Goal: Task Accomplishment & Management: Complete application form

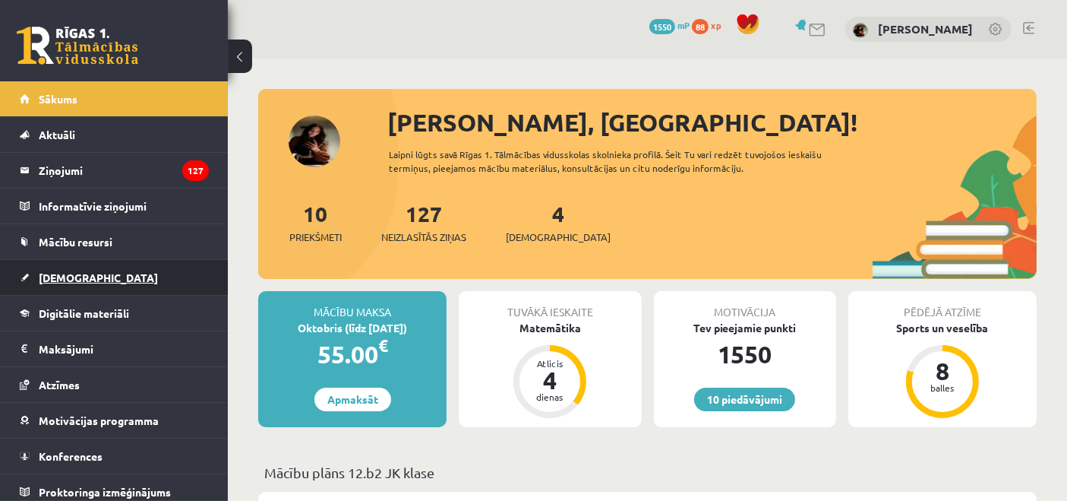
click at [60, 261] on link "[DEMOGRAPHIC_DATA]" at bounding box center [114, 277] width 189 height 35
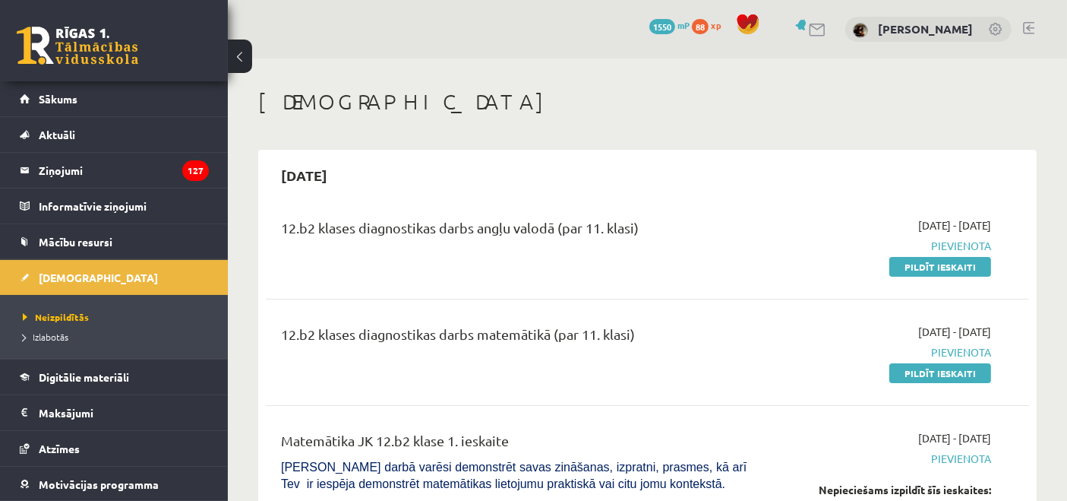
drag, startPoint x: 922, startPoint y: 271, endPoint x: 604, endPoint y: 74, distance: 374.2
click at [922, 270] on link "Pildīt ieskaiti" at bounding box center [941, 267] width 102 height 20
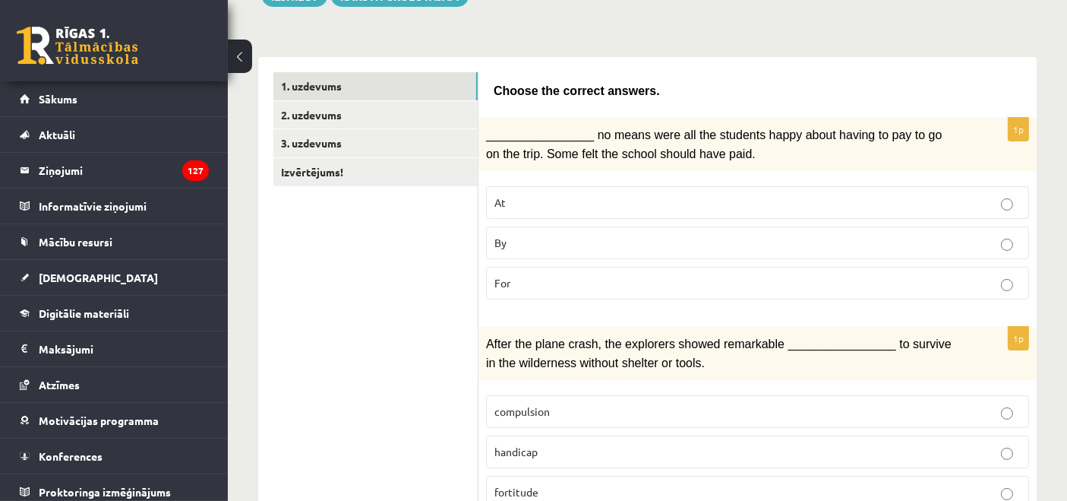
scroll to position [204, 0]
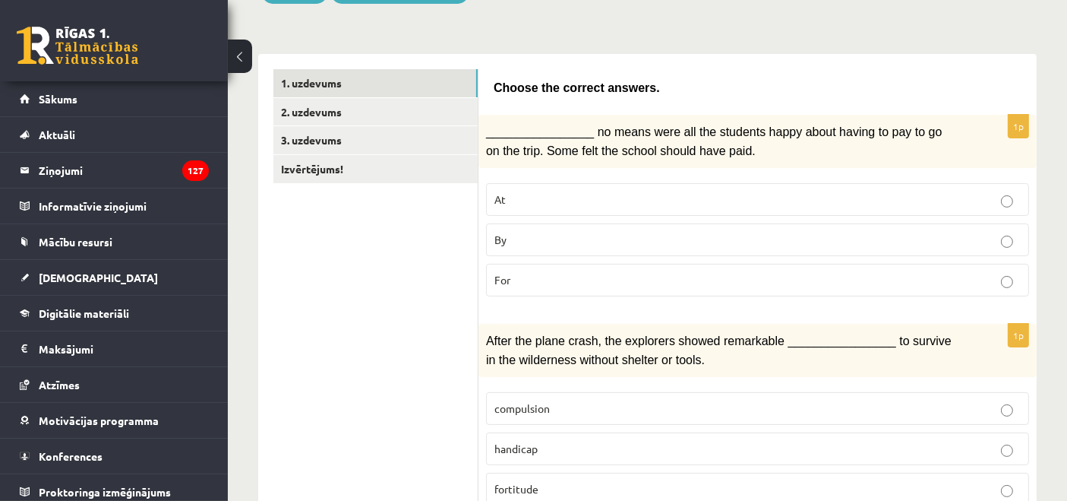
click at [589, 237] on p "By" at bounding box center [758, 240] width 526 height 16
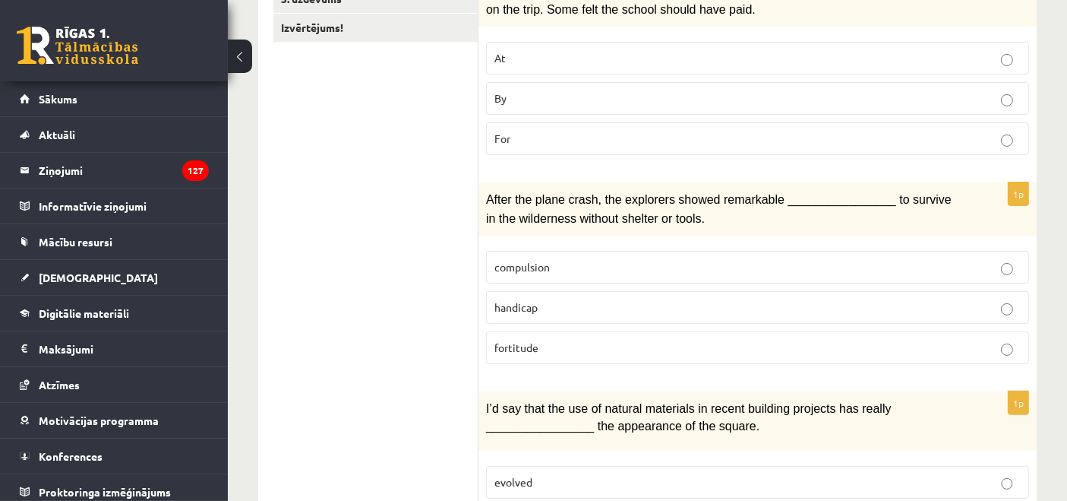
scroll to position [346, 0]
click at [570, 344] on p "fortitude" at bounding box center [758, 347] width 526 height 16
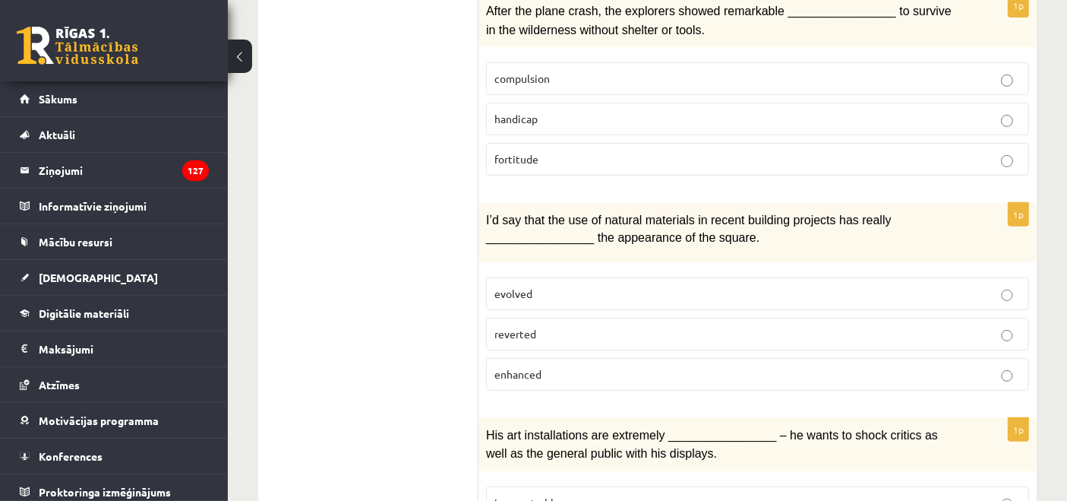
scroll to position [596, 0]
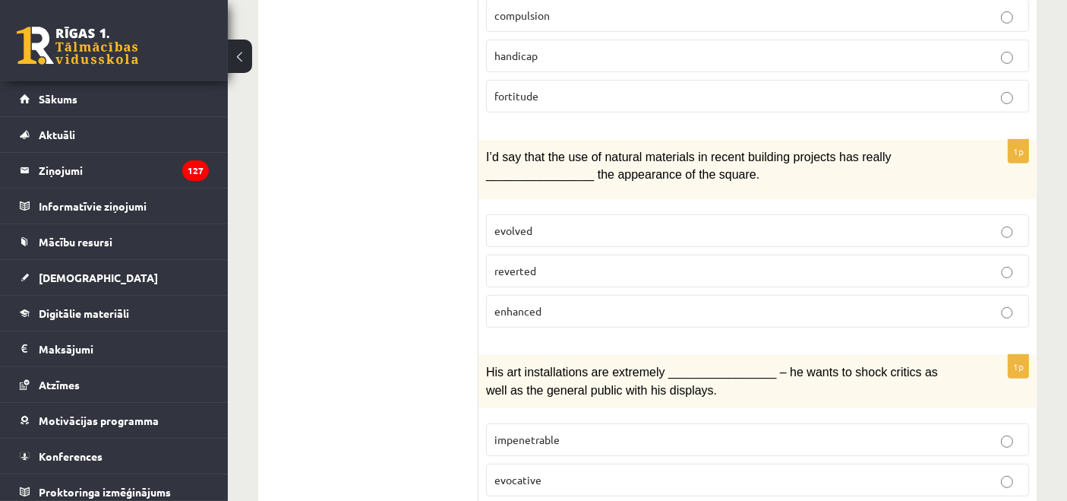
click at [550, 303] on p "enhanced" at bounding box center [758, 311] width 526 height 16
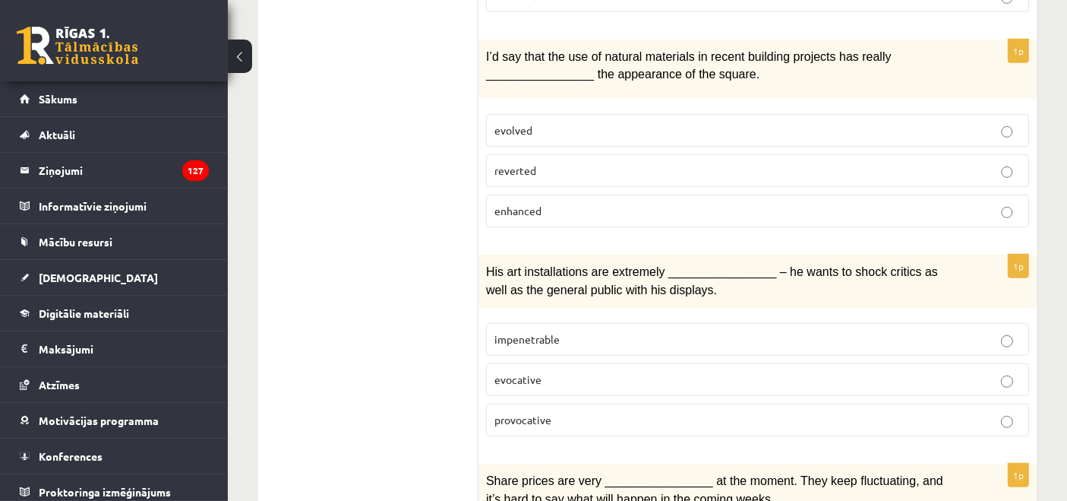
scroll to position [807, 0]
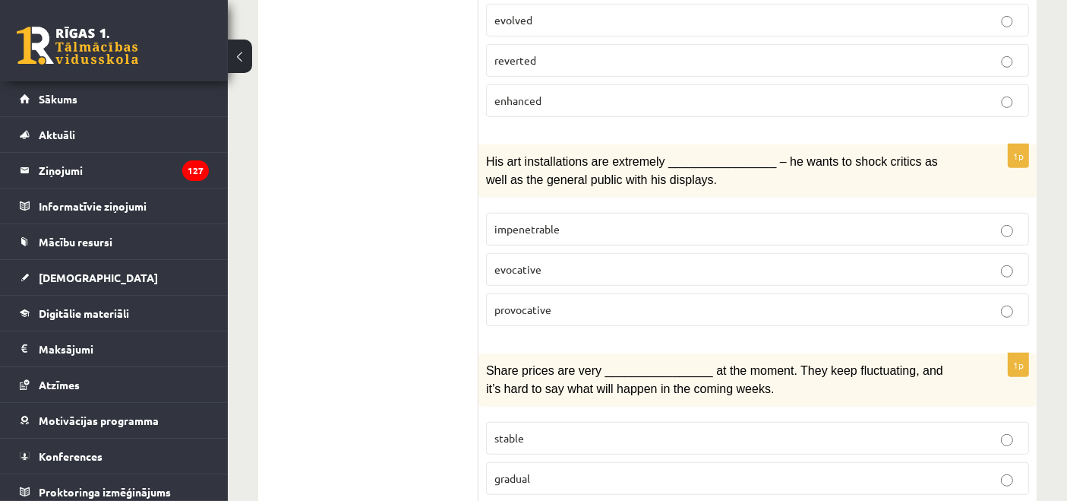
click at [652, 302] on p "provocative" at bounding box center [758, 310] width 526 height 16
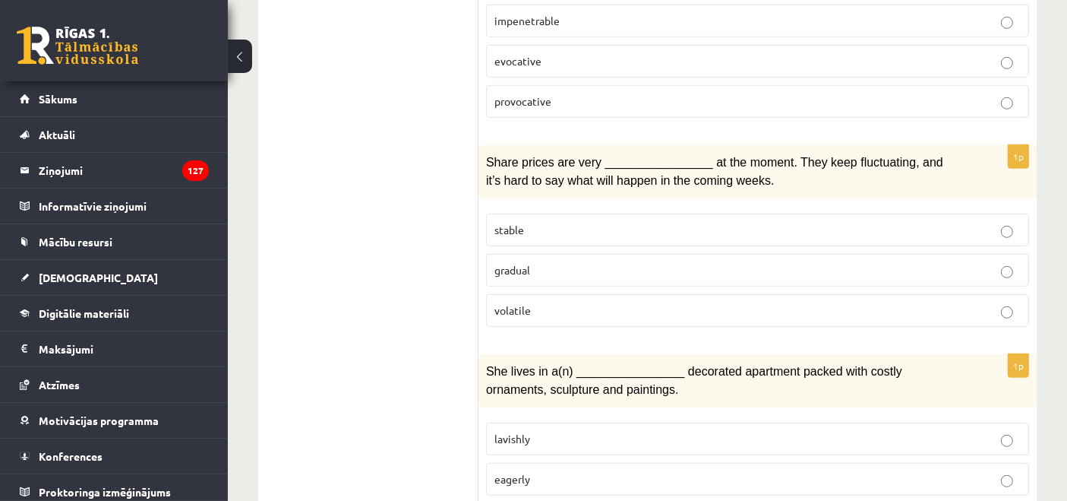
scroll to position [1016, 0]
click at [577, 293] on label "volatile" at bounding box center [757, 309] width 543 height 33
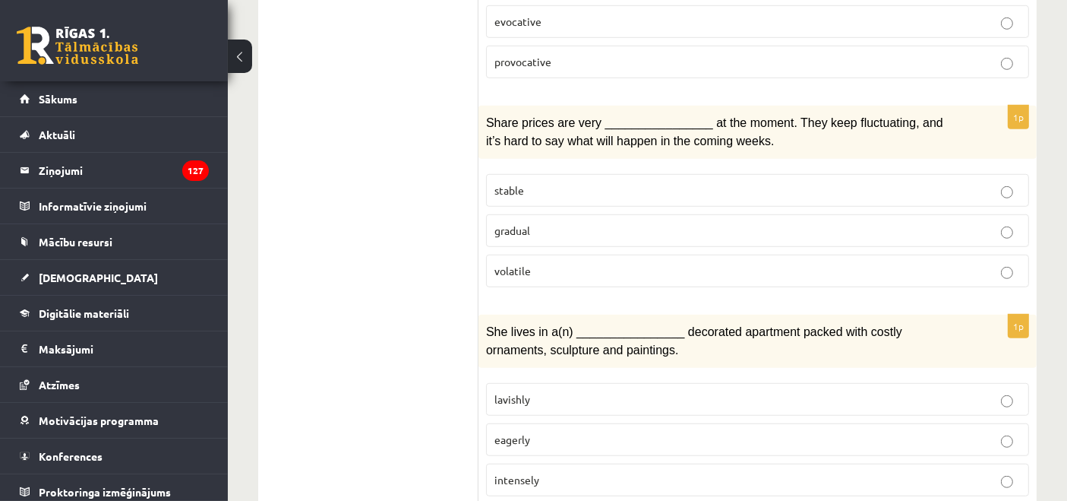
scroll to position [1191, 0]
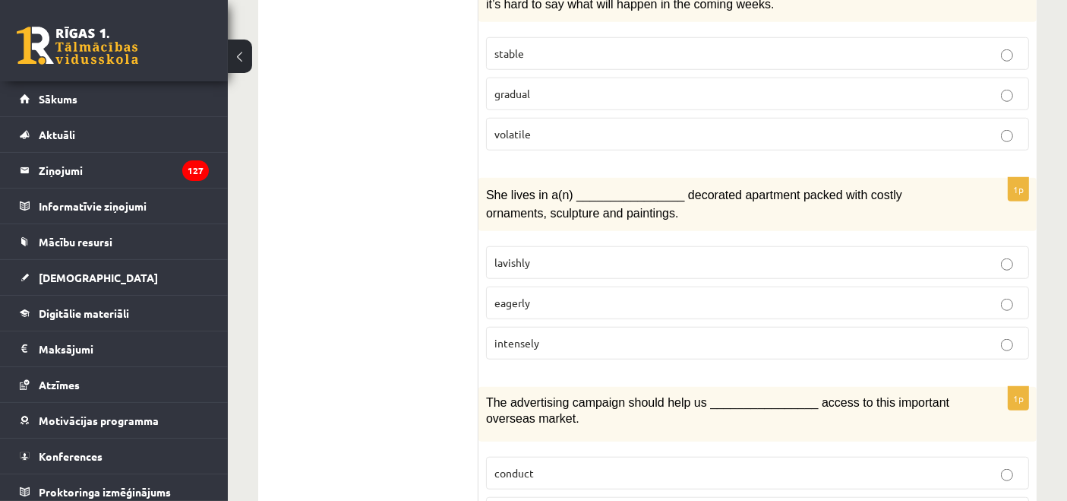
click at [561, 246] on label "lavishly" at bounding box center [757, 262] width 543 height 33
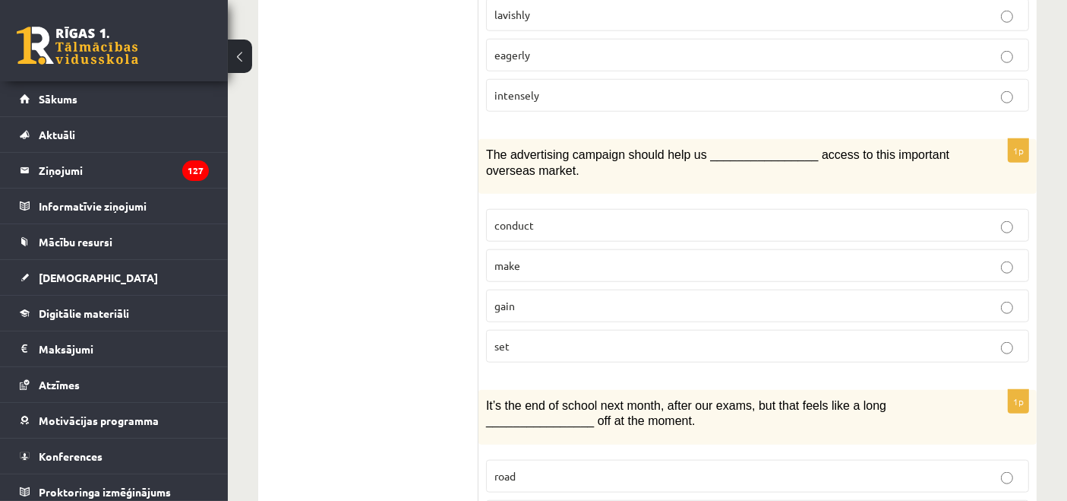
scroll to position [1514, 0]
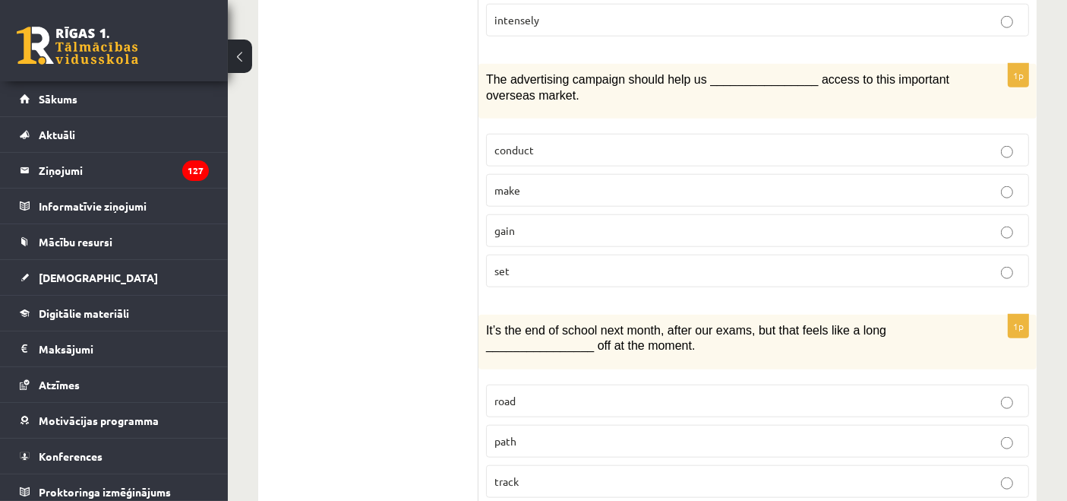
click at [552, 221] on label "gain" at bounding box center [757, 230] width 543 height 33
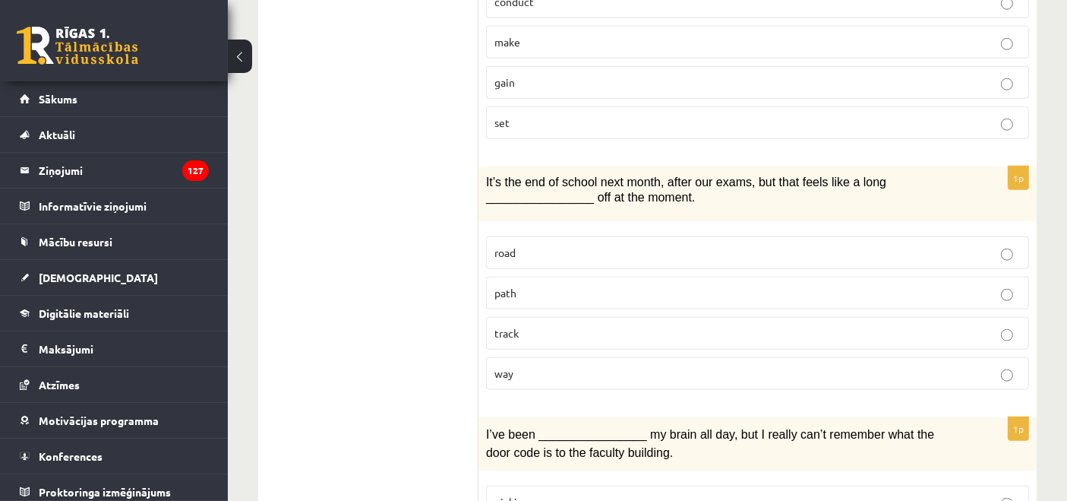
scroll to position [1693, 0]
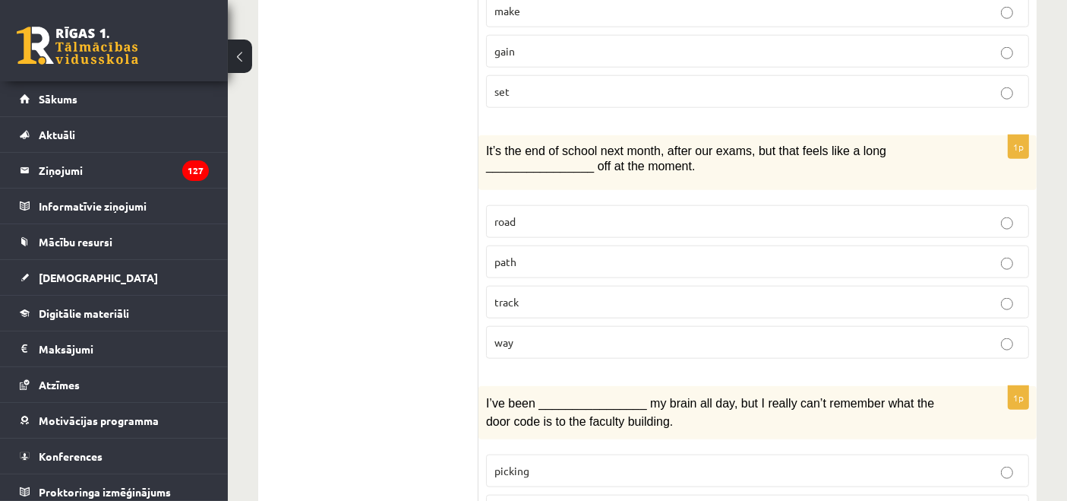
click at [586, 245] on label "path" at bounding box center [757, 261] width 543 height 33
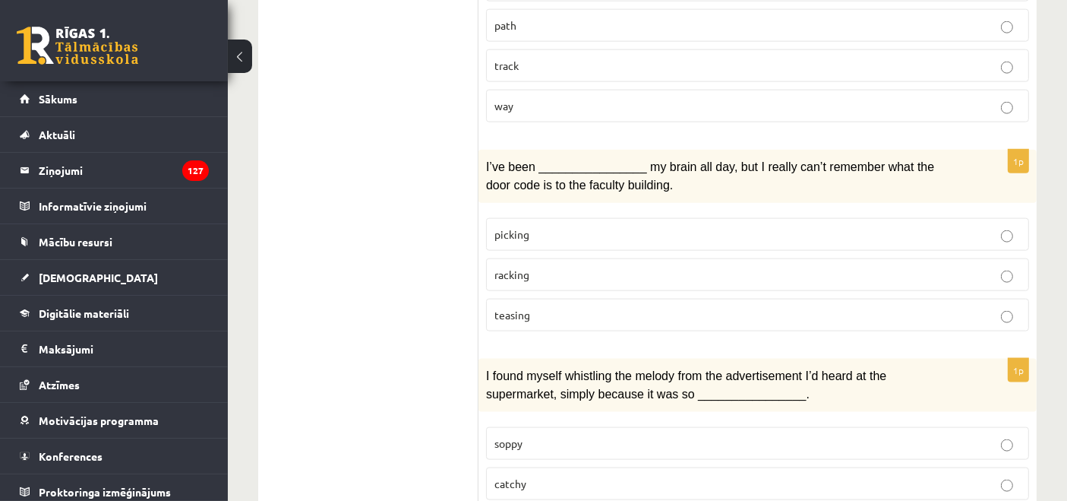
scroll to position [1936, 0]
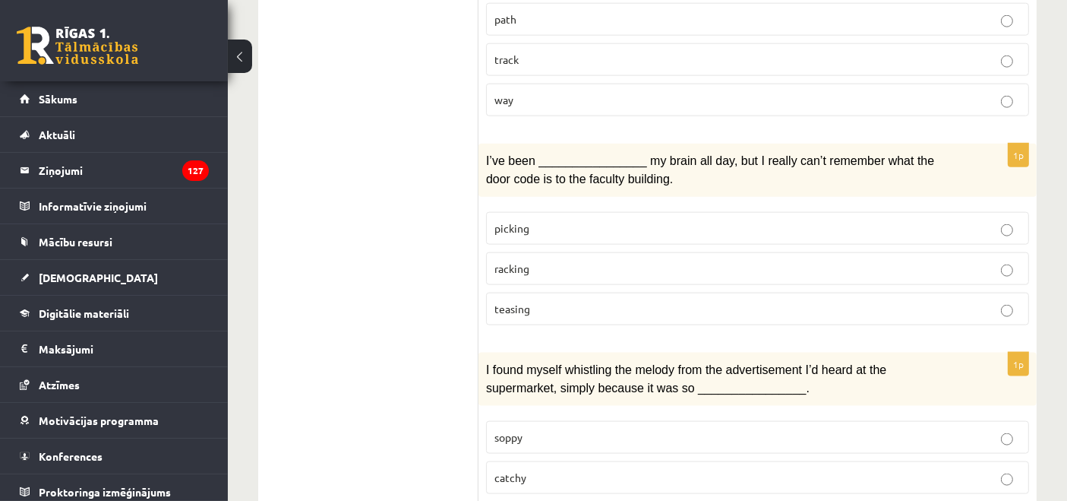
click at [536, 261] on p "racking" at bounding box center [758, 269] width 526 height 16
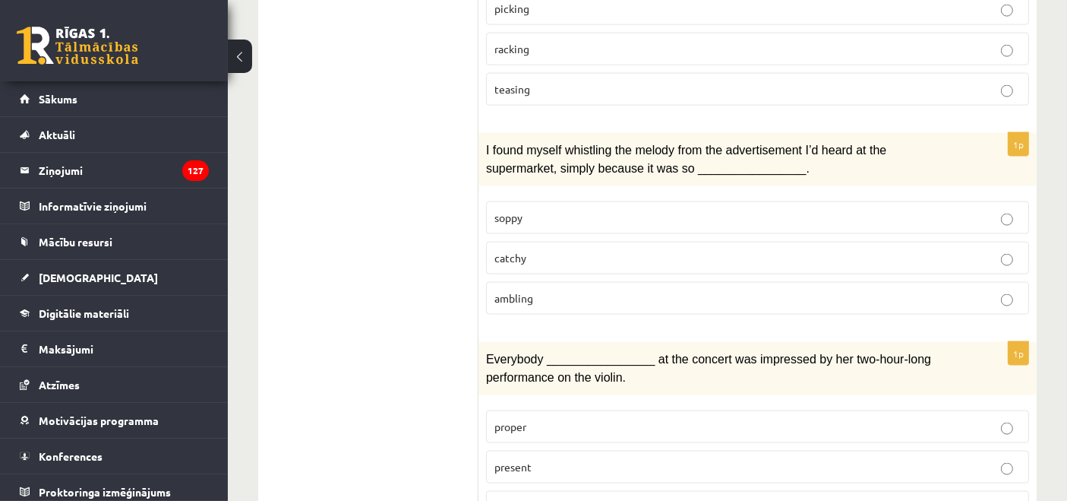
scroll to position [2157, 0]
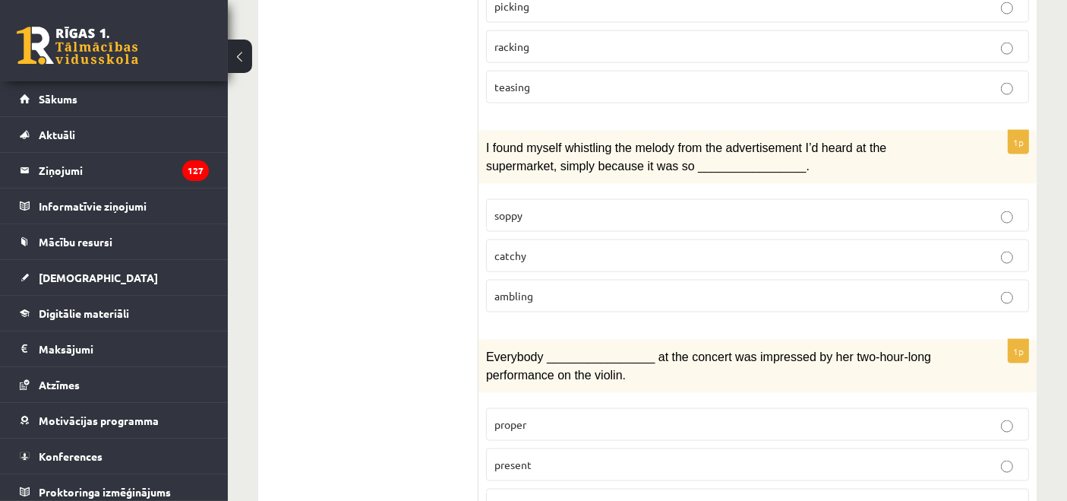
click at [536, 248] on p "catchy" at bounding box center [758, 256] width 526 height 16
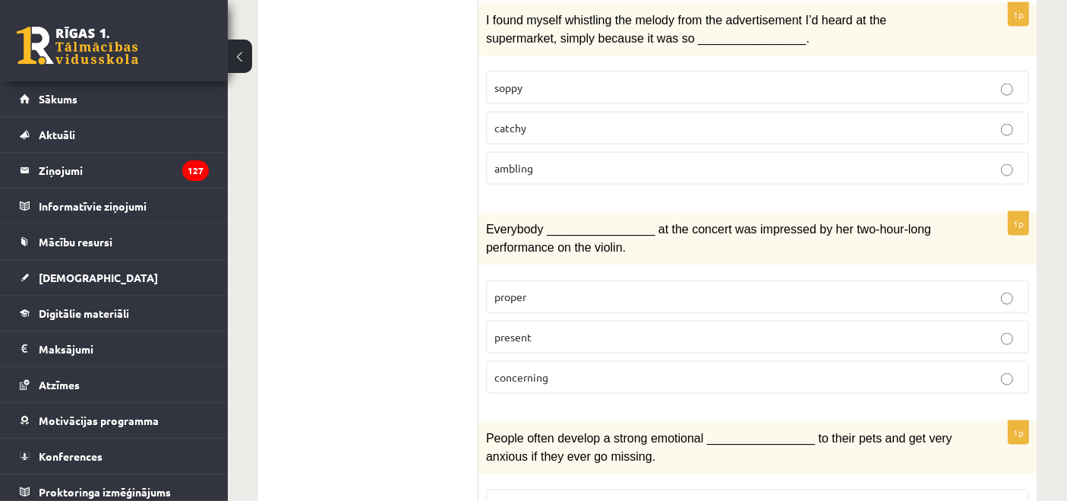
scroll to position [2302, 0]
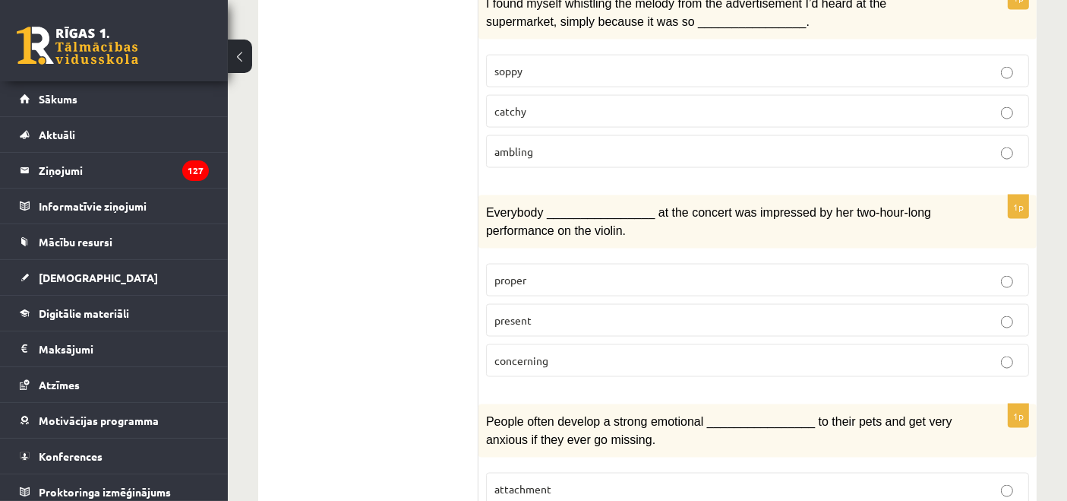
click at [537, 304] on label "present" at bounding box center [757, 320] width 543 height 33
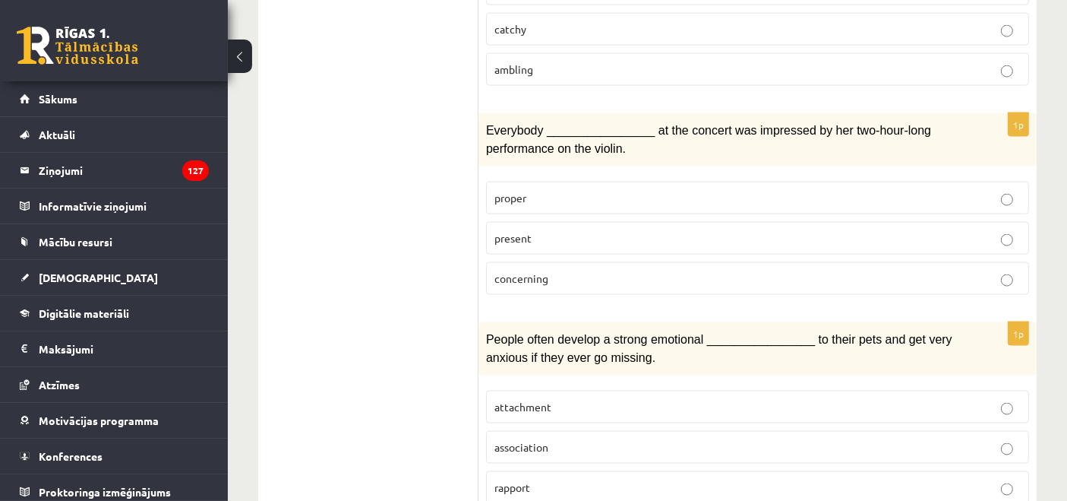
scroll to position [2411, 0]
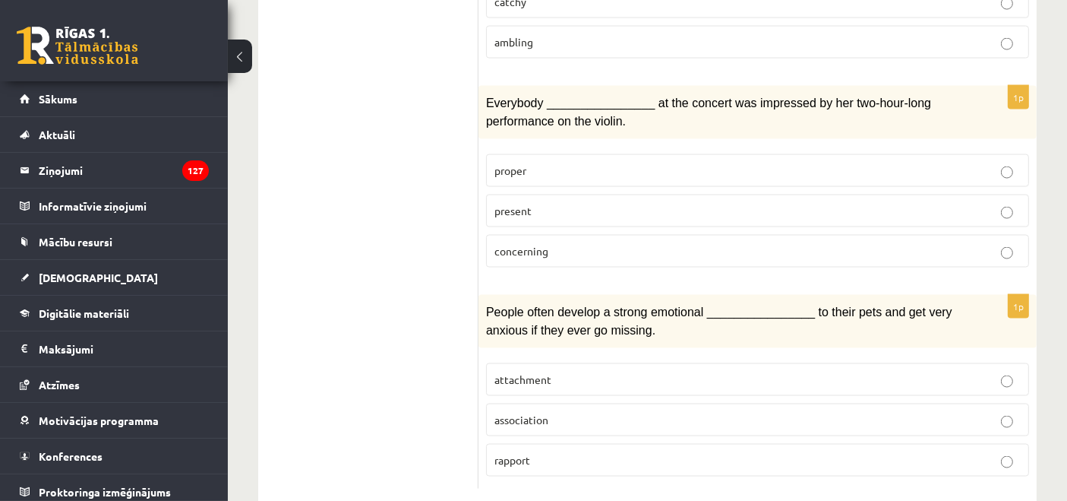
click at [590, 371] on p "attachment" at bounding box center [758, 379] width 526 height 16
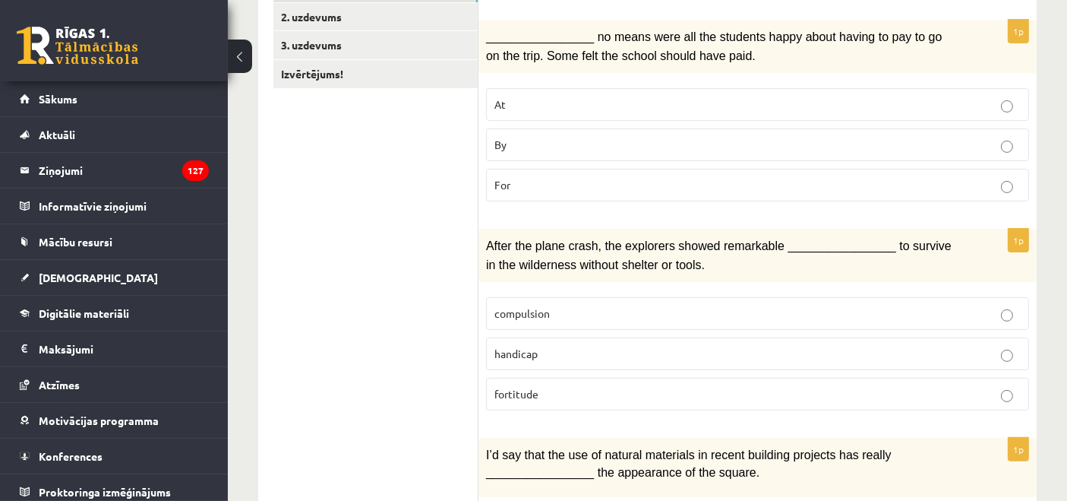
scroll to position [0, 0]
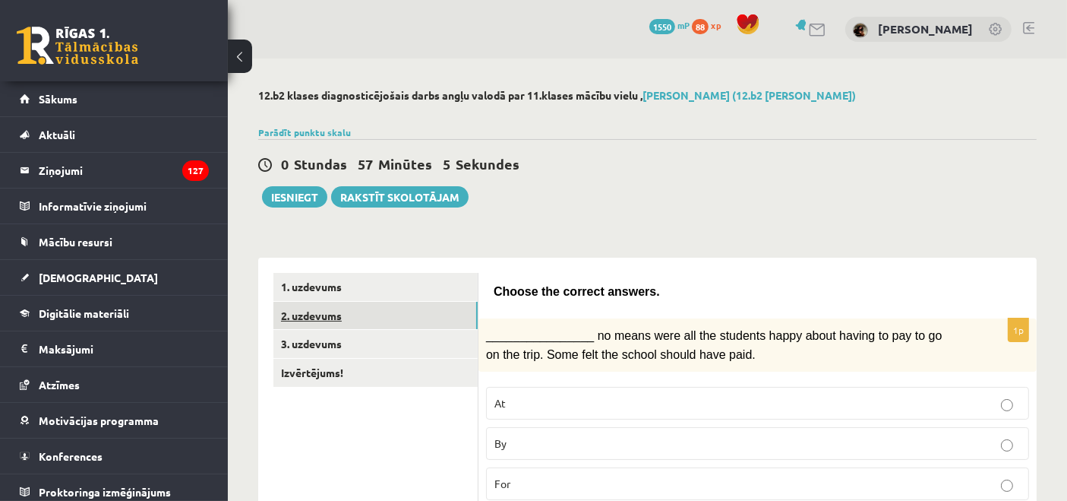
click at [349, 320] on link "2. uzdevums" at bounding box center [375, 316] width 204 height 28
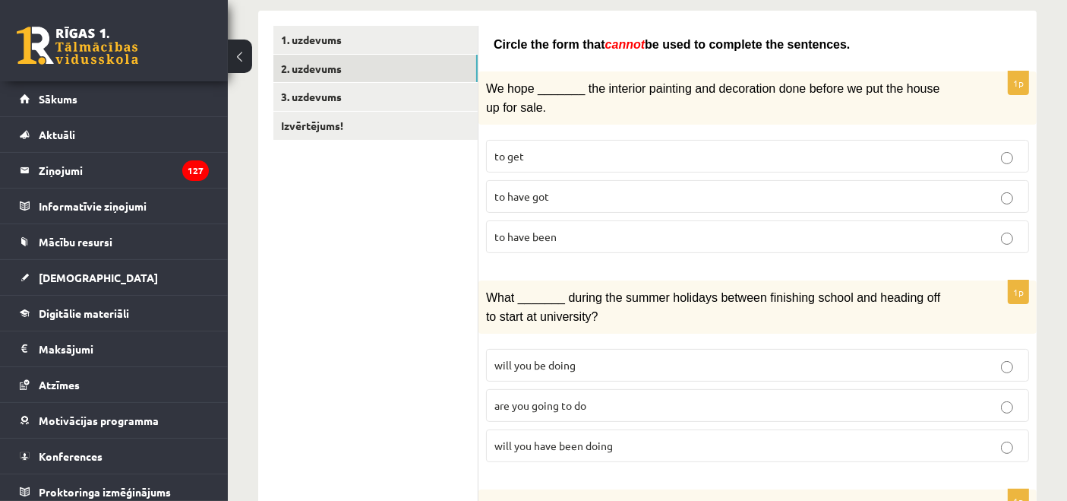
scroll to position [267, 0]
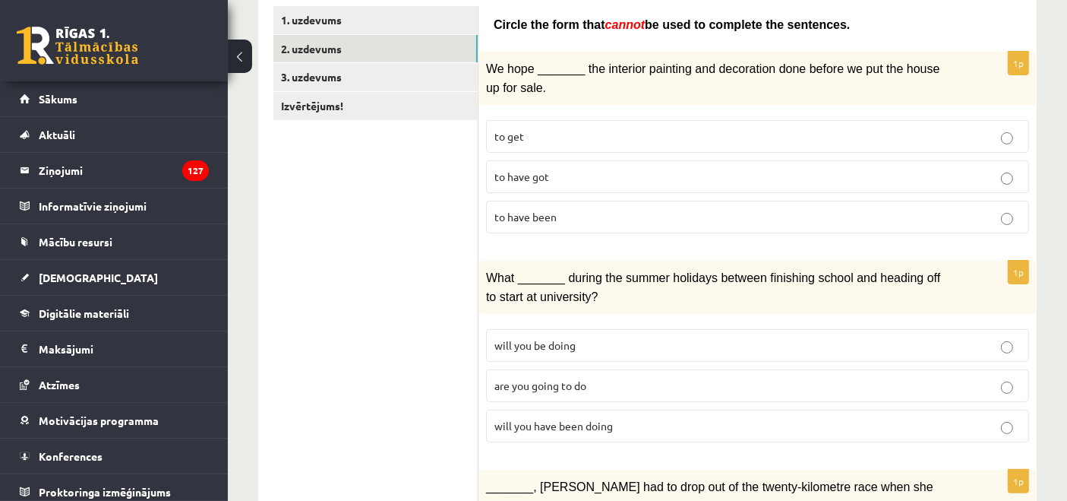
click at [534, 221] on label "to have been" at bounding box center [757, 217] width 543 height 33
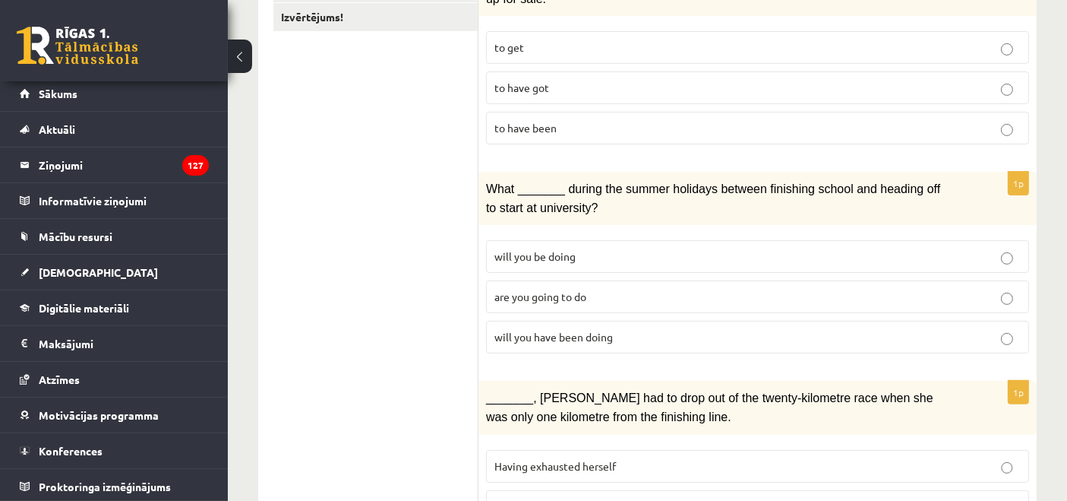
scroll to position [367, 0]
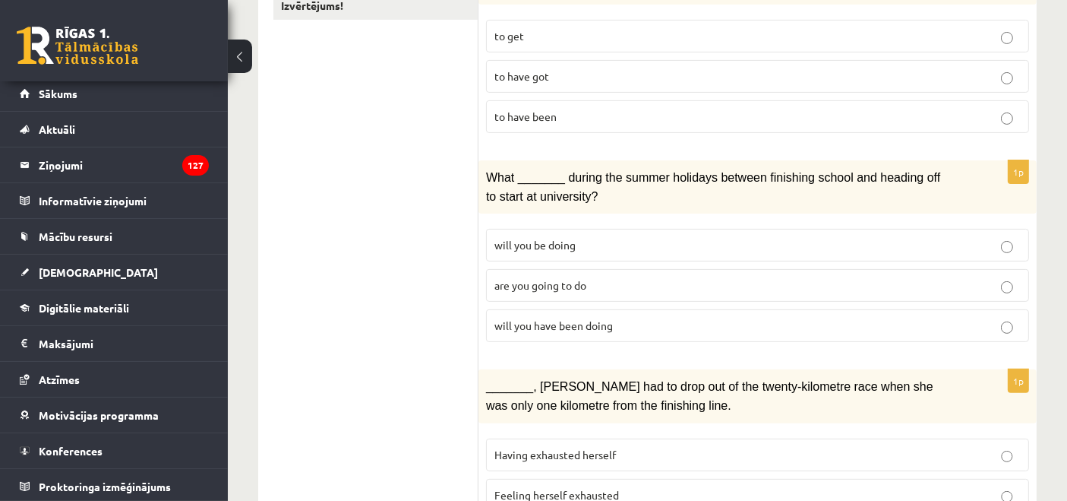
click at [603, 321] on span "will you have been doing" at bounding box center [554, 325] width 119 height 14
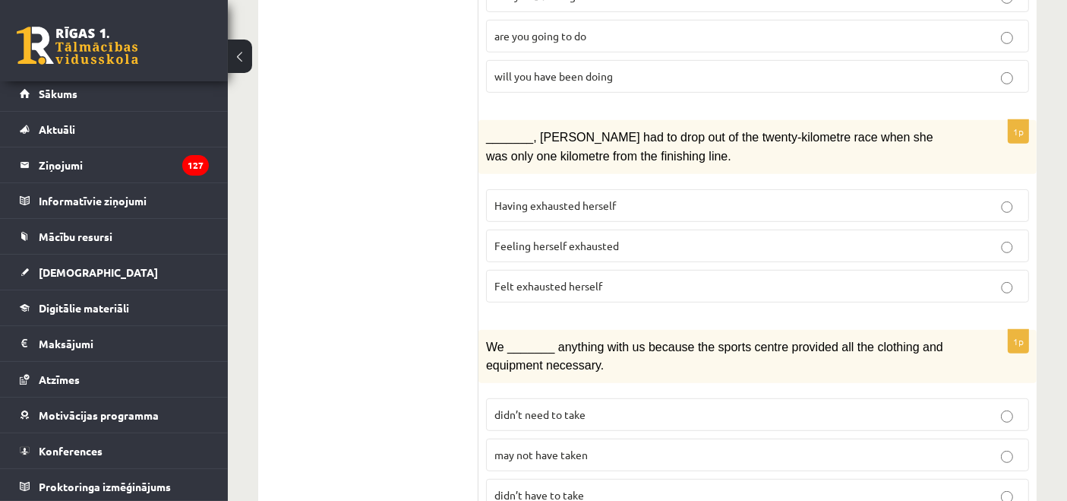
scroll to position [638, 0]
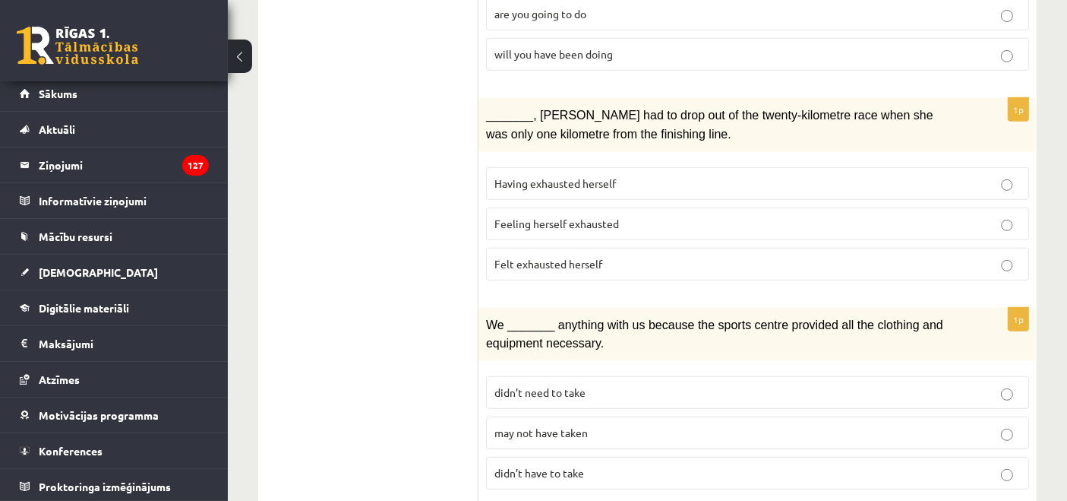
click at [555, 257] on span "Felt exhausted herself" at bounding box center [549, 264] width 108 height 14
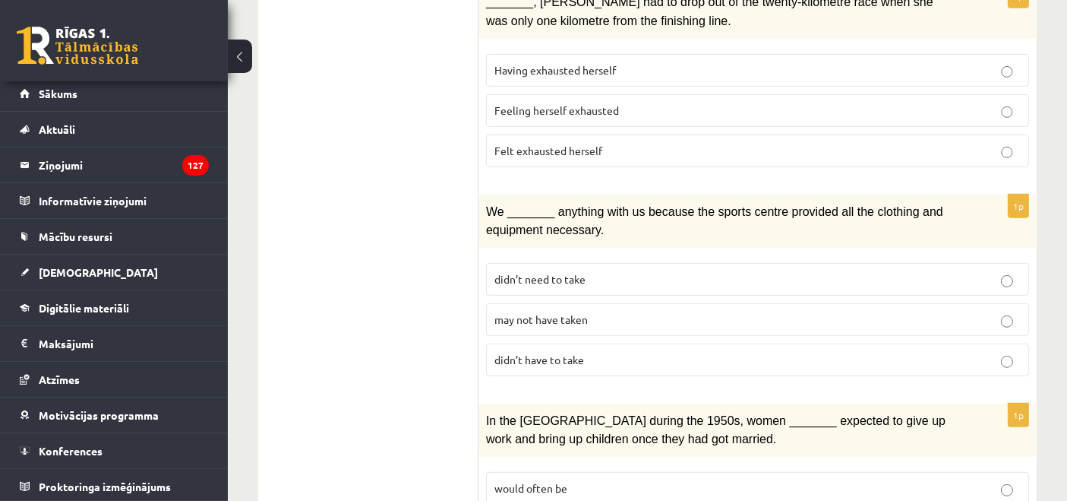
scroll to position [773, 0]
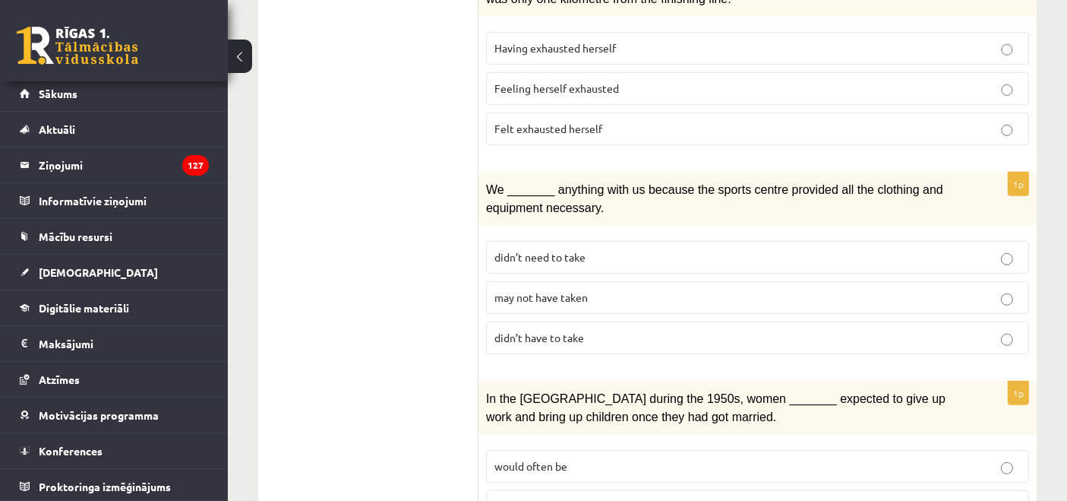
click at [510, 290] on span "may not have taken" at bounding box center [541, 297] width 93 height 14
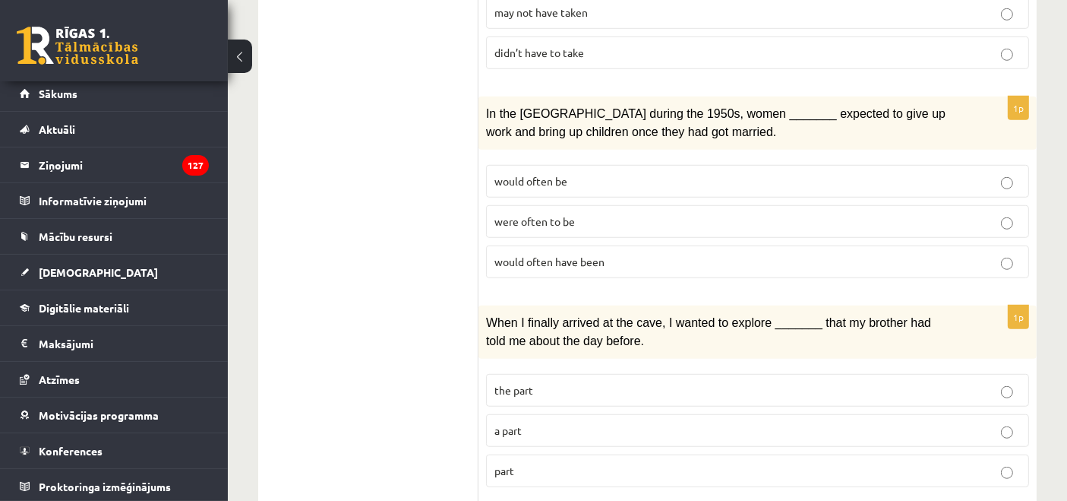
scroll to position [1069, 0]
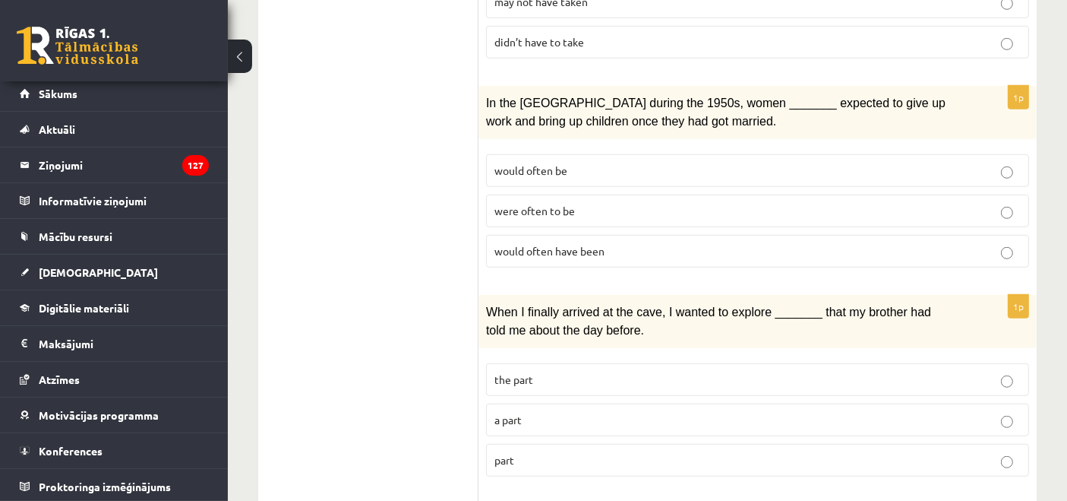
click at [564, 207] on label "were often to be" at bounding box center [757, 210] width 543 height 33
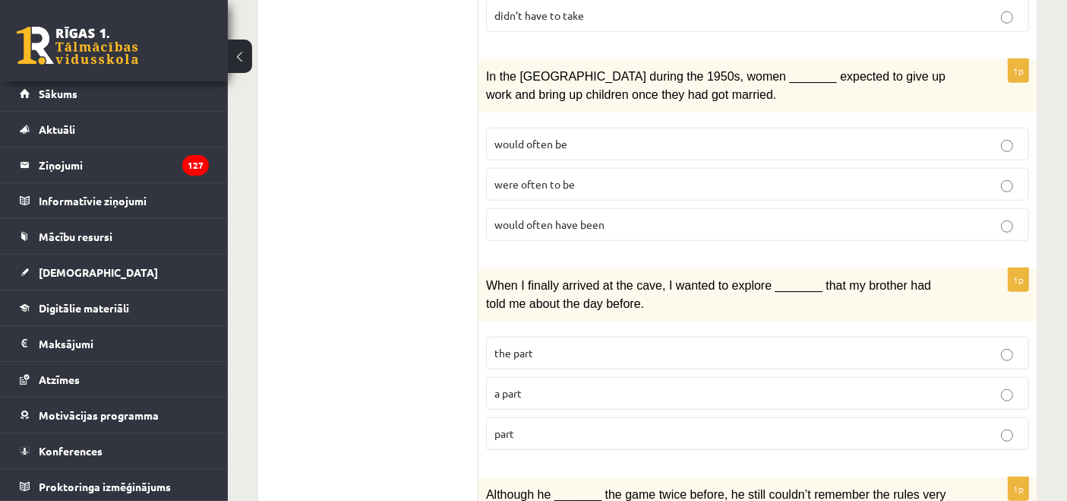
scroll to position [1187, 0]
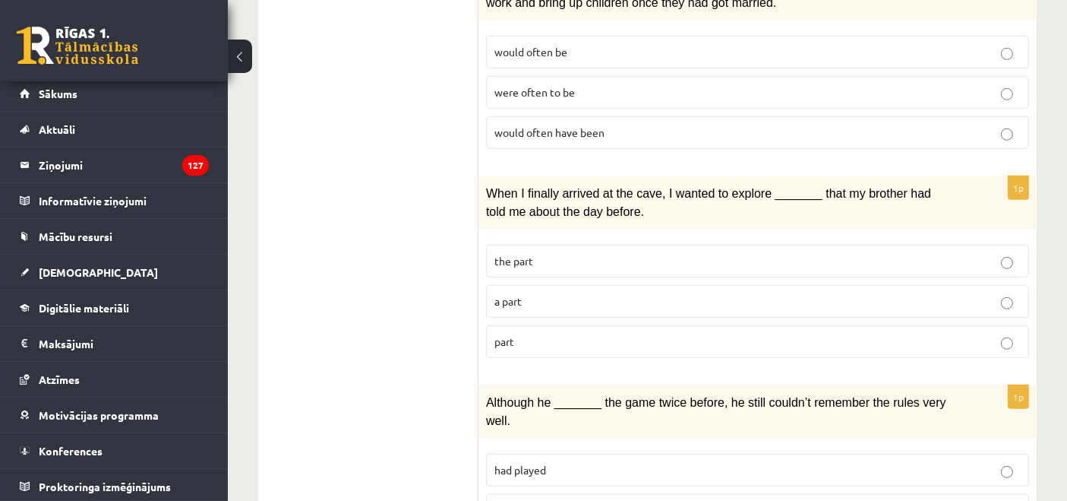
drag, startPoint x: 472, startPoint y: 245, endPoint x: 548, endPoint y: 341, distance: 122.2
click at [548, 341] on div "**********" at bounding box center [647, 145] width 779 height 2151
click at [548, 341] on fieldset "the part a part part" at bounding box center [757, 299] width 543 height 125
click at [533, 332] on label "part" at bounding box center [757, 341] width 543 height 33
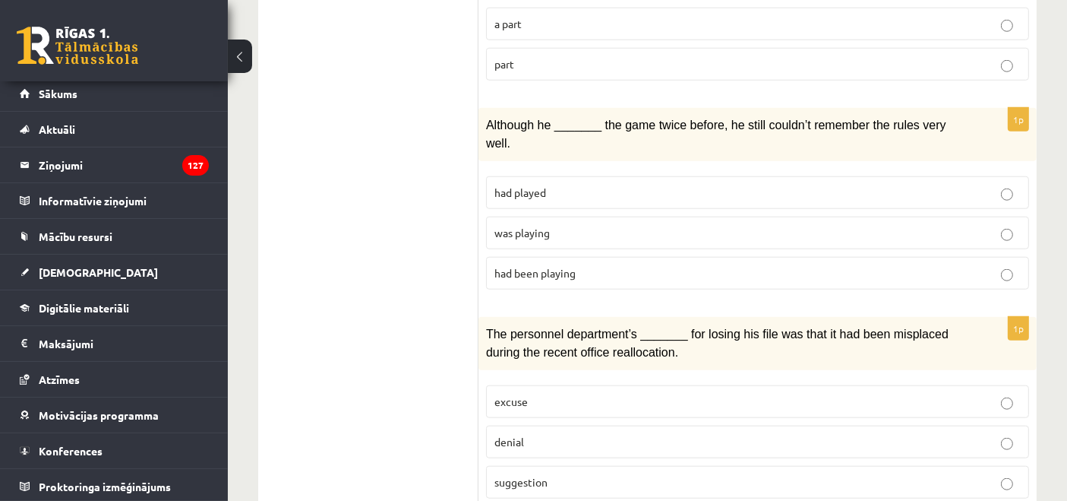
scroll to position [1465, 0]
click at [517, 226] on span "was playing" at bounding box center [522, 233] width 55 height 14
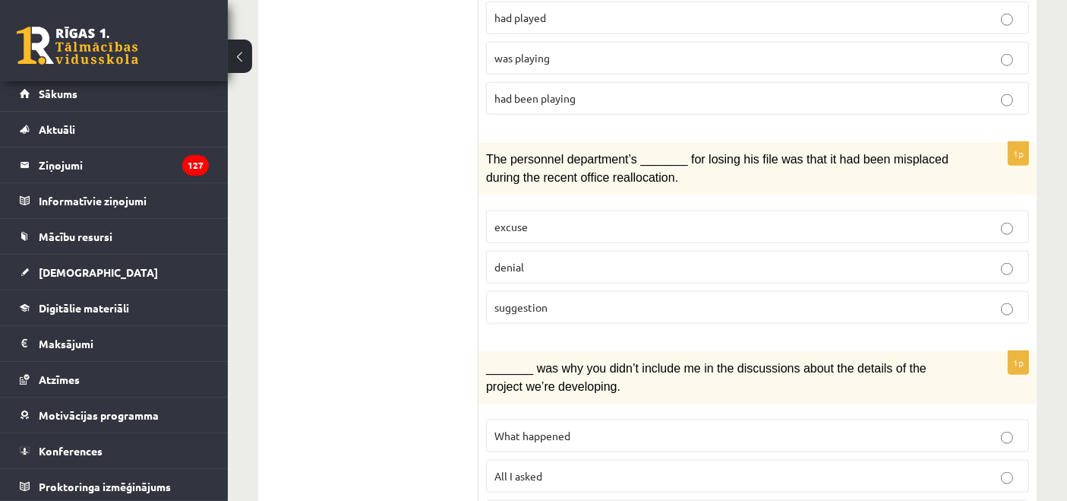
scroll to position [1641, 0]
click at [596, 258] on p "denial" at bounding box center [758, 266] width 526 height 16
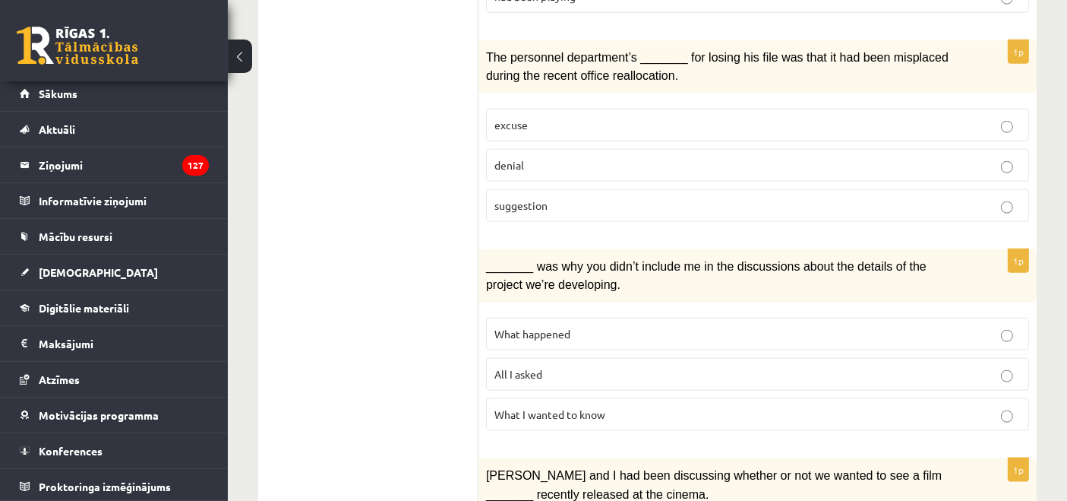
scroll to position [1775, 0]
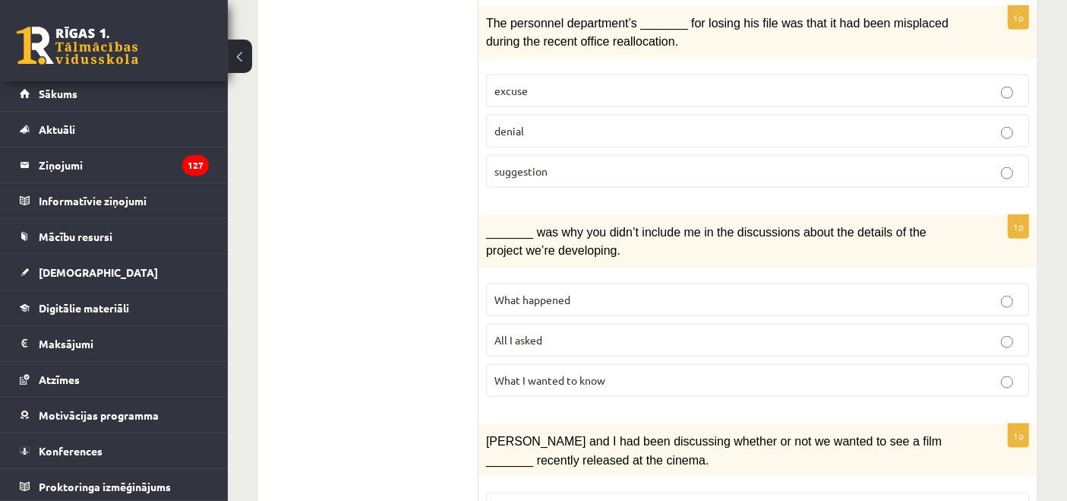
click at [529, 292] on span "What happened" at bounding box center [533, 299] width 76 height 14
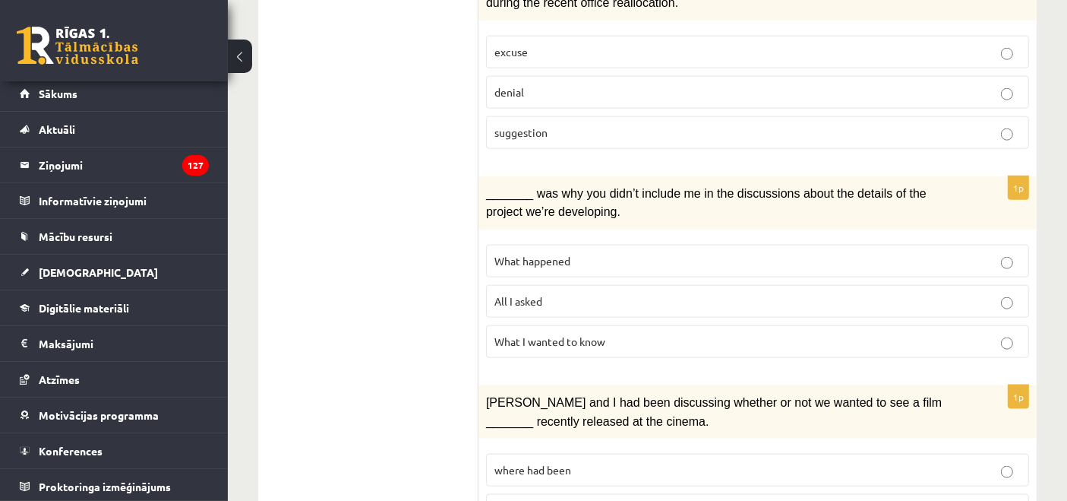
scroll to position [1887, 0]
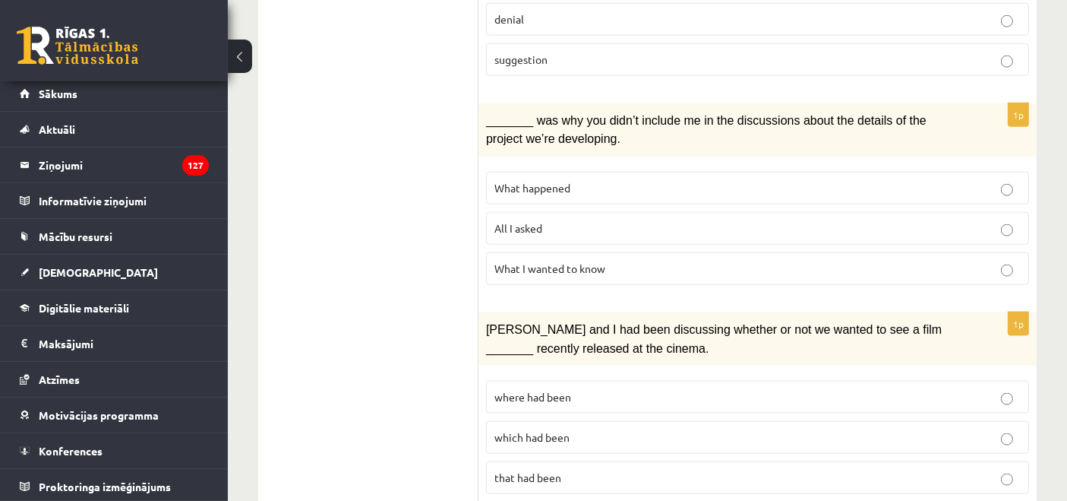
click at [594, 389] on p "where had been" at bounding box center [758, 397] width 526 height 16
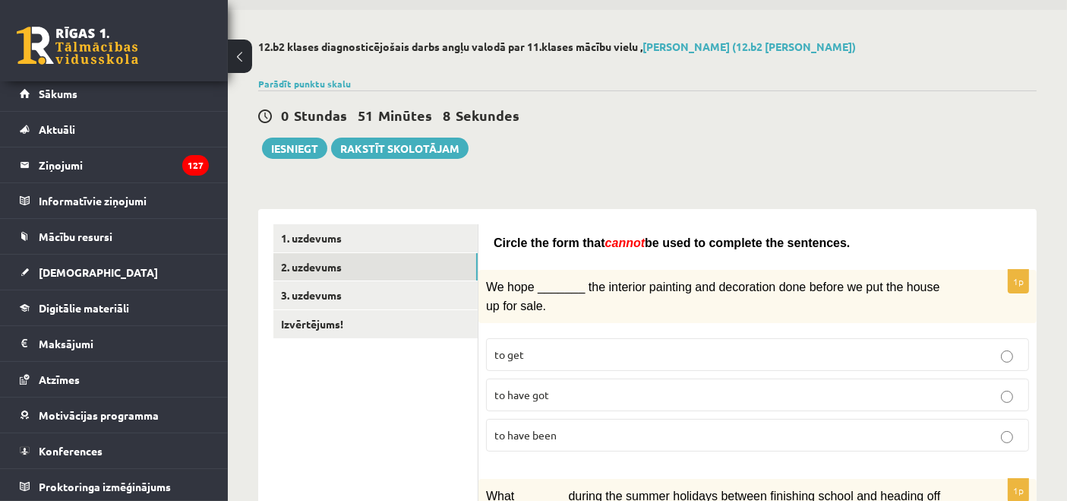
scroll to position [0, 0]
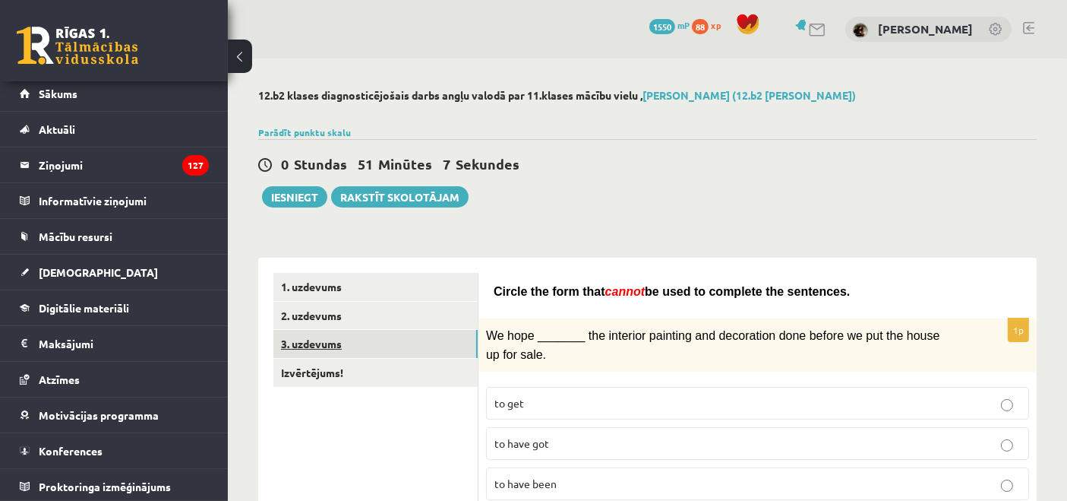
click at [340, 345] on link "3. uzdevums" at bounding box center [375, 344] width 204 height 28
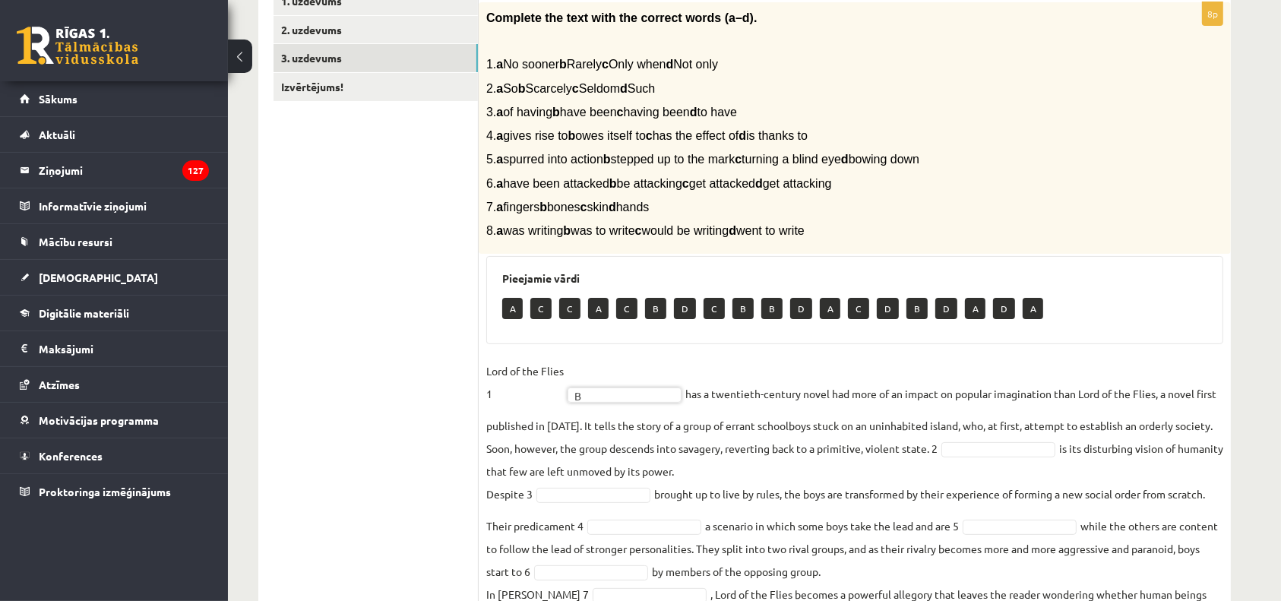
scroll to position [292, 0]
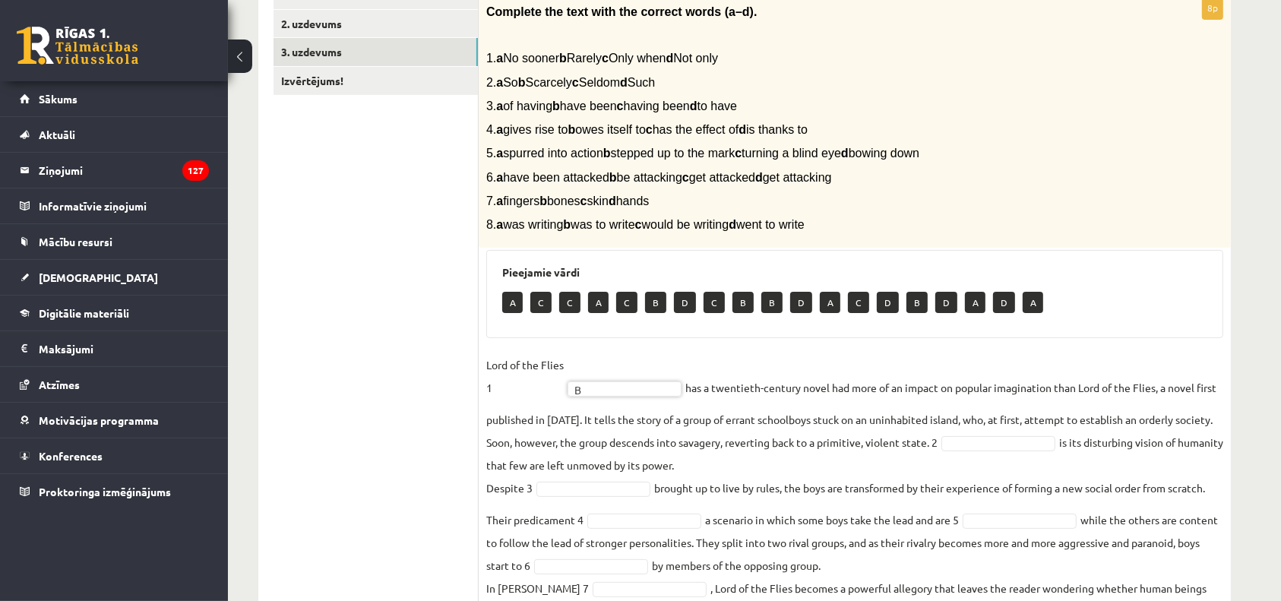
click at [589, 478] on fieldset "Lord of the Flies 1 B * has a twentieth-century novel had more of an impact on …" at bounding box center [854, 503] width 737 height 301
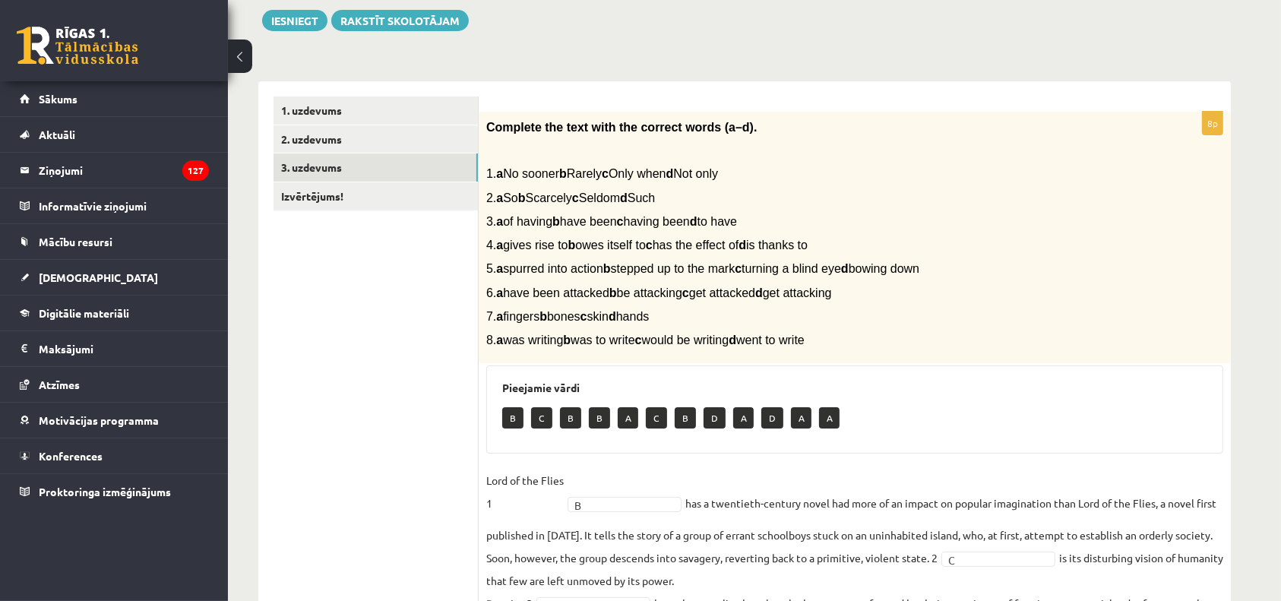
scroll to position [175, 0]
click at [341, 201] on link "Izvērtējums!" at bounding box center [375, 197] width 204 height 28
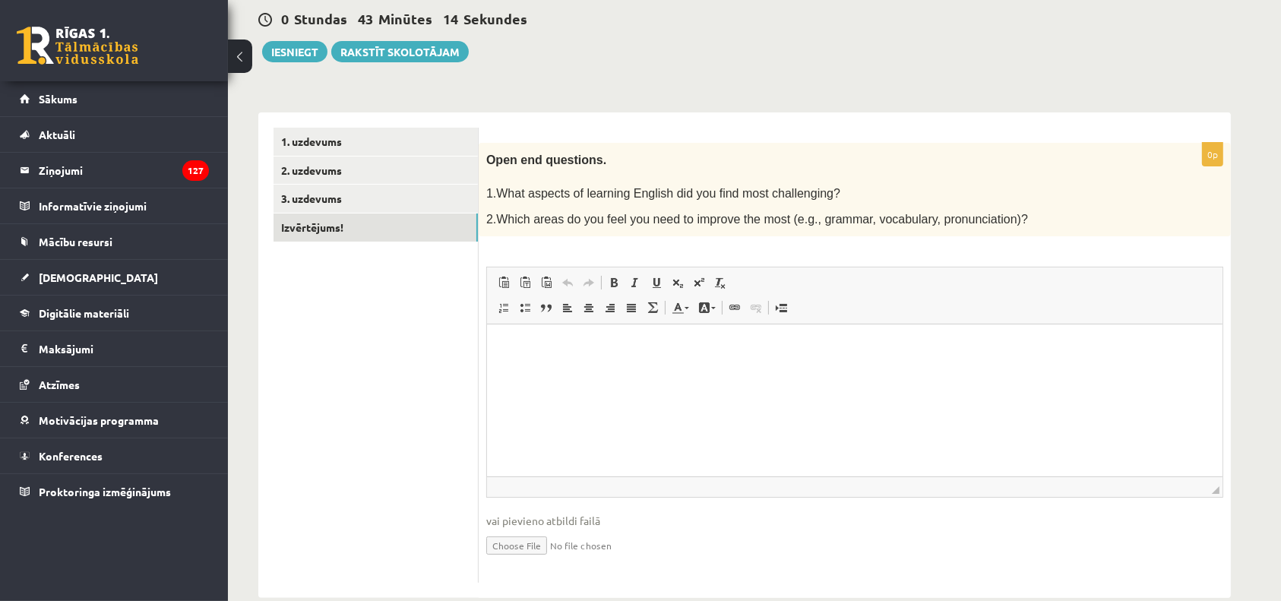
scroll to position [171, 0]
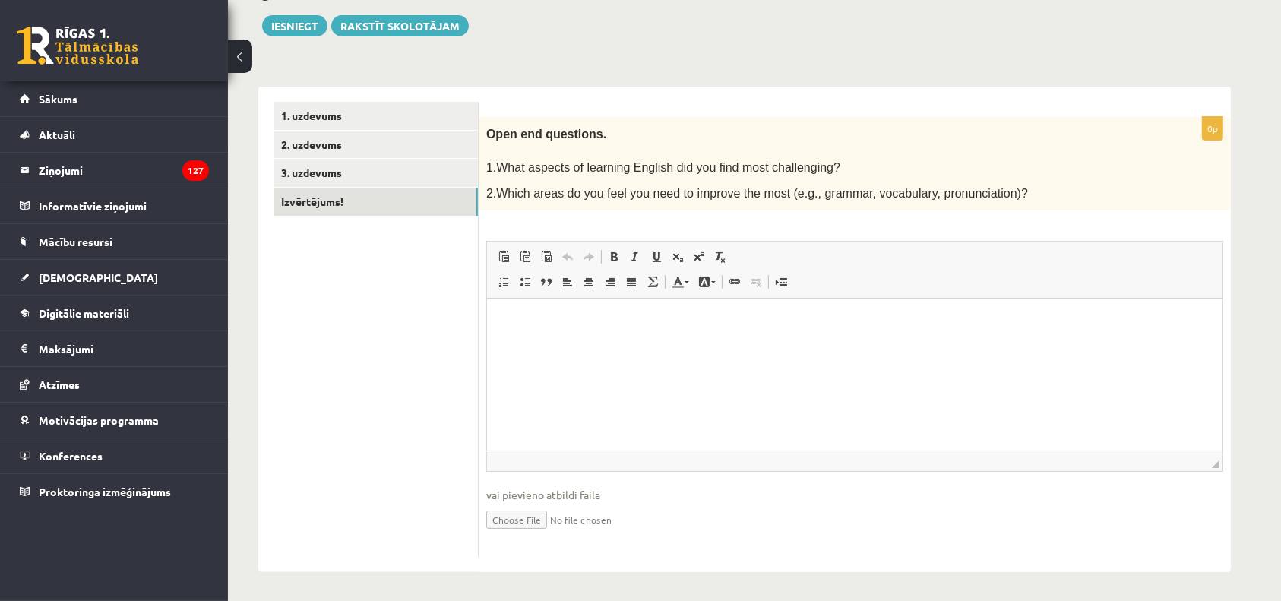
click at [744, 345] on html at bounding box center [853, 322] width 735 height 46
click at [753, 327] on p "**********" at bounding box center [853, 322] width 705 height 16
click at [861, 322] on p "**********" at bounding box center [853, 322] width 705 height 16
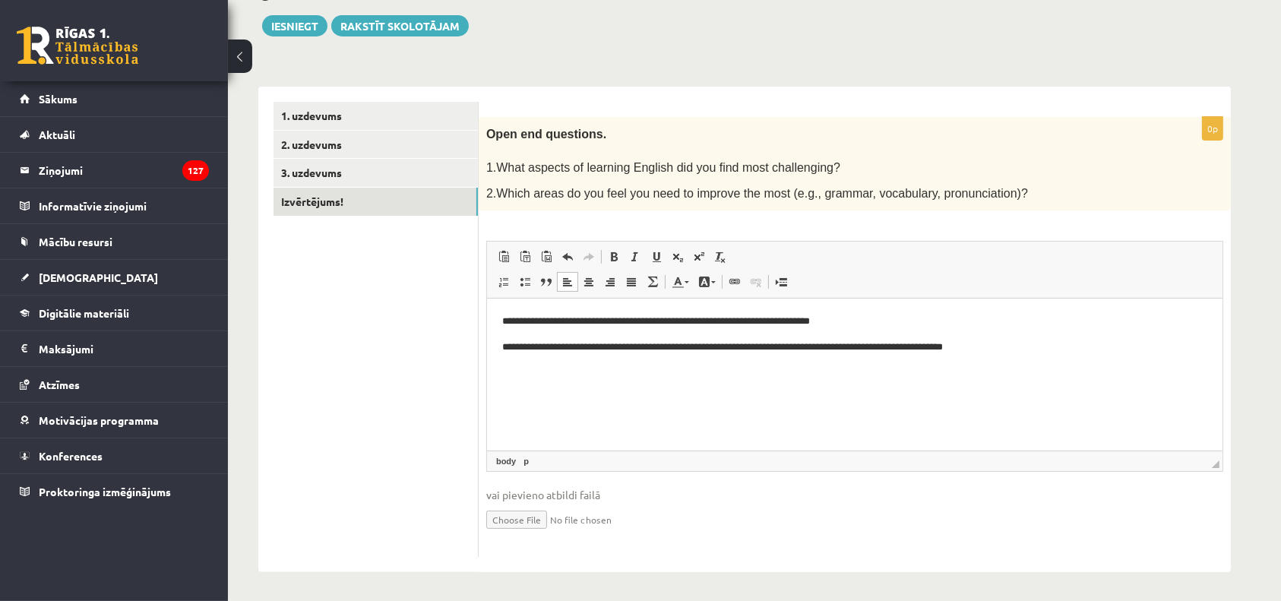
click at [820, 348] on p "**********" at bounding box center [853, 348] width 705 height 16
click at [1060, 347] on p "**********" at bounding box center [853, 348] width 705 height 16
click at [981, 351] on p "**********" at bounding box center [853, 356] width 705 height 32
click at [1015, 349] on p "**********" at bounding box center [853, 356] width 705 height 32
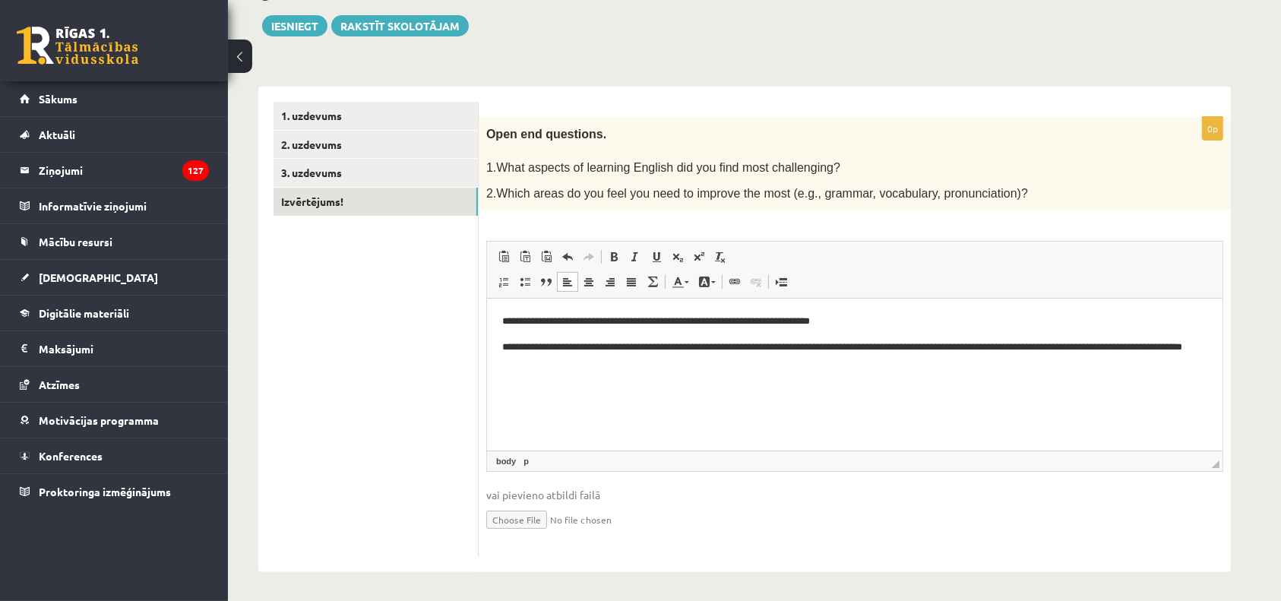
click at [1067, 376] on html "**********" at bounding box center [853, 342] width 735 height 87
click at [914, 355] on p "**********" at bounding box center [853, 356] width 705 height 32
click at [915, 354] on p "**********" at bounding box center [853, 356] width 705 height 32
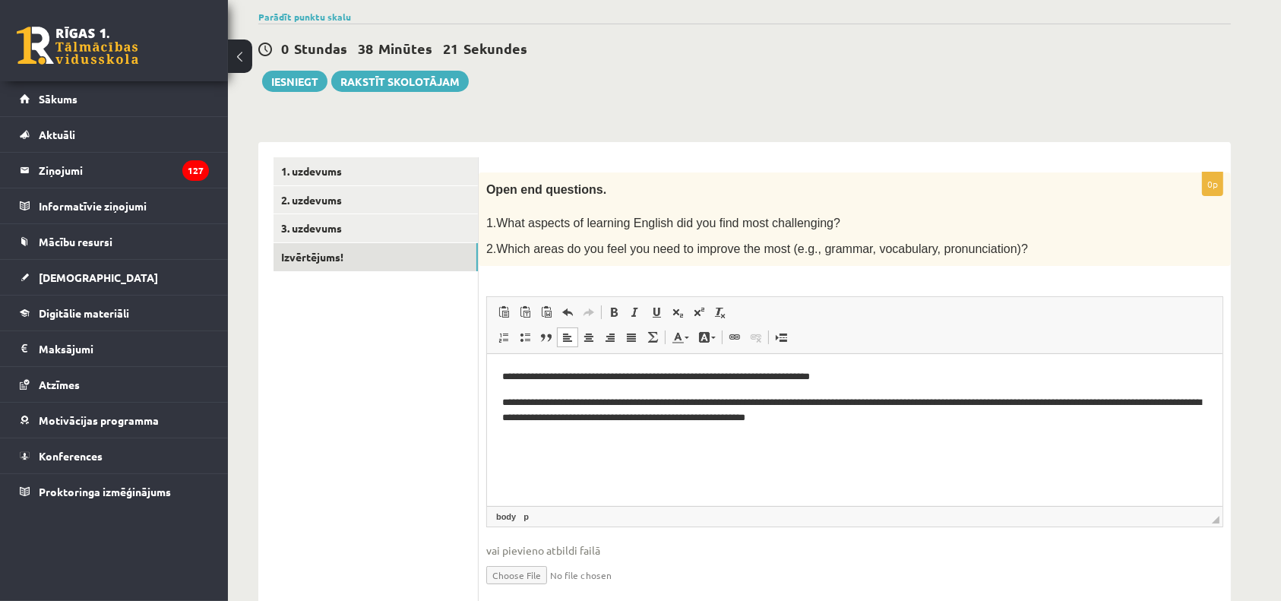
scroll to position [112, 0]
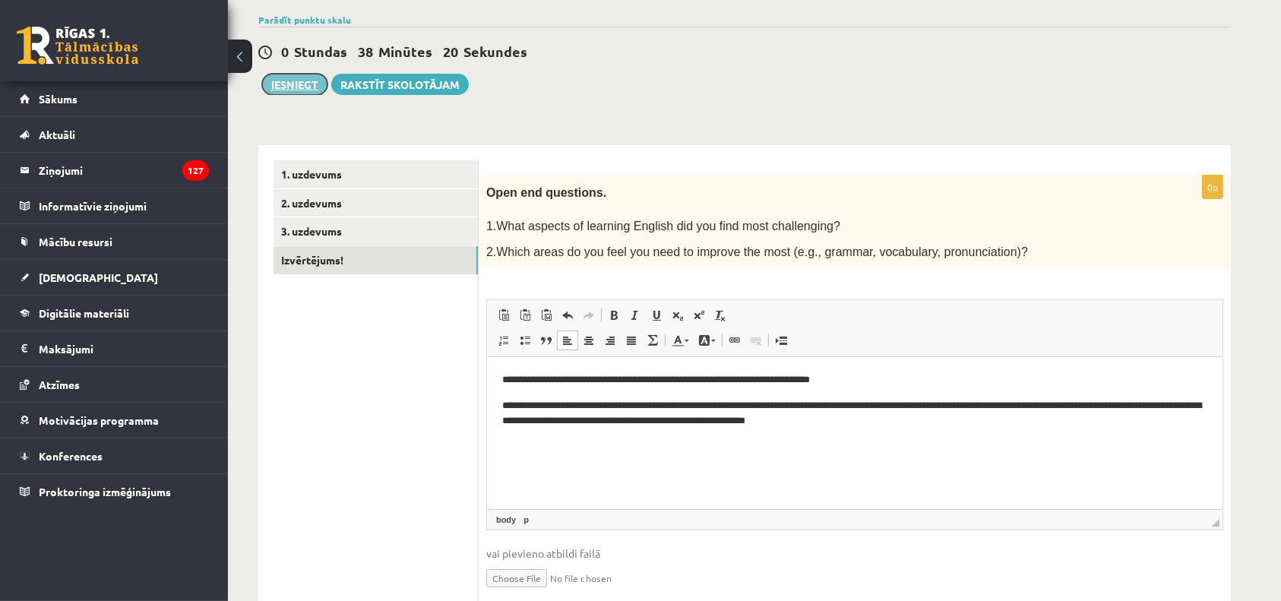
click at [283, 82] on button "Iesniegt" at bounding box center [294, 84] width 65 height 21
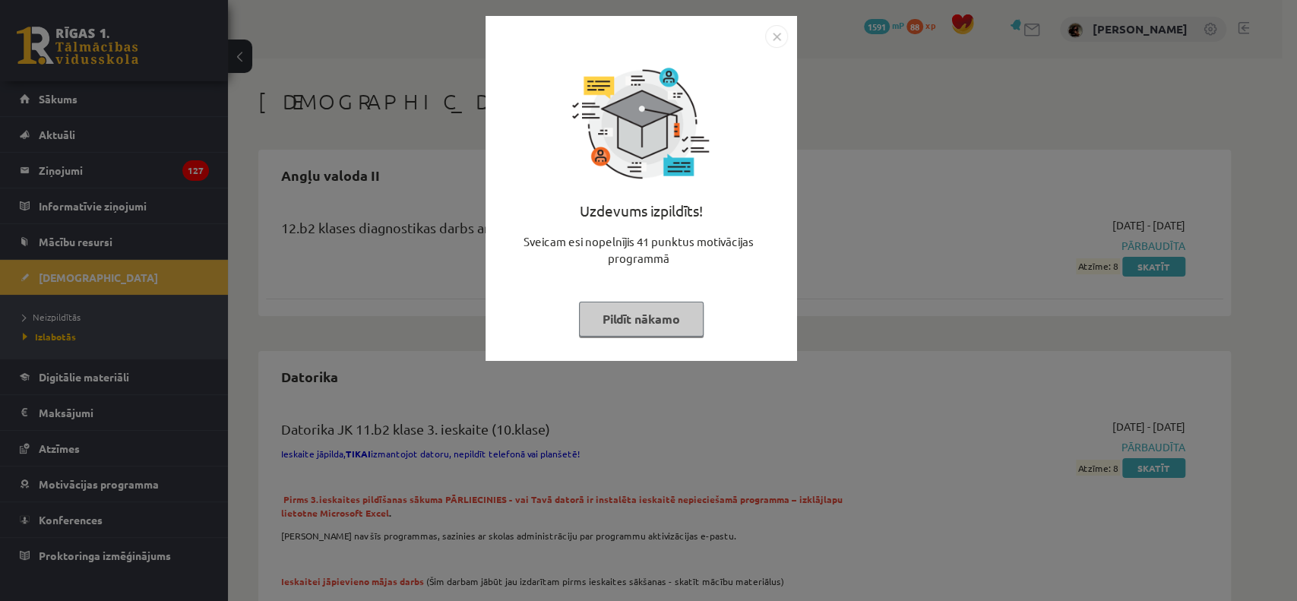
click at [674, 316] on button "Pildīt nākamo" at bounding box center [641, 319] width 125 height 35
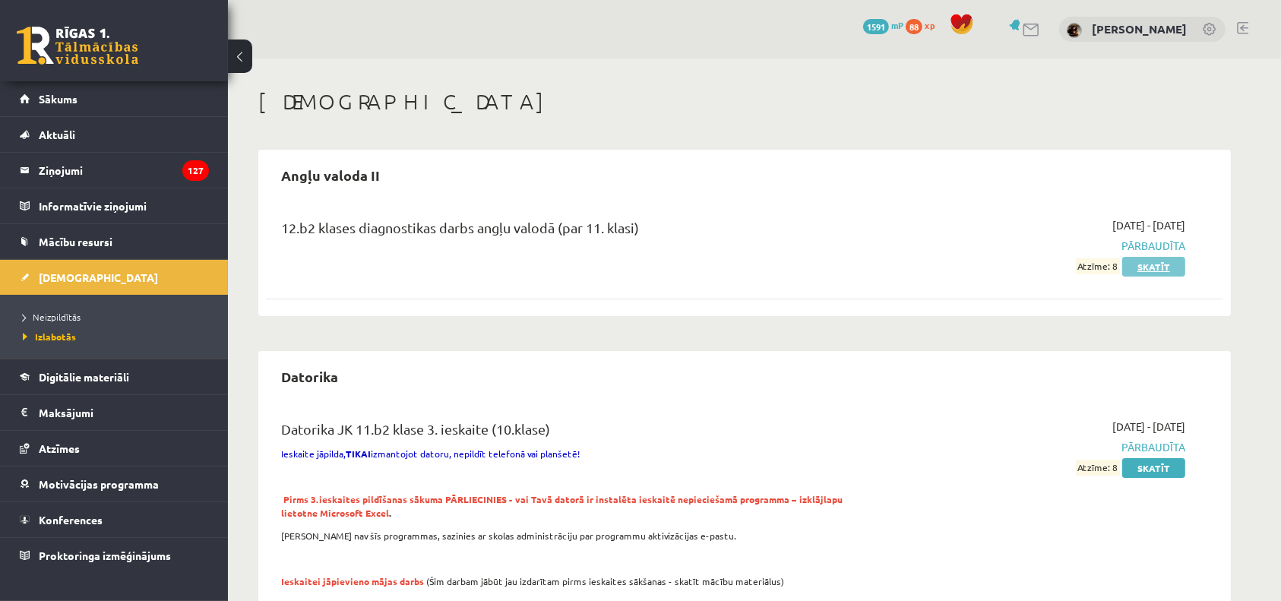
click at [1165, 263] on link "Skatīt" at bounding box center [1153, 267] width 63 height 20
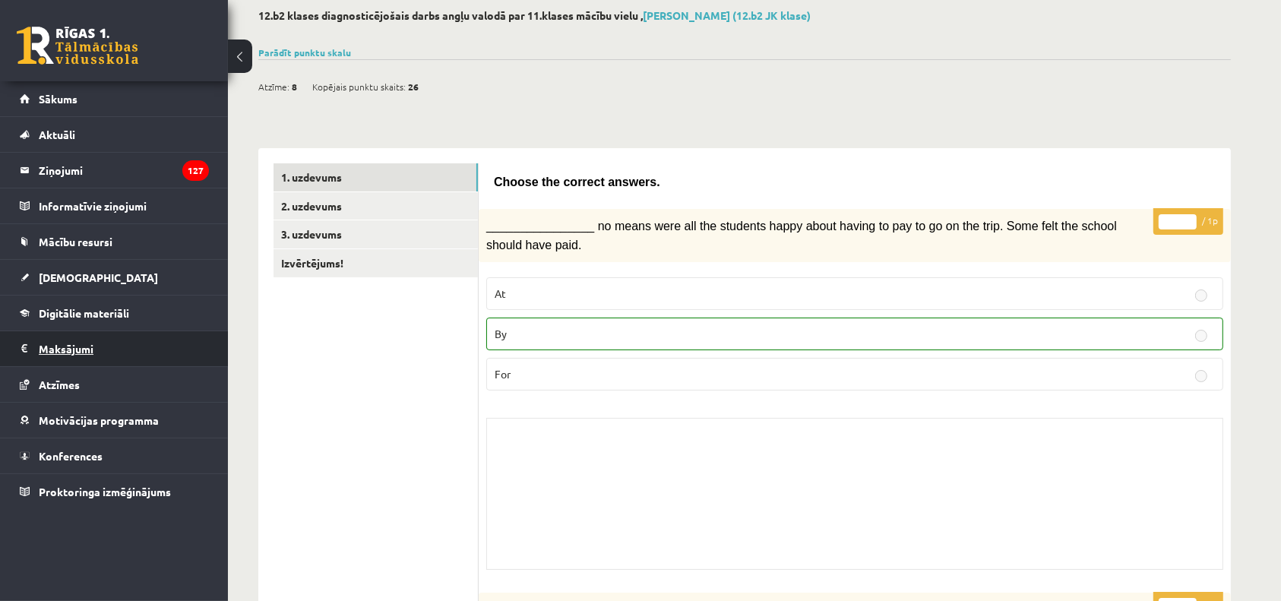
scroll to position [64, 0]
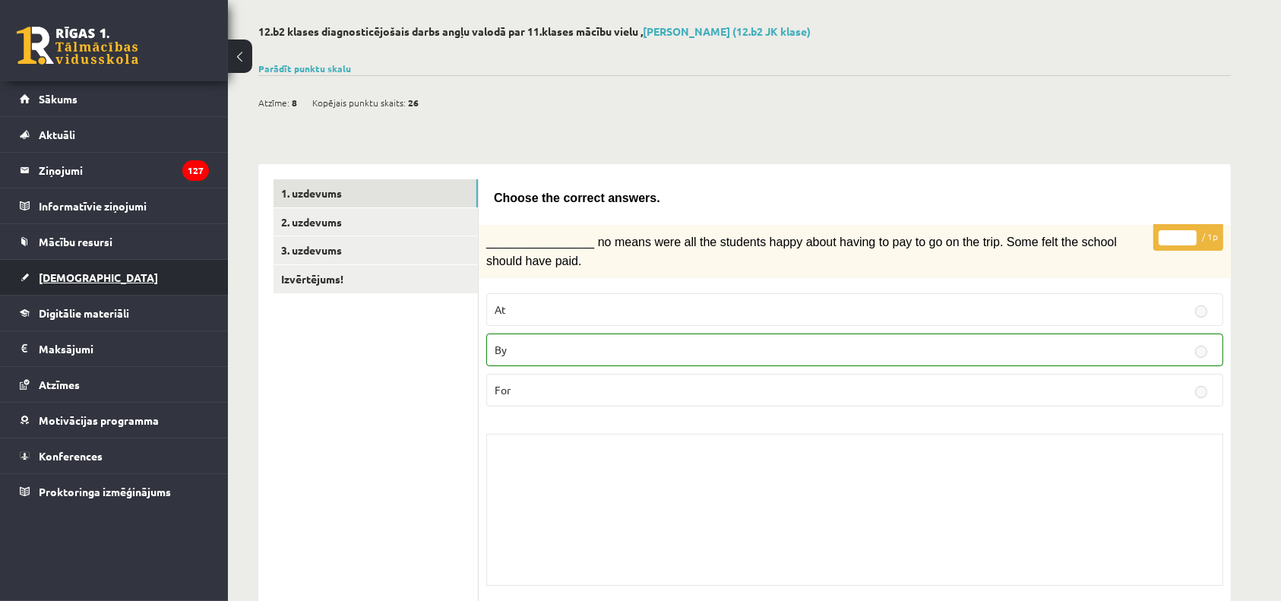
click at [91, 273] on link "[DEMOGRAPHIC_DATA]" at bounding box center [114, 277] width 189 height 35
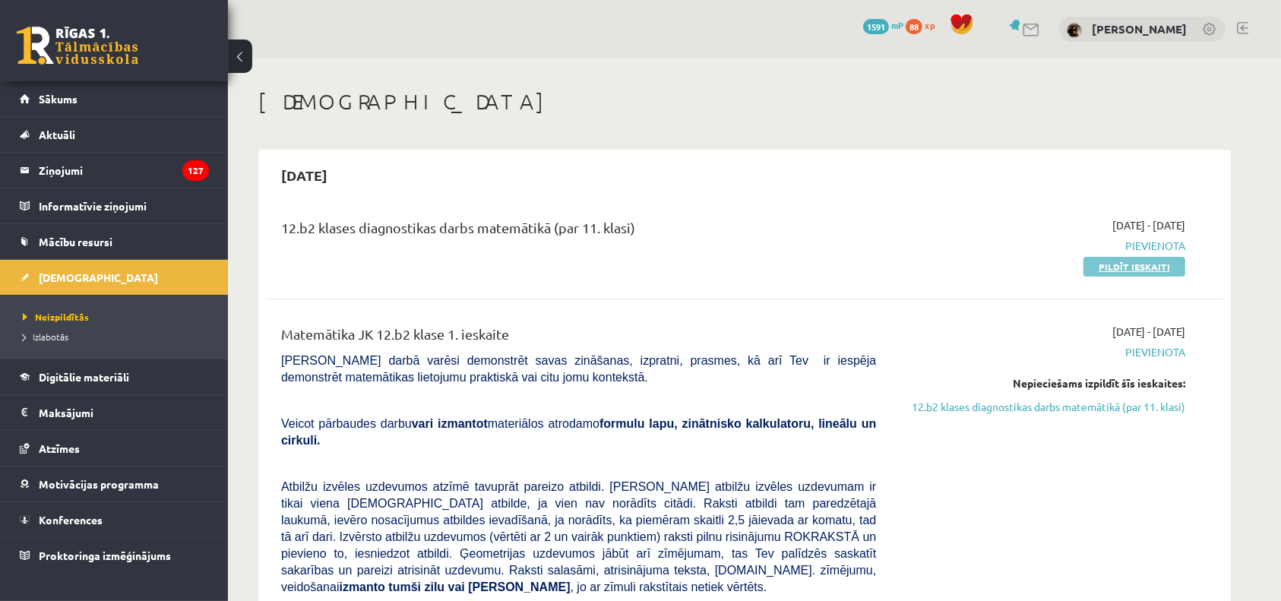
click at [1139, 273] on link "Pildīt ieskaiti" at bounding box center [1134, 267] width 102 height 20
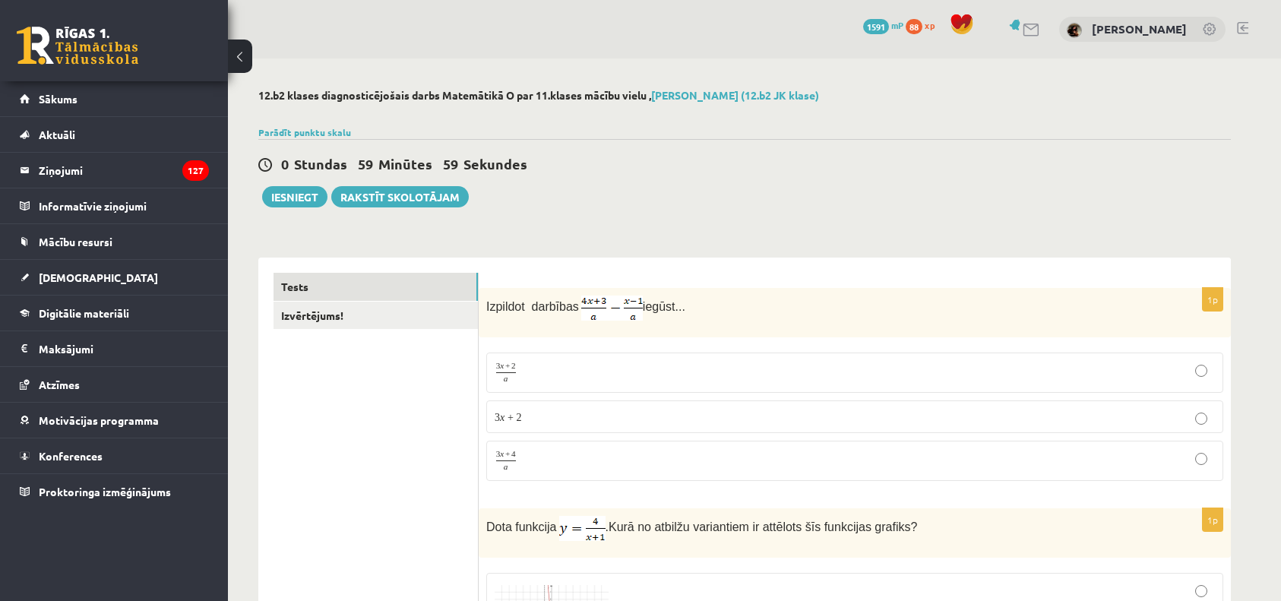
scroll to position [49, 0]
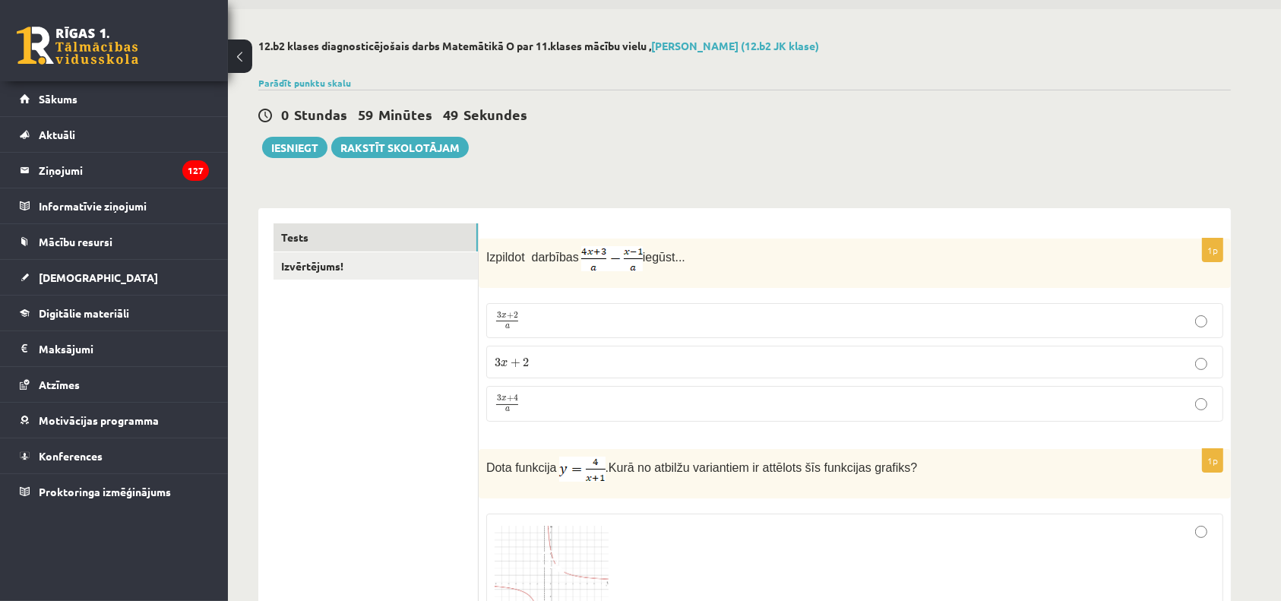
click at [613, 313] on p "3 x + 2 a 3 x + 2 a" at bounding box center [855, 320] width 720 height 18
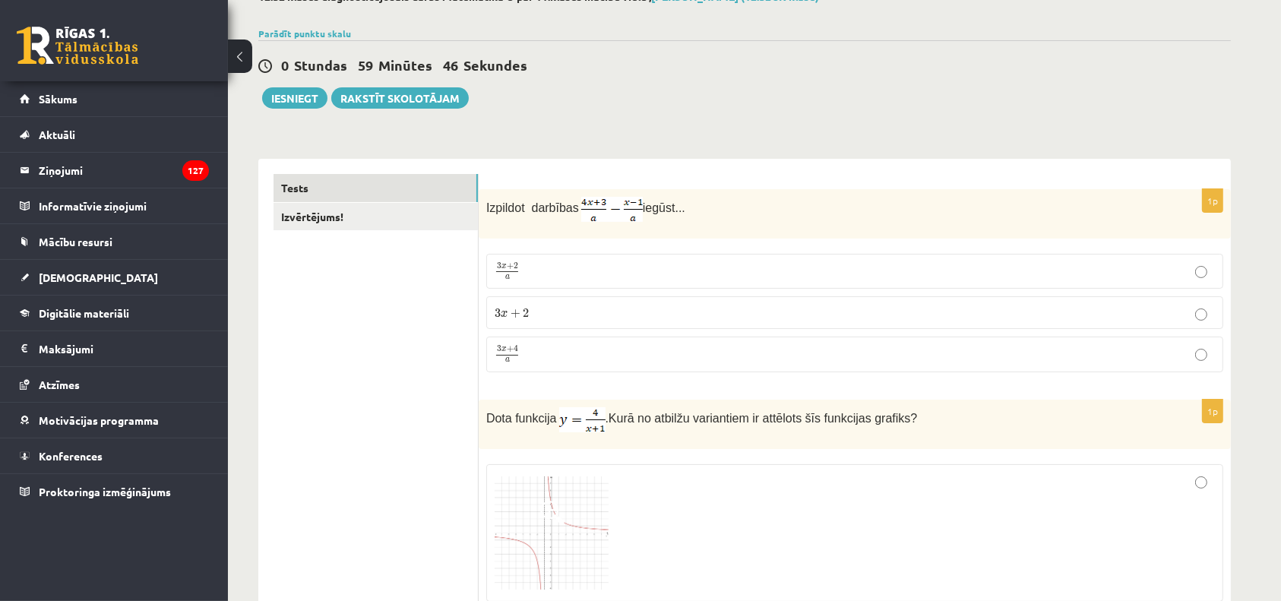
scroll to position [100, 0]
click at [569, 352] on p "3 x + 4 a 3 x + 4 a" at bounding box center [855, 353] width 720 height 19
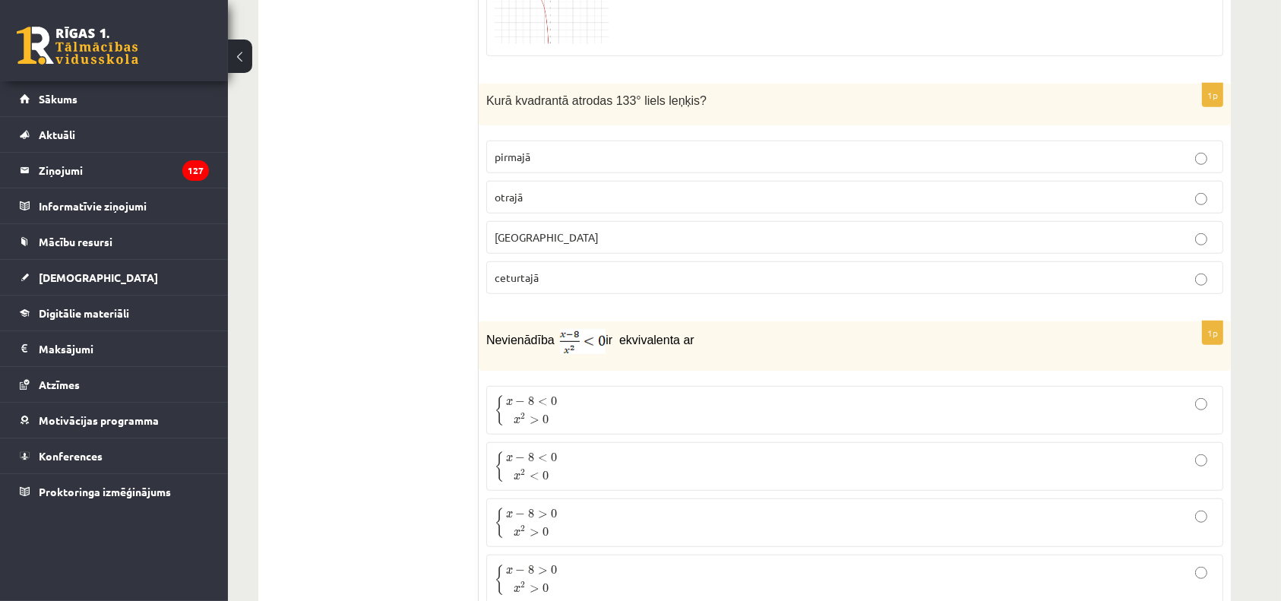
scroll to position [1101, 0]
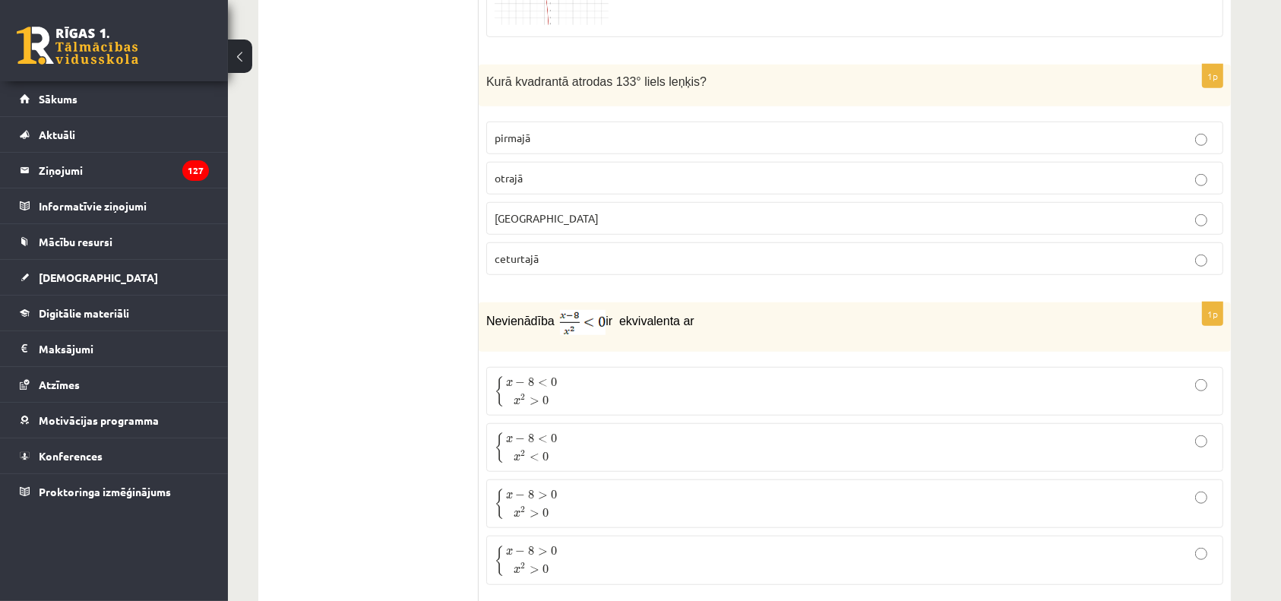
click at [694, 173] on p "otrajā" at bounding box center [855, 178] width 720 height 16
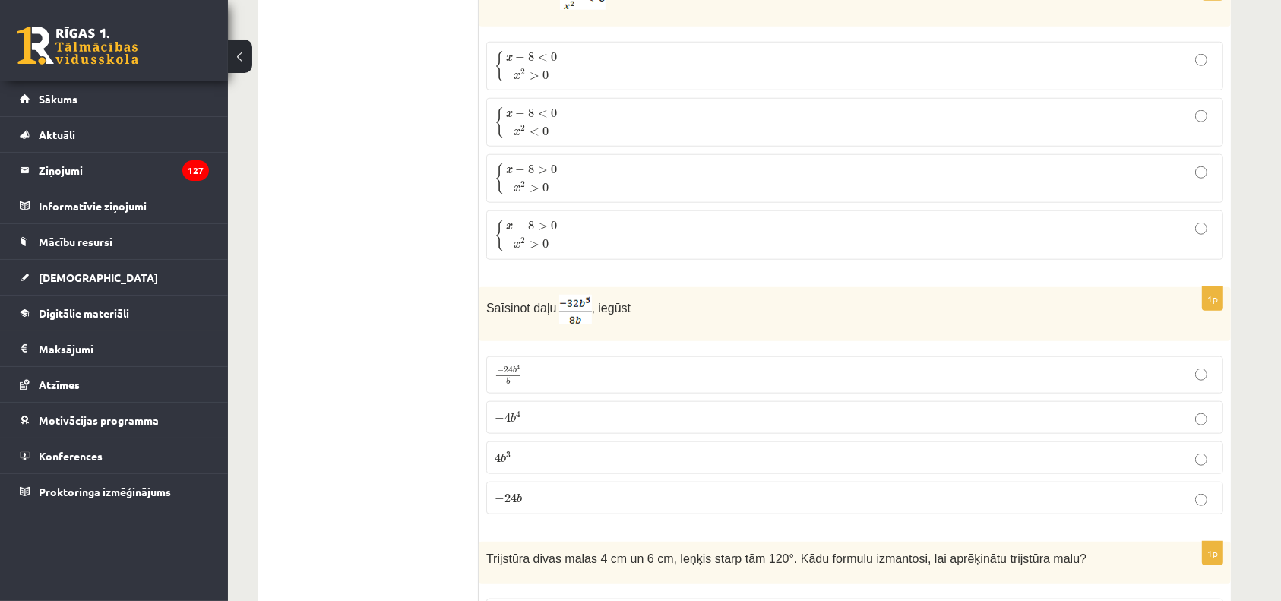
scroll to position [1461, 0]
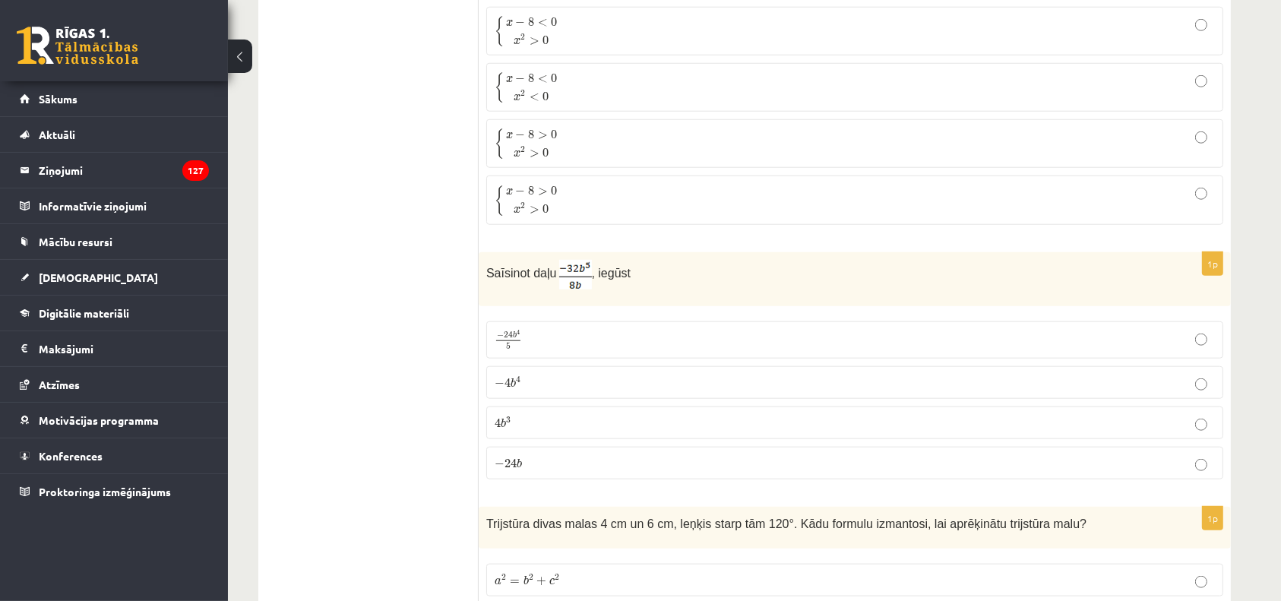
click at [504, 388] on label "− 4 b 4 − 4 b 4" at bounding box center [854, 382] width 737 height 33
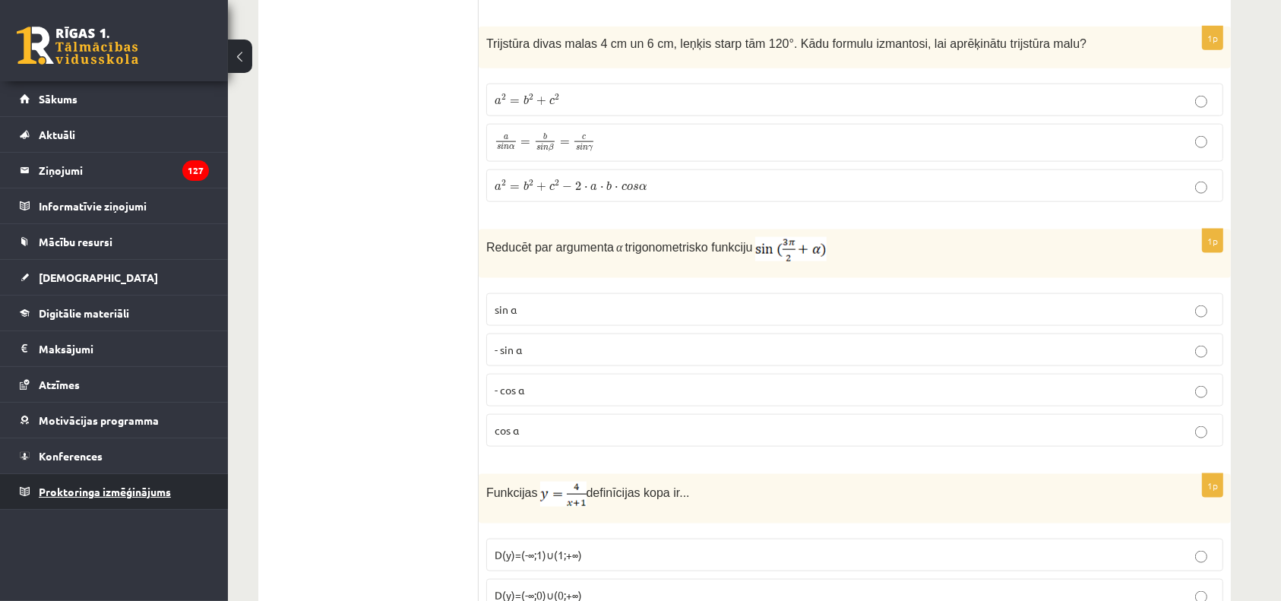
scroll to position [1936, 0]
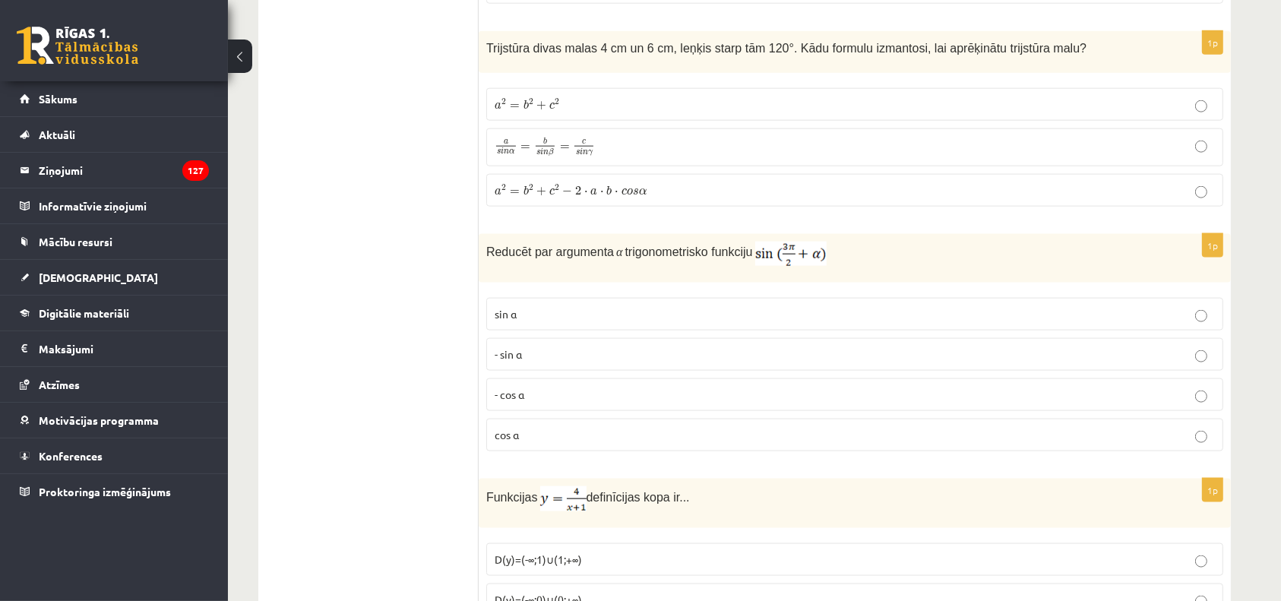
click at [580, 100] on p "a 2 = b 2 + c 2 a 2 = b 2 + c 2" at bounding box center [855, 104] width 720 height 16
click at [580, 177] on label "a 2 = b 2 + c 2 − 2 ⋅ a ⋅ b ⋅ c o s α a 2 = b 2 + c 2 − 2 ⋅ a ⋅ b ⋅ c o s α" at bounding box center [854, 190] width 737 height 33
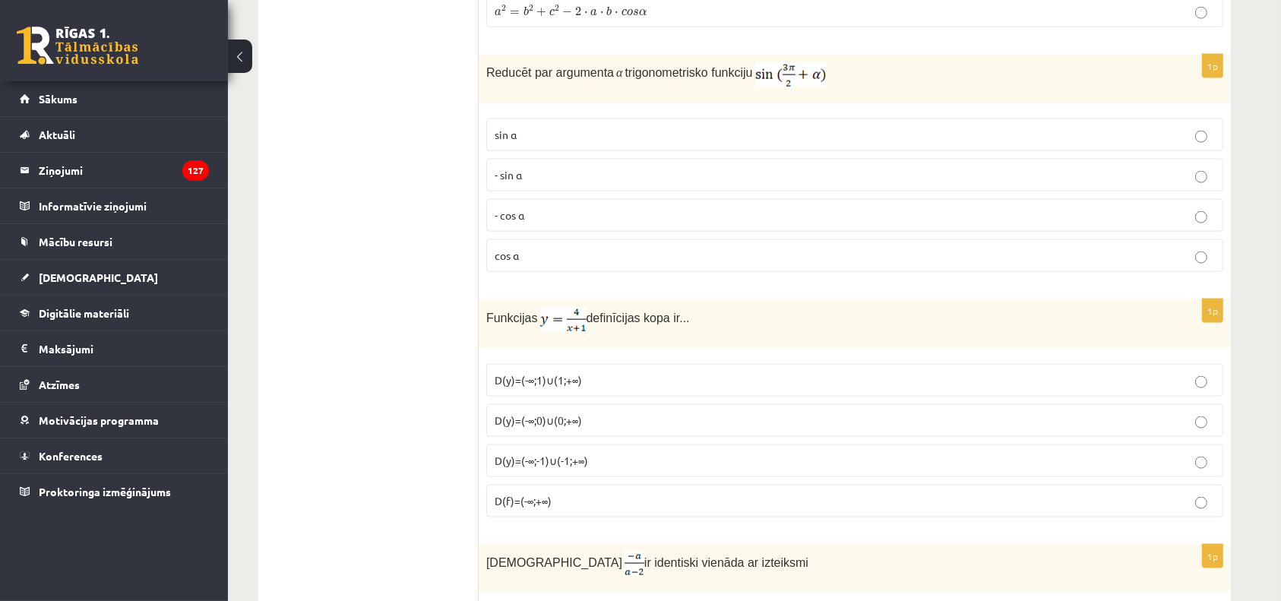
scroll to position [2129, 0]
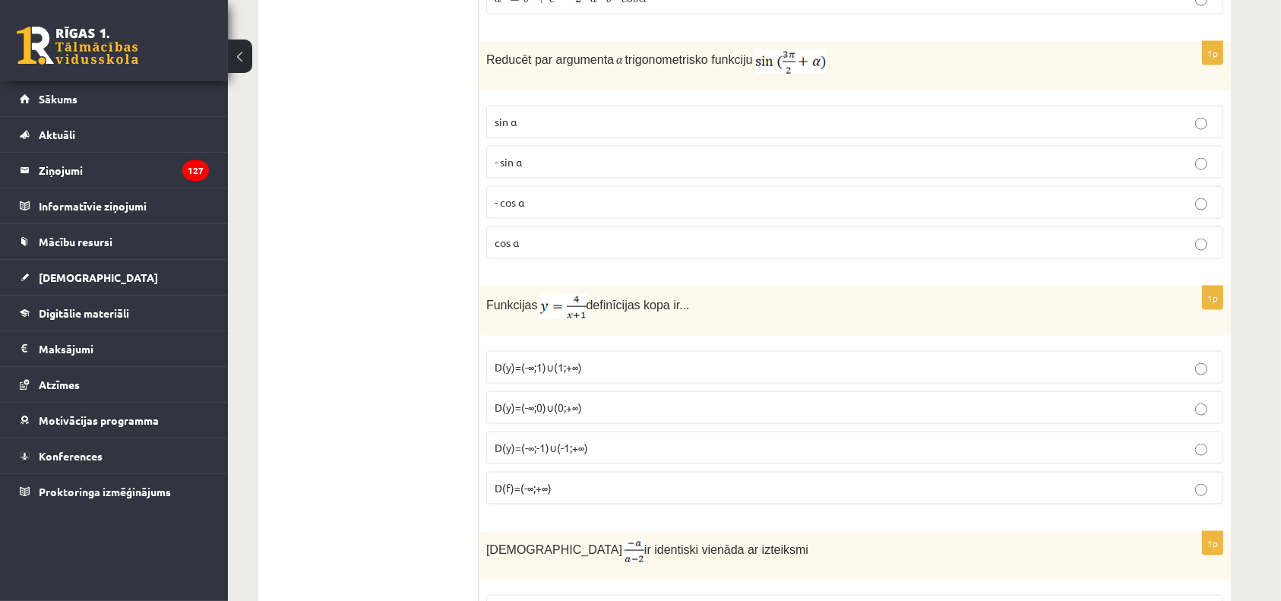
click at [532, 209] on label "- cos ⁡α" at bounding box center [854, 202] width 737 height 33
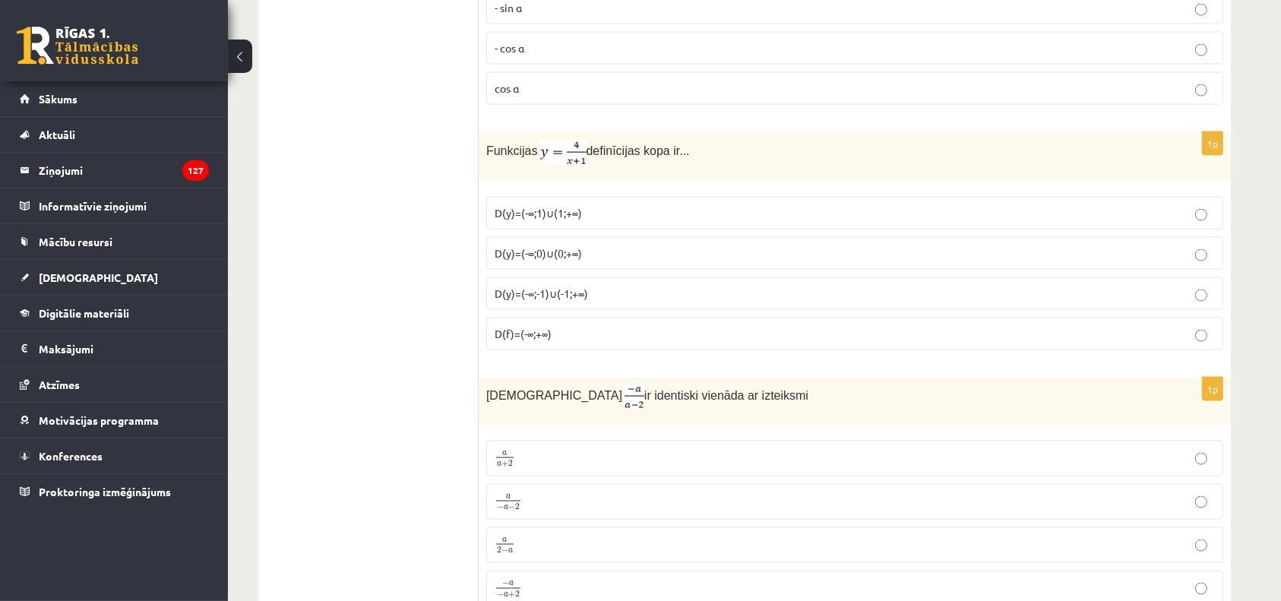
scroll to position [2308, 0]
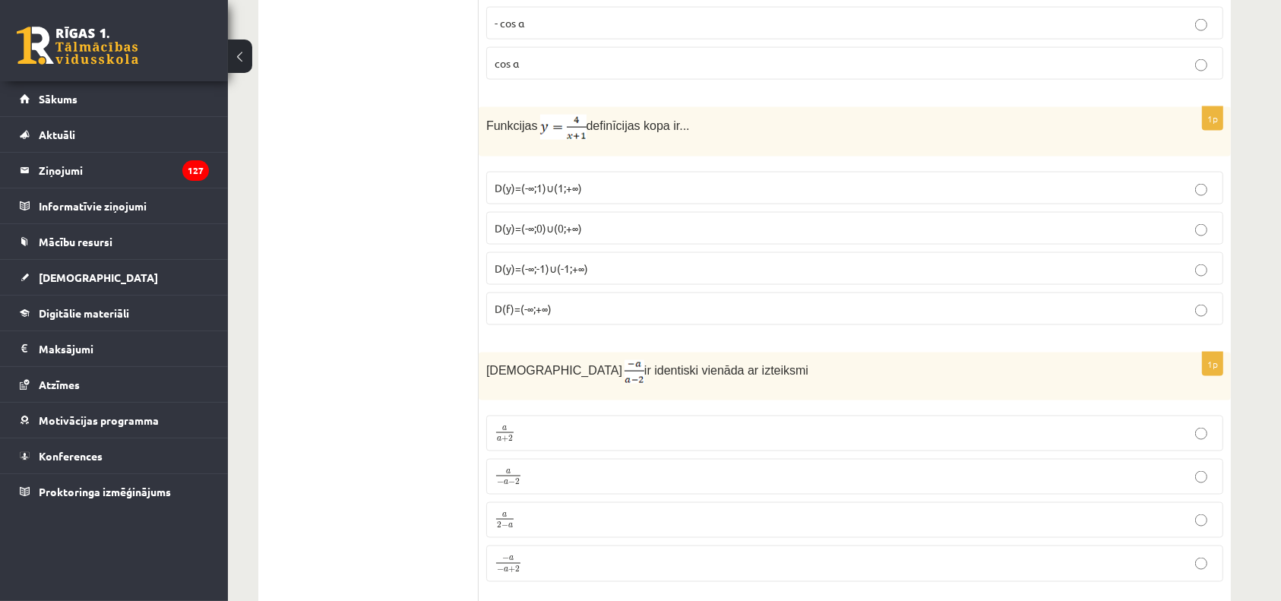
click at [614, 263] on p "D(y)=(-∞;-1)∪(-1;+∞)" at bounding box center [855, 269] width 720 height 16
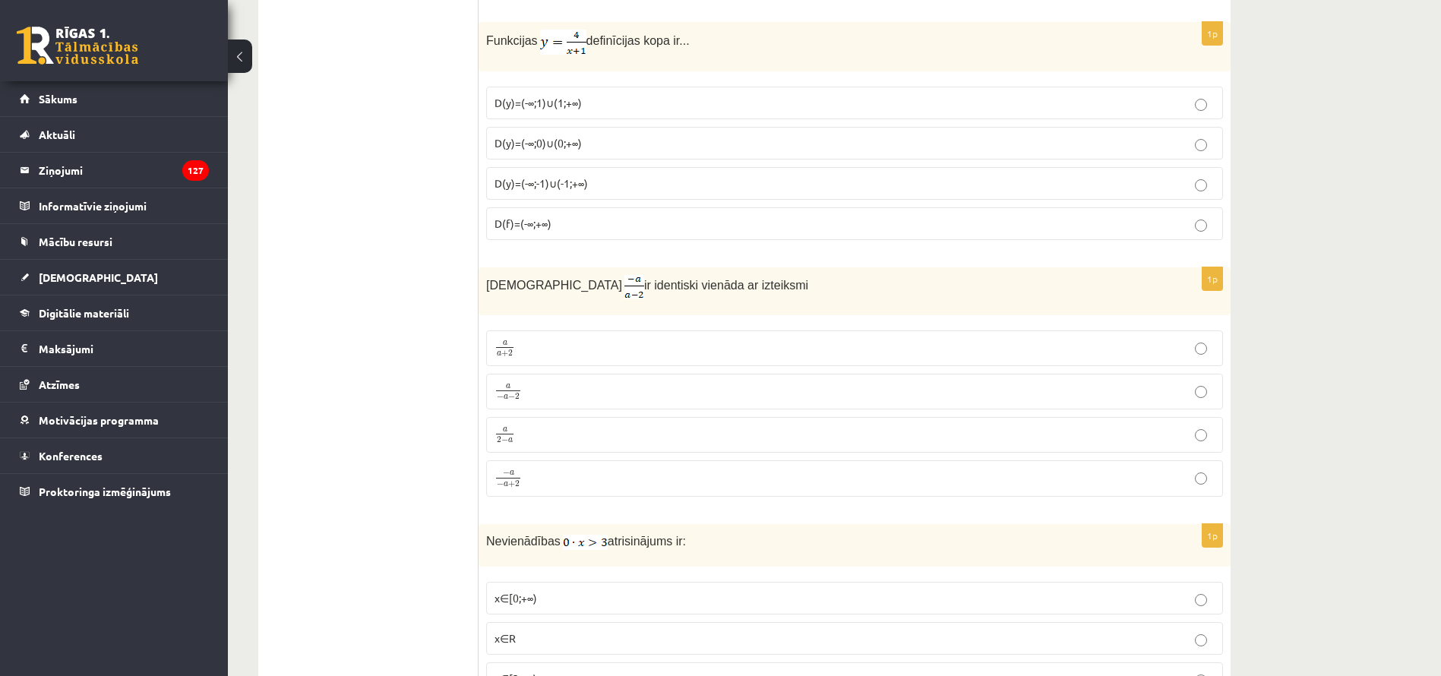
scroll to position [2409, 0]
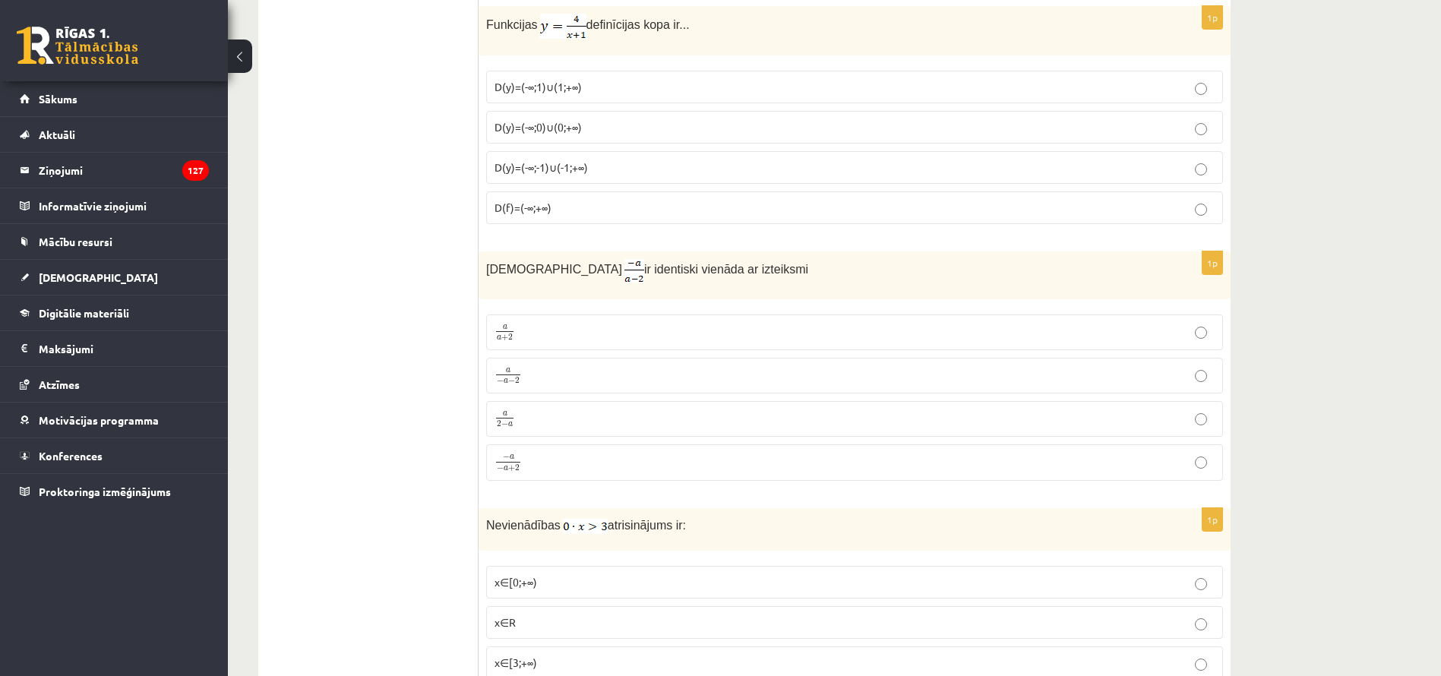
click at [523, 409] on p "a 2 − a a 2 − a" at bounding box center [855, 418] width 720 height 19
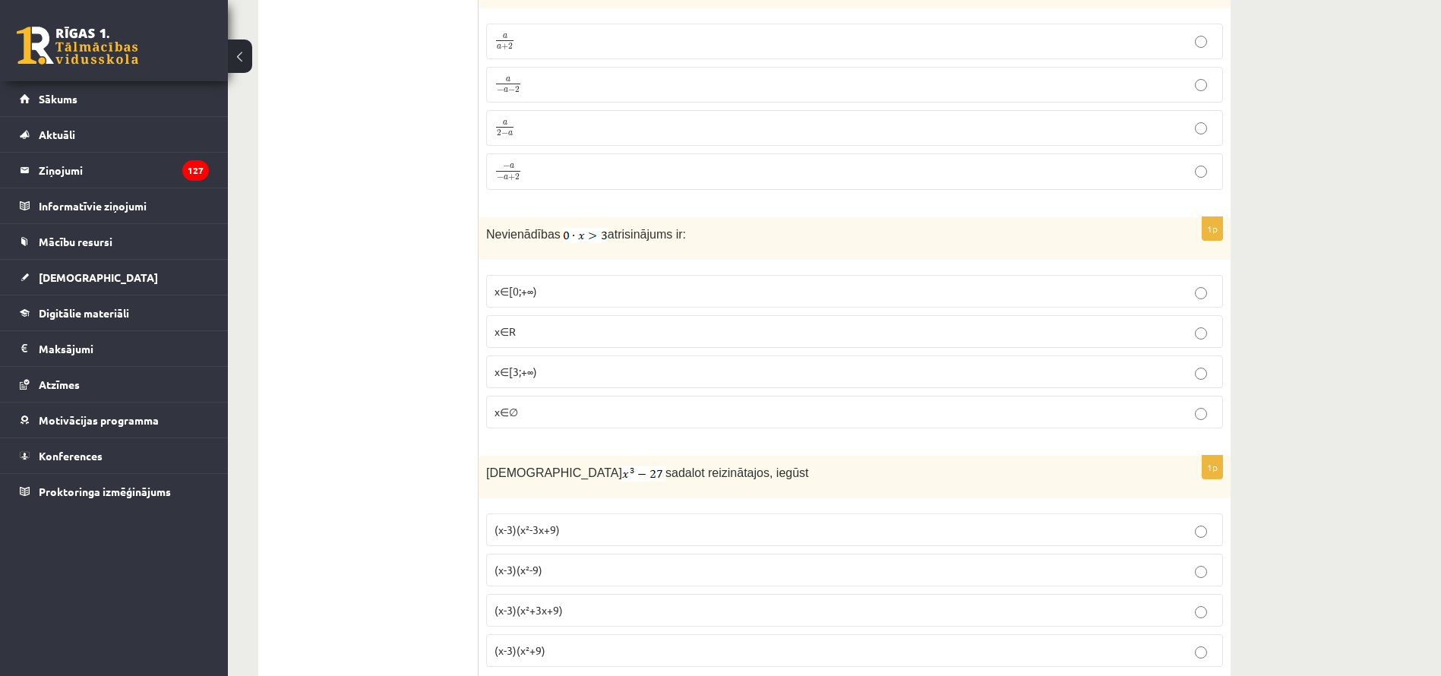
scroll to position [2703, 0]
click at [506, 409] on span "x∈∅" at bounding box center [507, 409] width 24 height 14
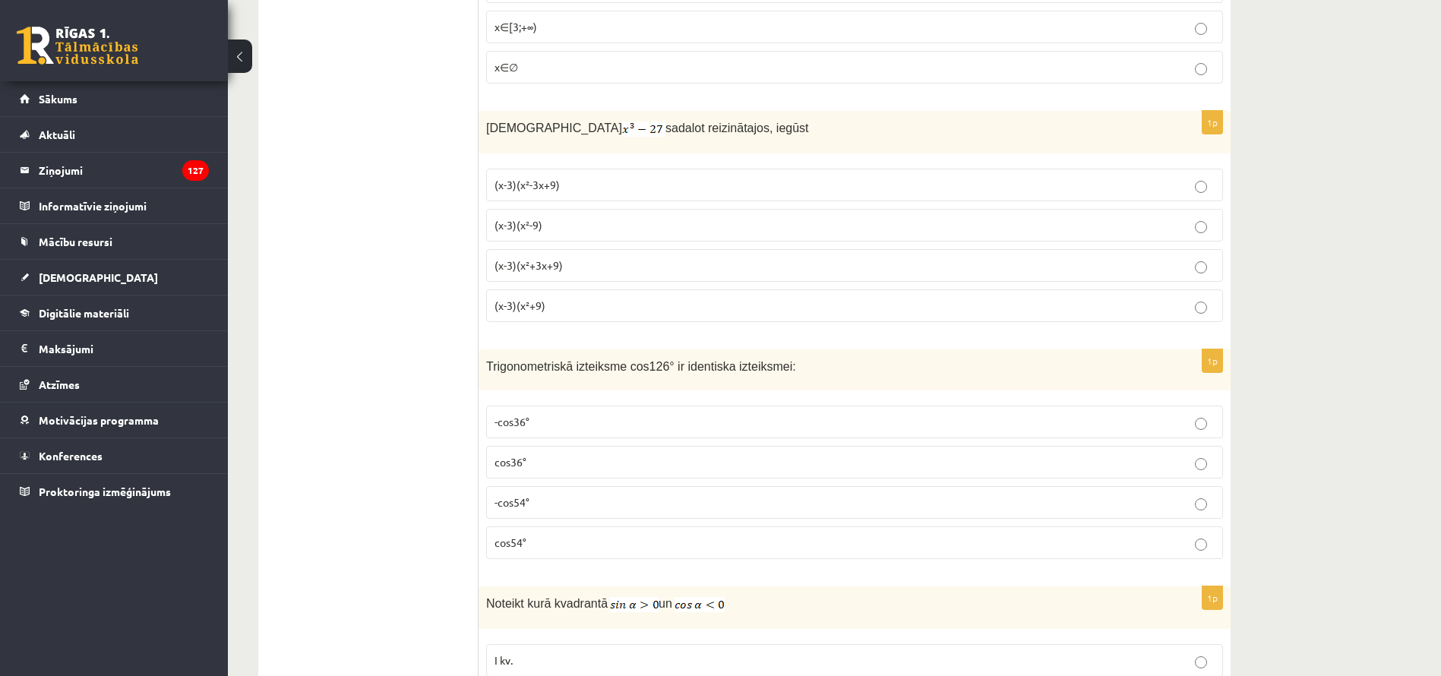
scroll to position [3044, 0]
click at [586, 304] on p "(x-3)(x²+9)" at bounding box center [855, 307] width 720 height 16
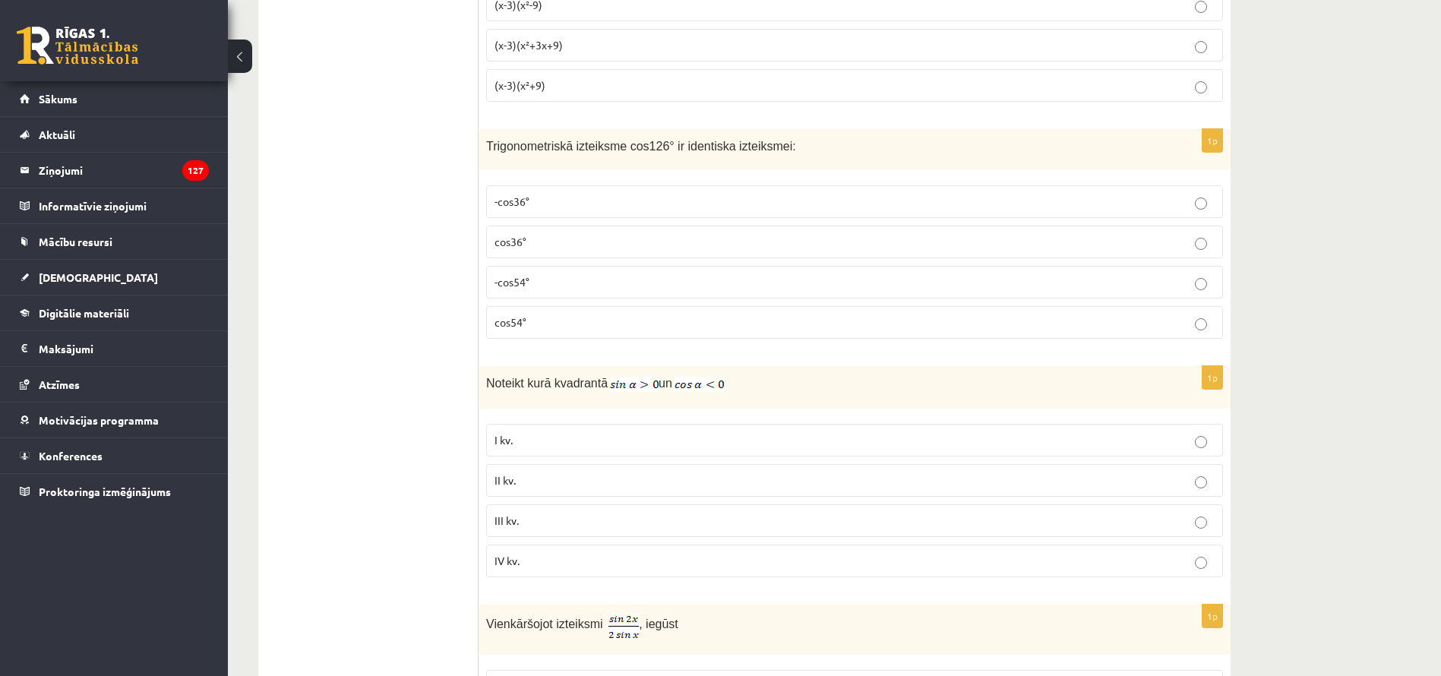
scroll to position [3292, 0]
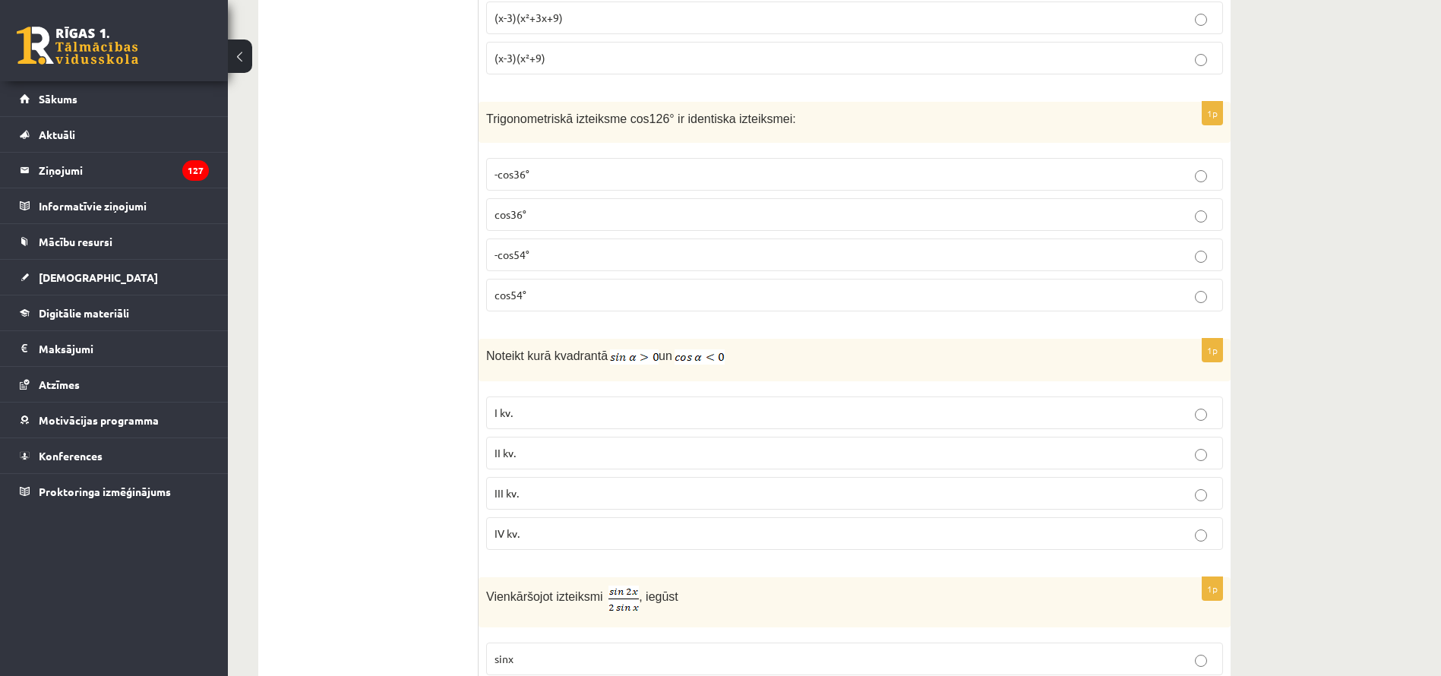
click at [529, 255] on span "-cos54°" at bounding box center [512, 255] width 35 height 14
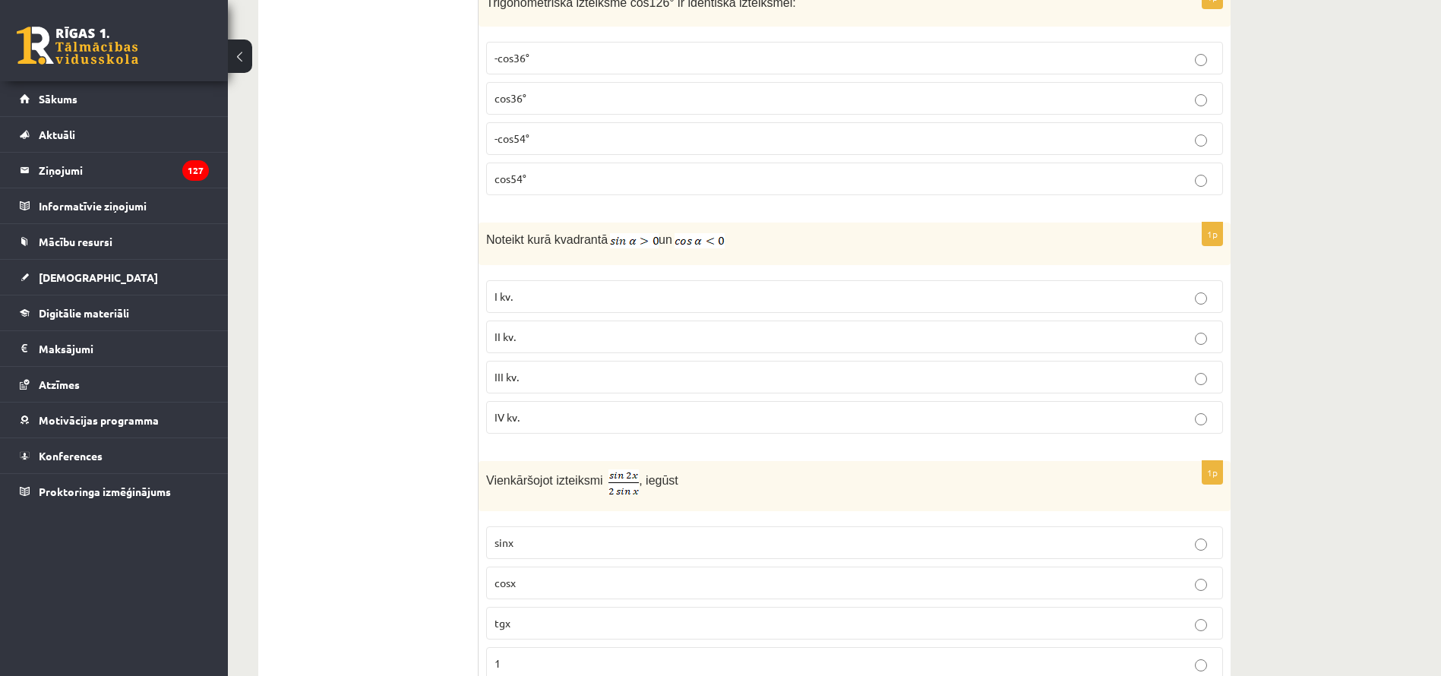
scroll to position [3419, 0]
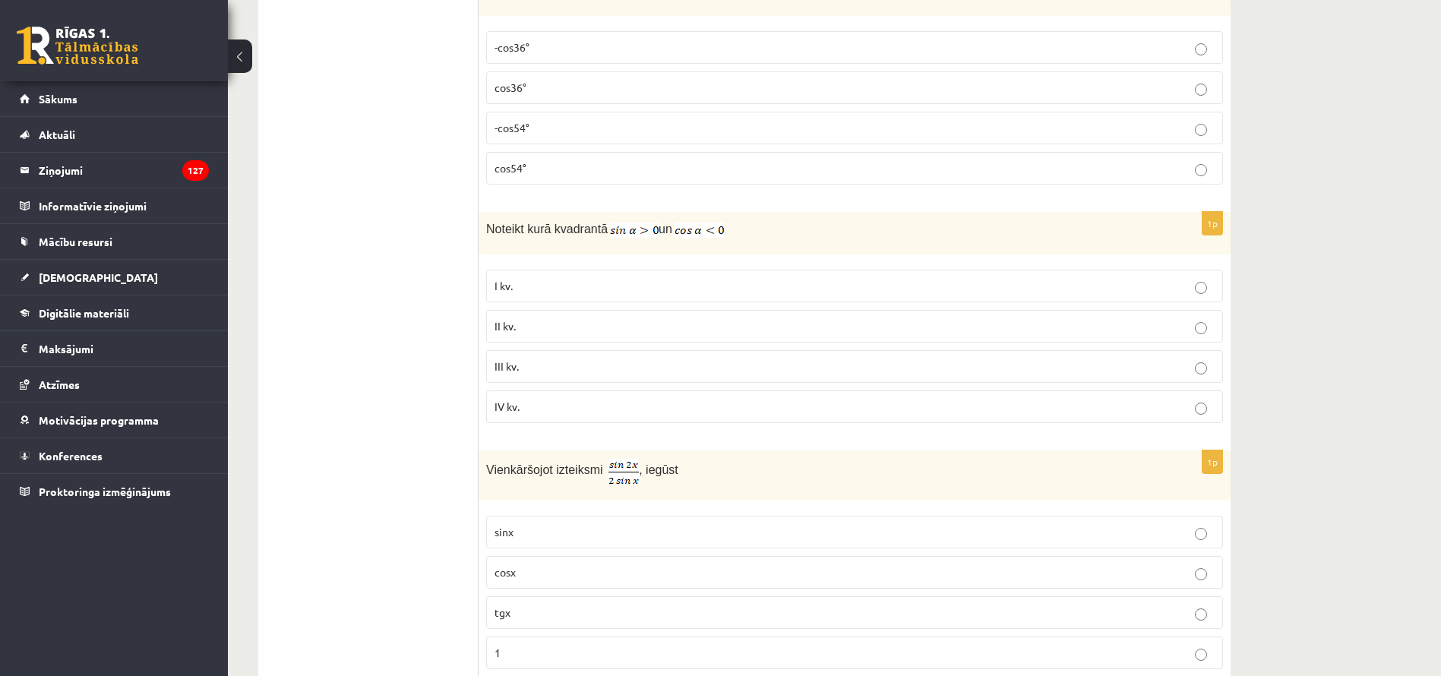
click at [510, 324] on span "II kv." at bounding box center [505, 326] width 21 height 14
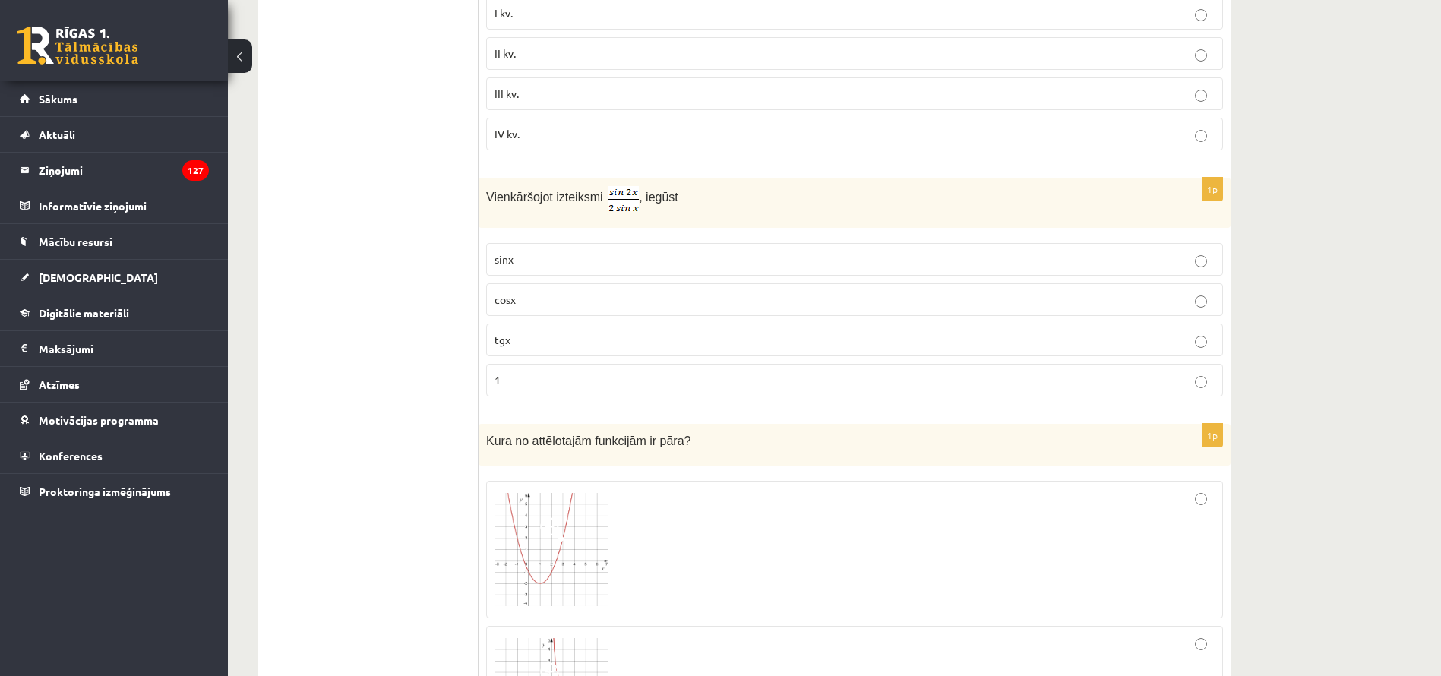
scroll to position [3722, 0]
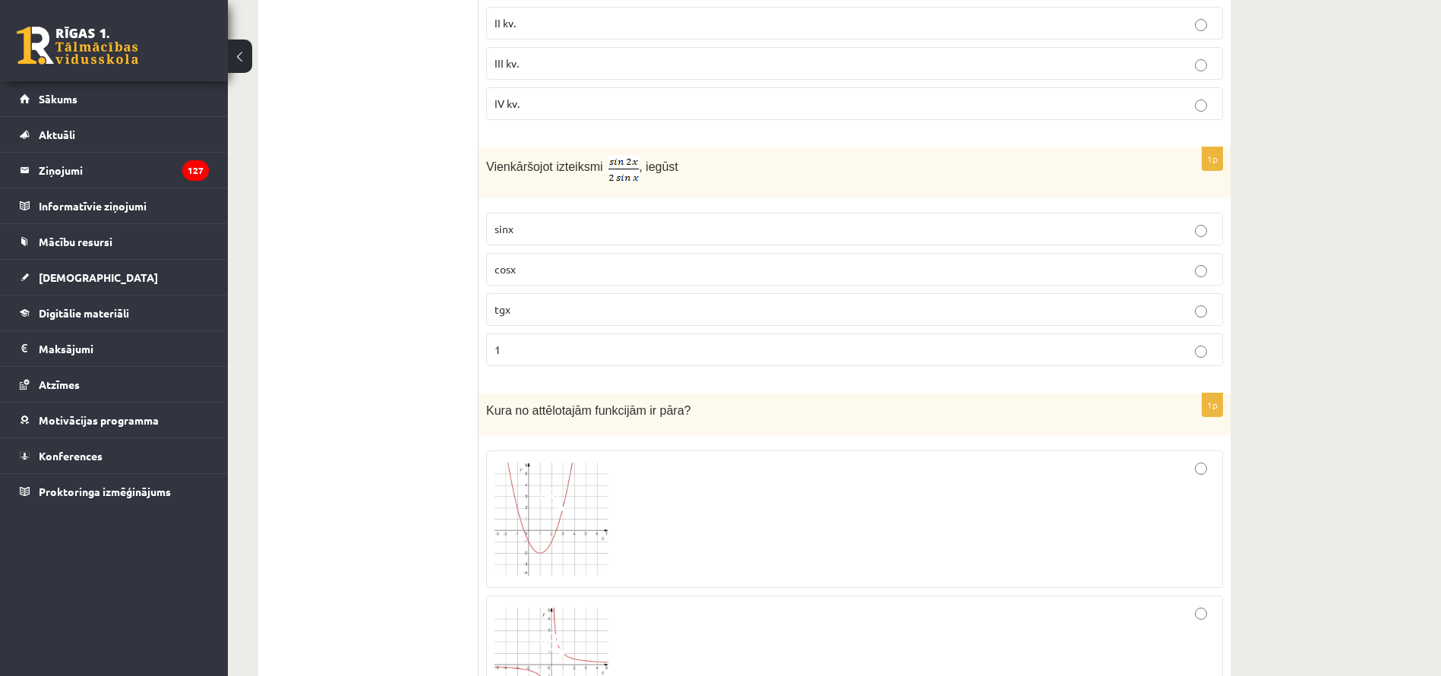
click at [522, 261] on p "cosx" at bounding box center [855, 269] width 720 height 16
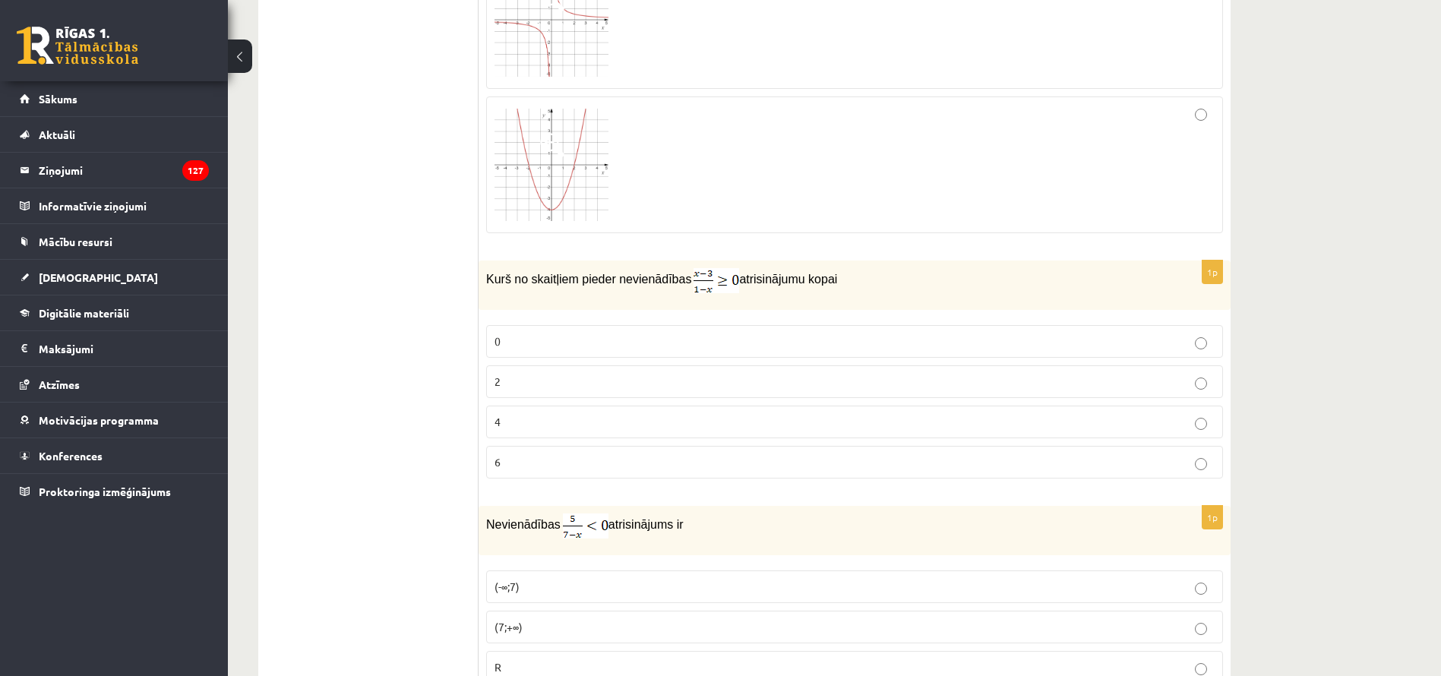
scroll to position [4408, 0]
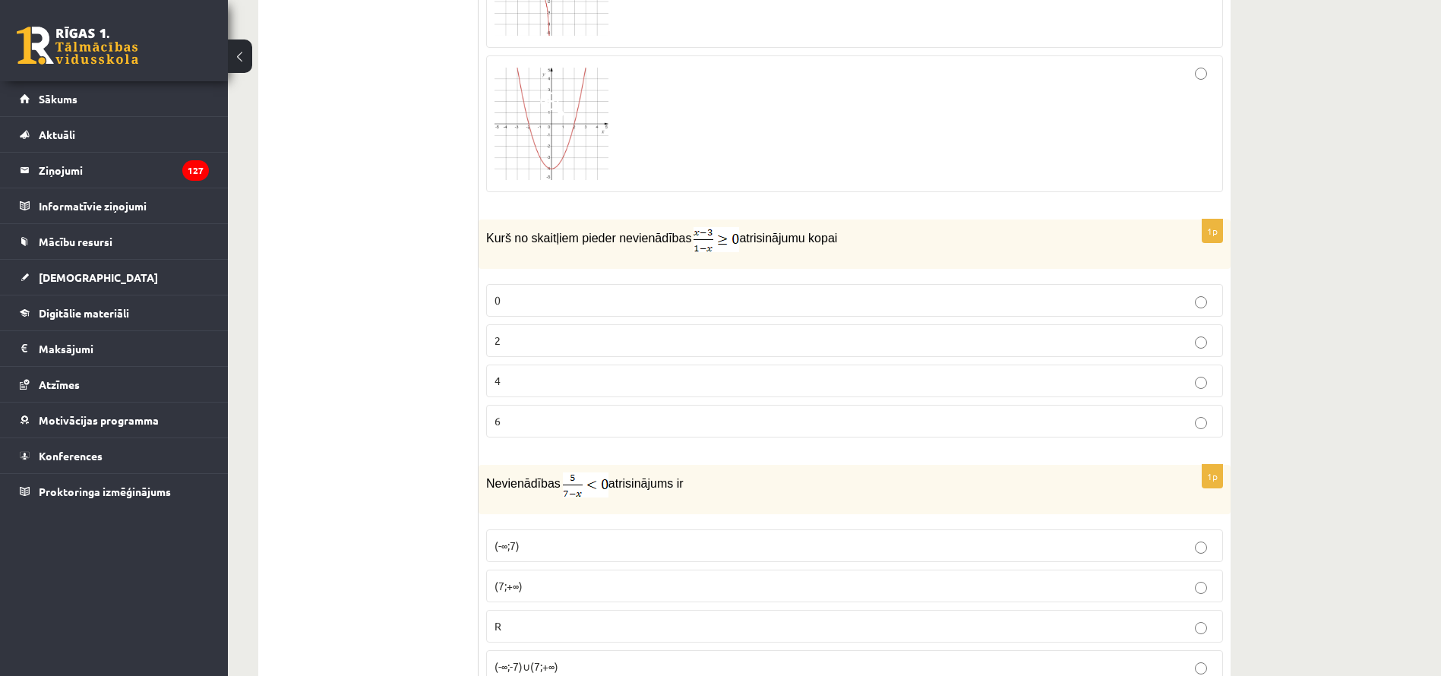
click at [534, 340] on p "2" at bounding box center [855, 341] width 720 height 16
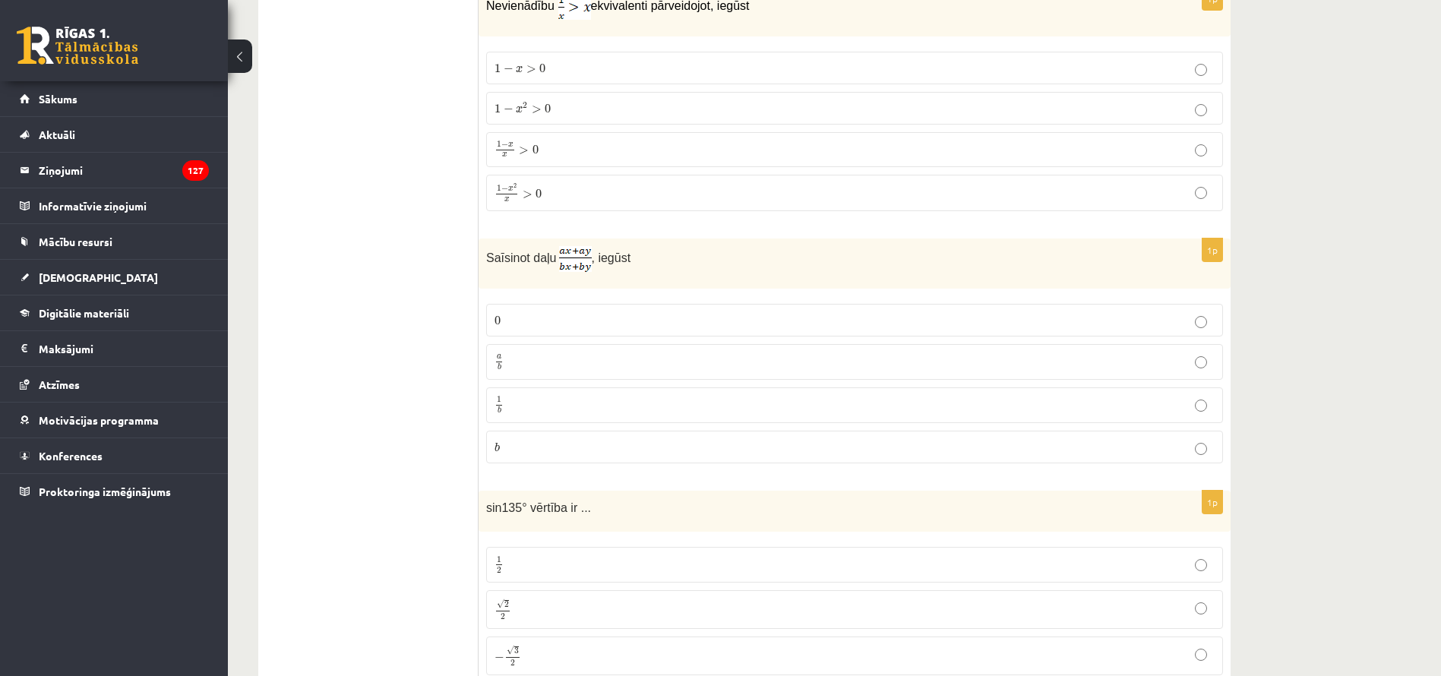
scroll to position [6302, 0]
click at [575, 345] on label "a b a b" at bounding box center [854, 361] width 737 height 36
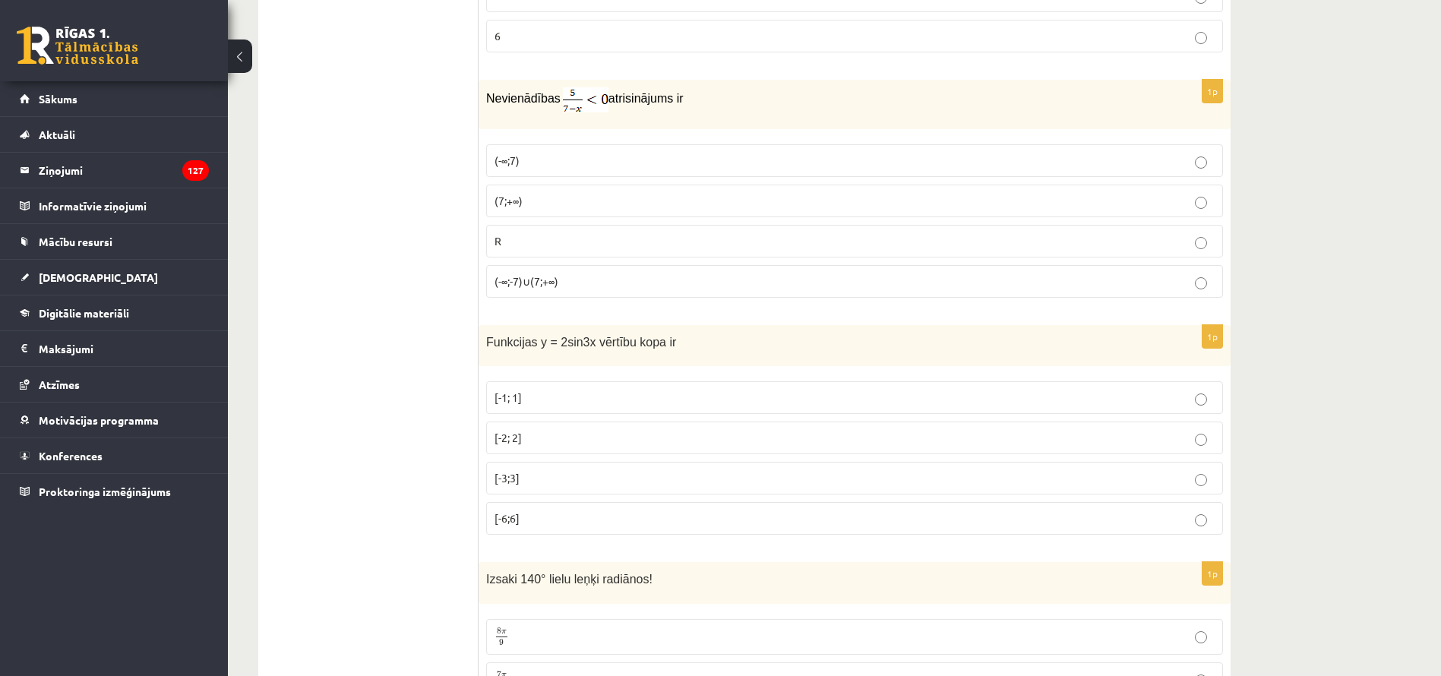
scroll to position [4825, 0]
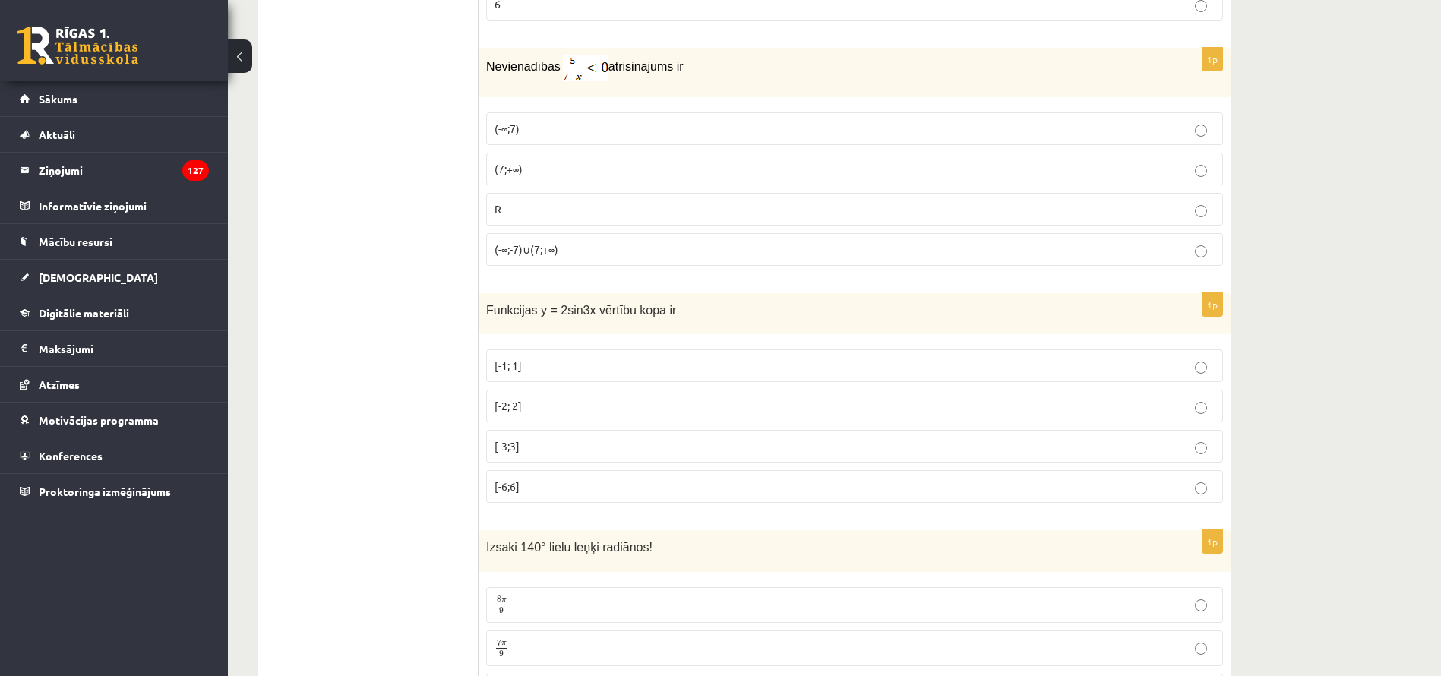
click at [563, 390] on label "[-2; 2]" at bounding box center [854, 406] width 737 height 33
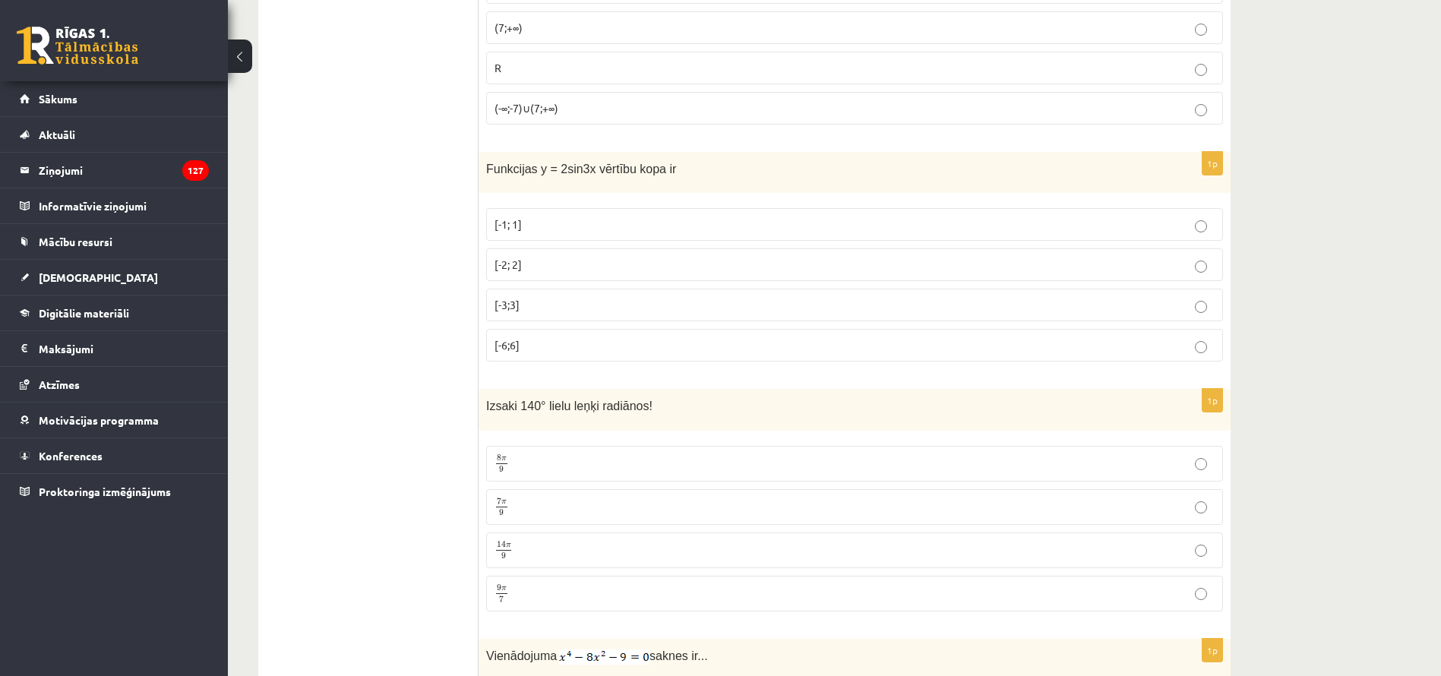
scroll to position [5028, 0]
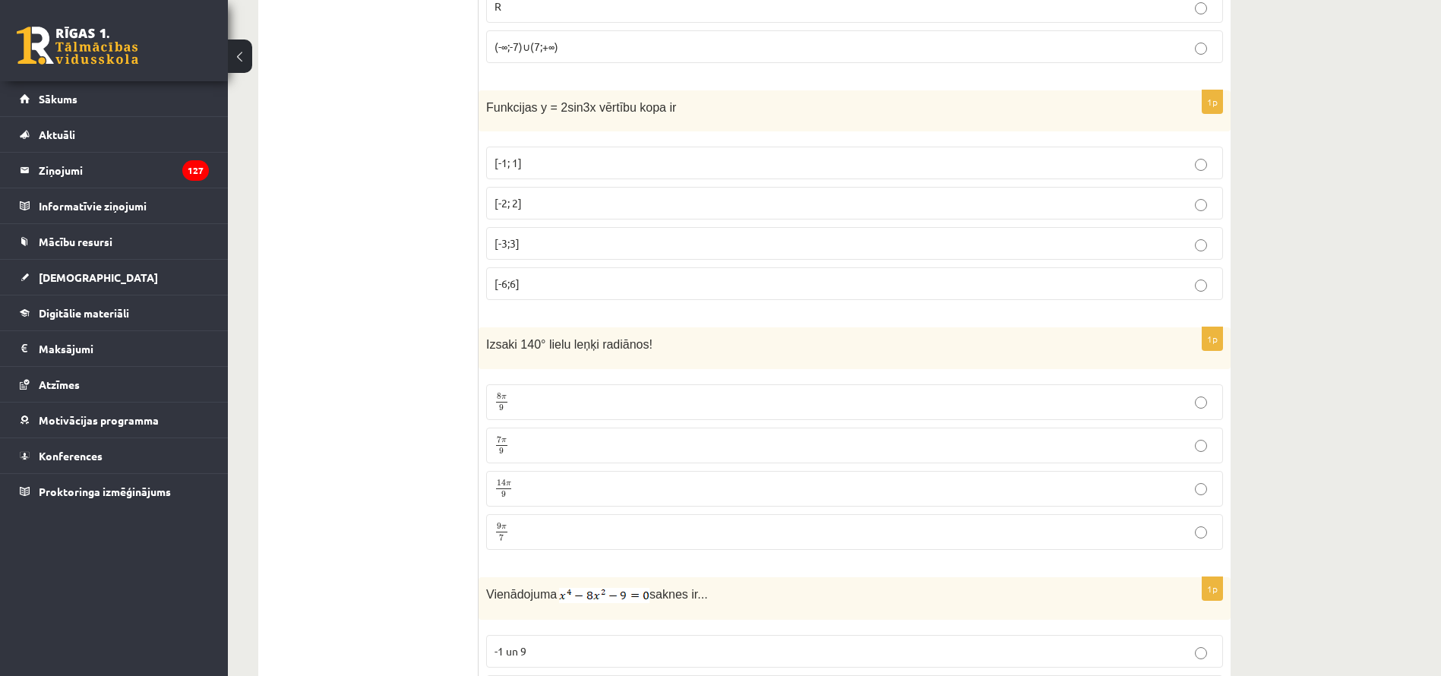
click at [539, 429] on label "7 π 9 7 π 9" at bounding box center [854, 446] width 737 height 36
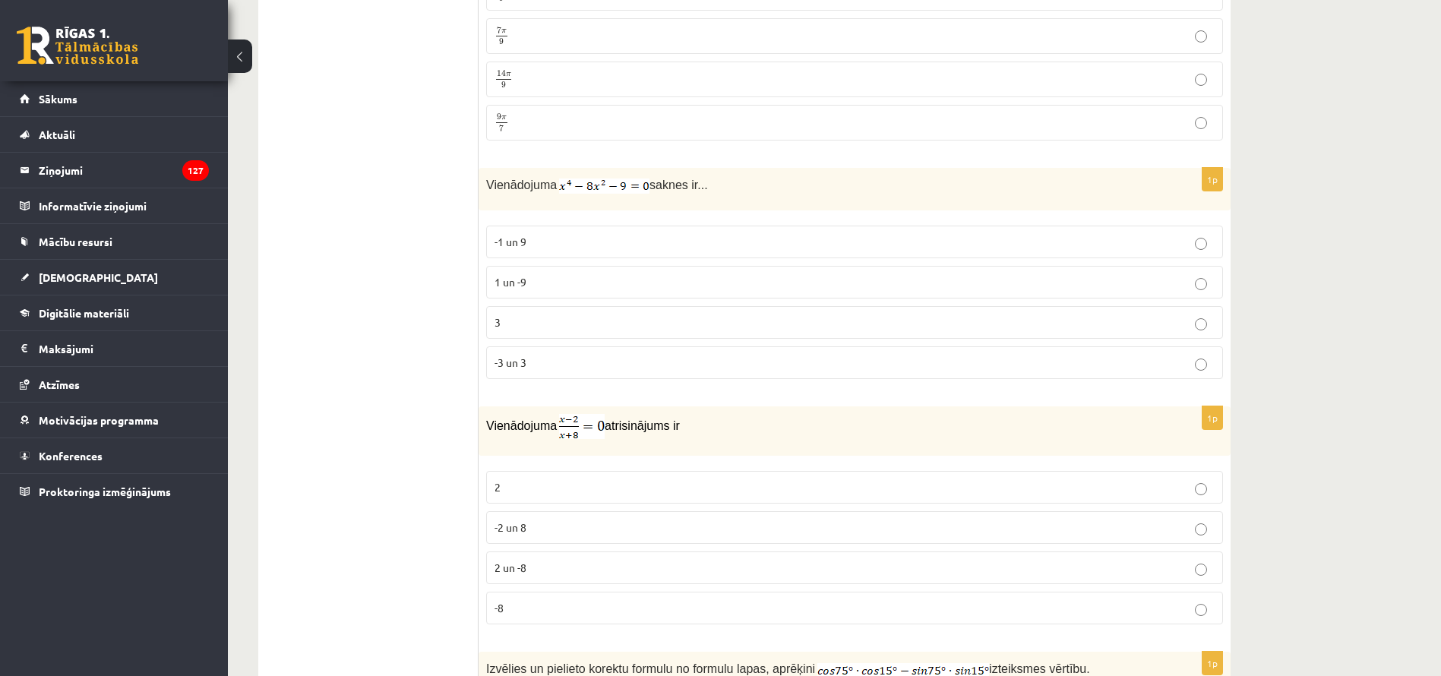
scroll to position [5444, 0]
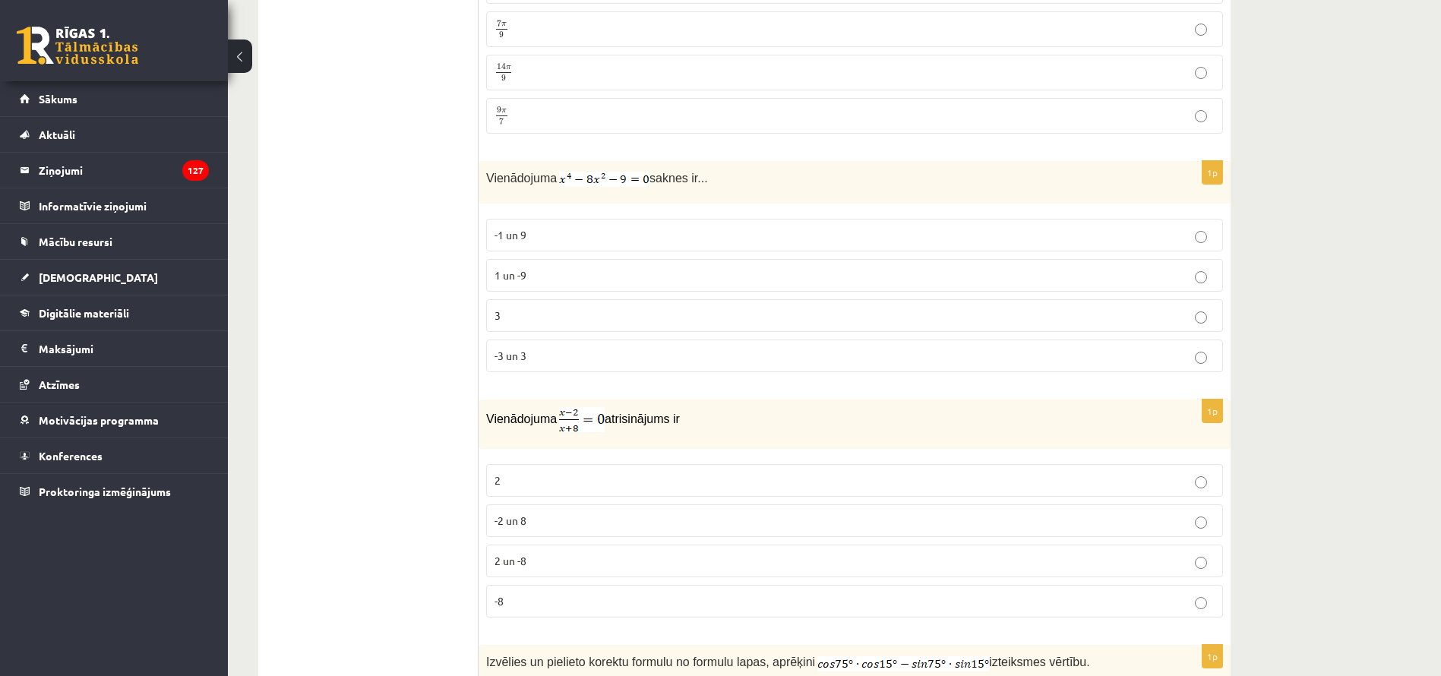
click at [539, 356] on p "-3 un 3" at bounding box center [855, 356] width 720 height 16
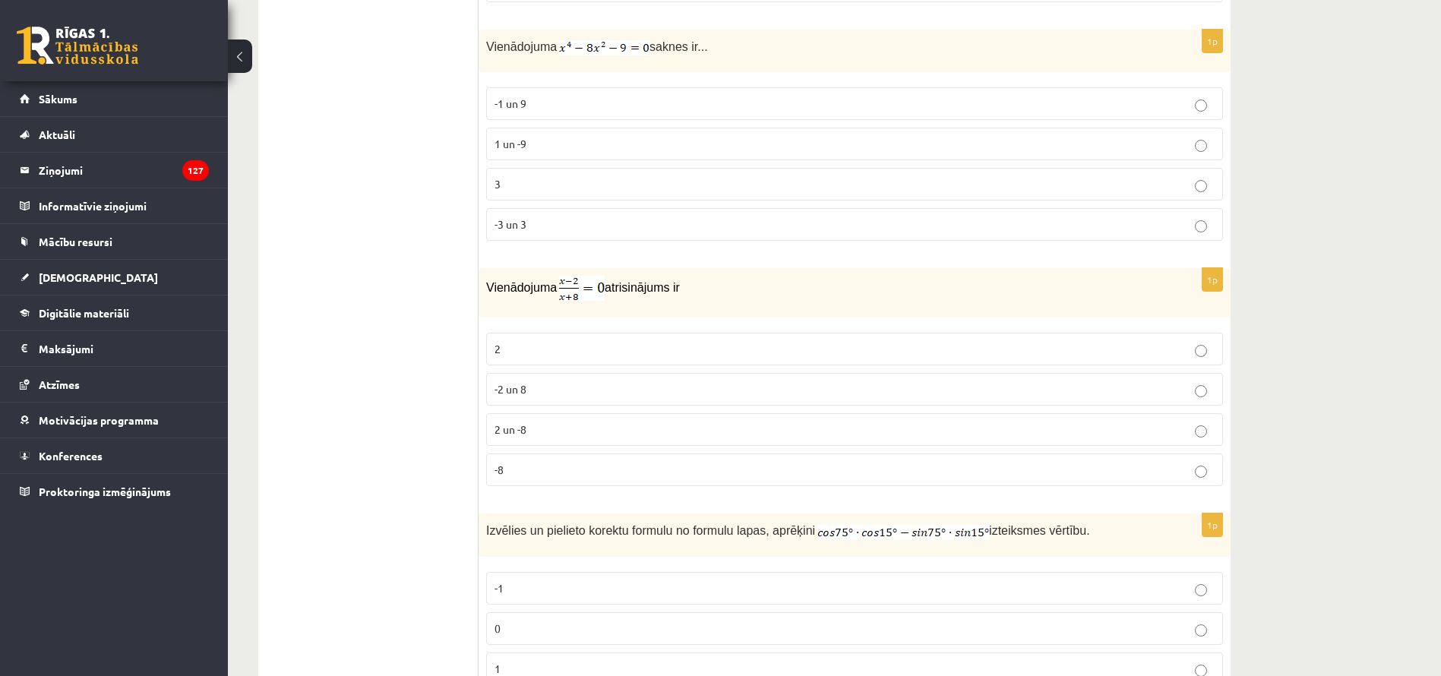
scroll to position [5620, 0]
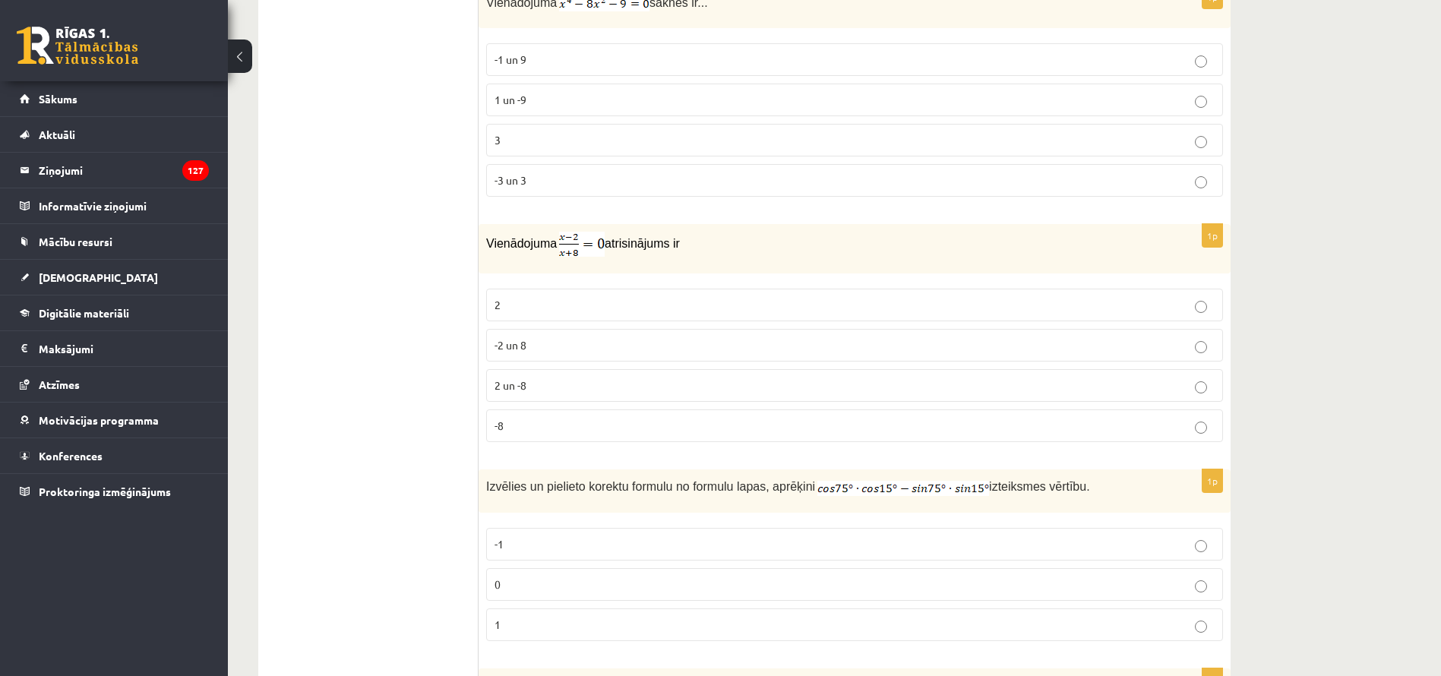
click at [555, 305] on p "2" at bounding box center [855, 305] width 720 height 16
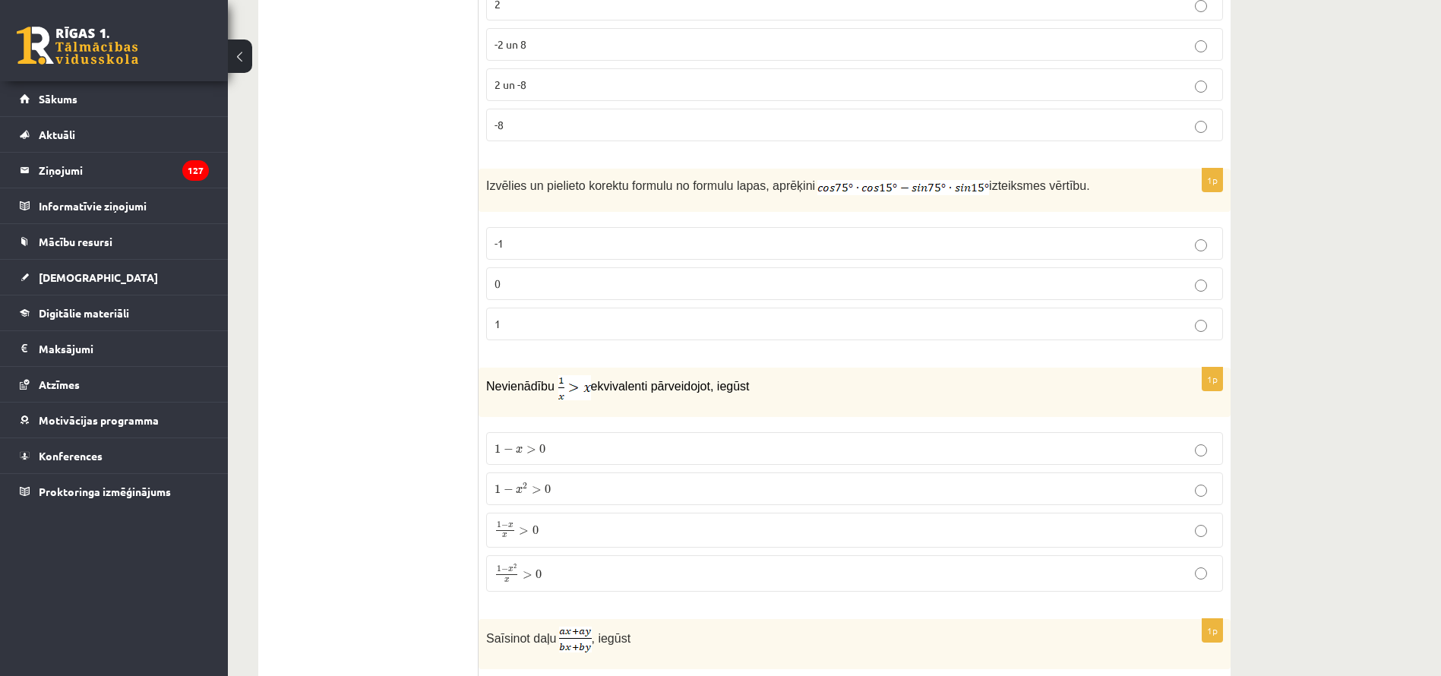
scroll to position [5938, 0]
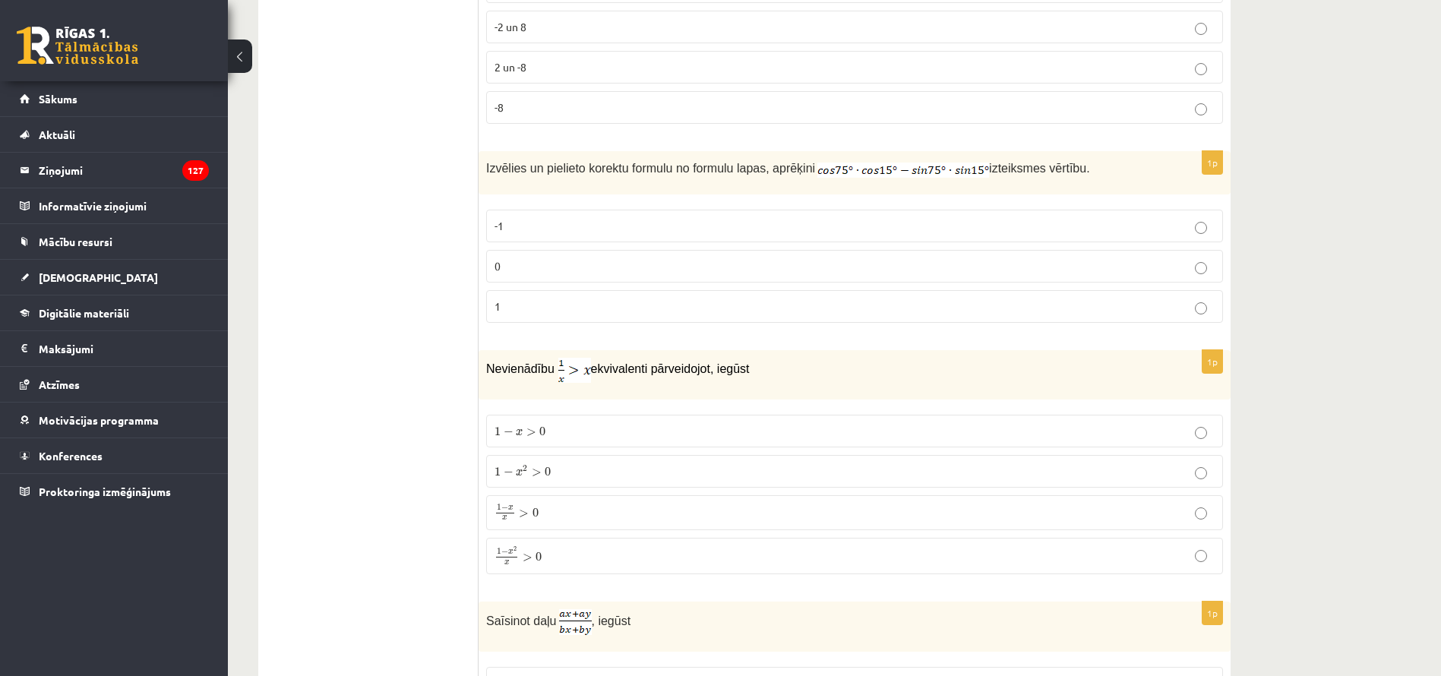
click at [527, 264] on p "0" at bounding box center [855, 266] width 720 height 16
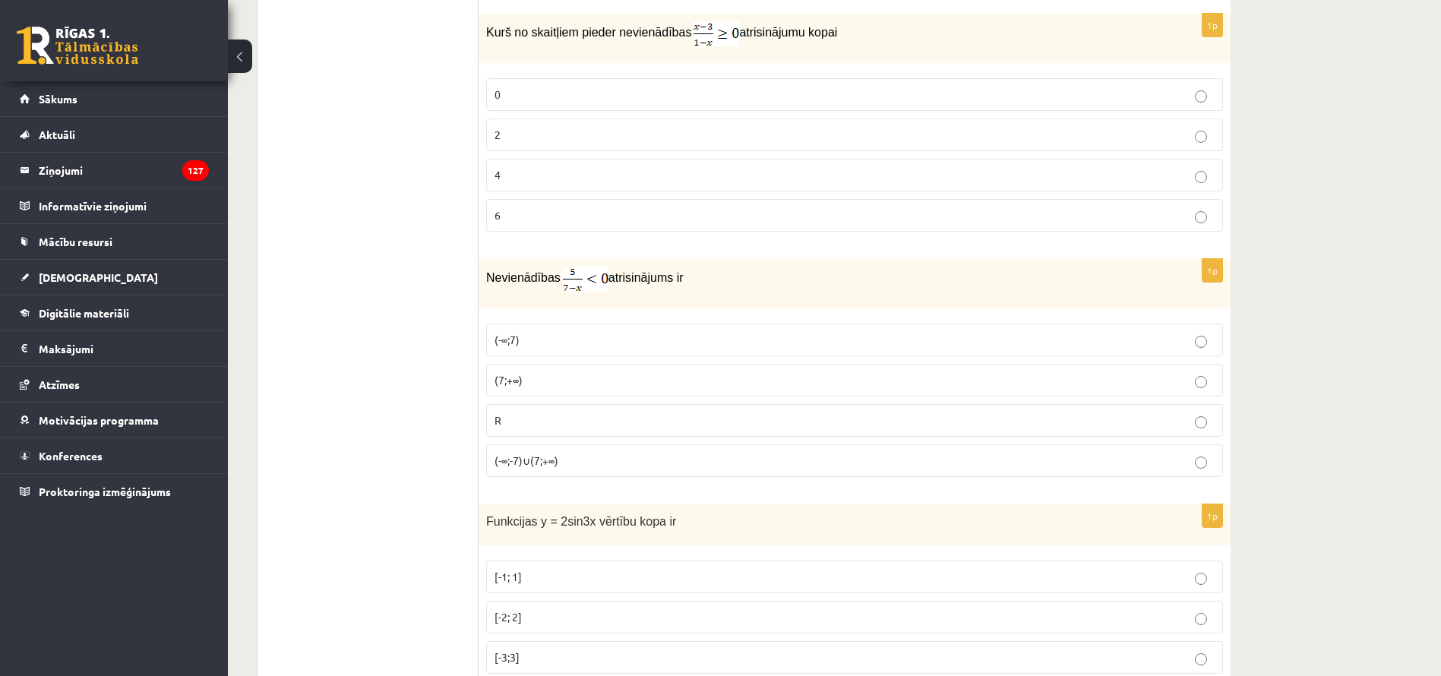
scroll to position [4568, 0]
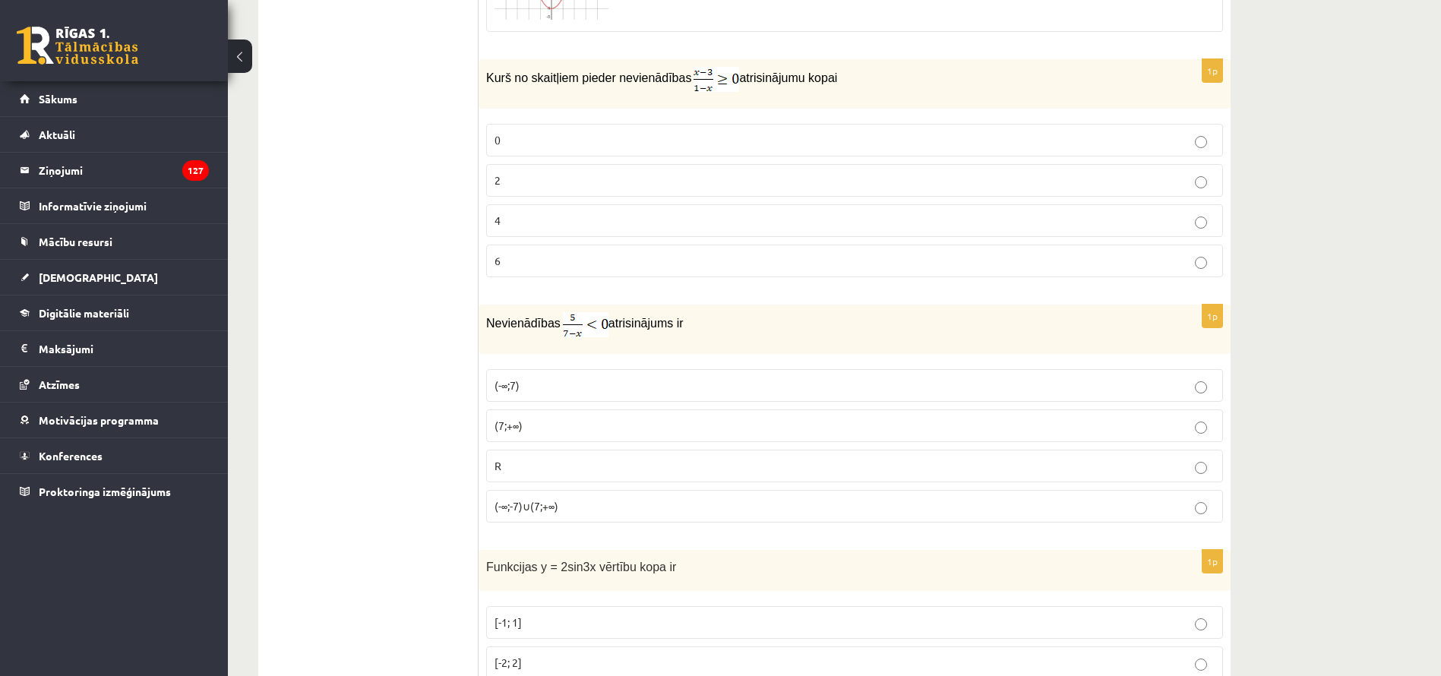
click at [542, 418] on p "(7;+∞)" at bounding box center [855, 426] width 720 height 16
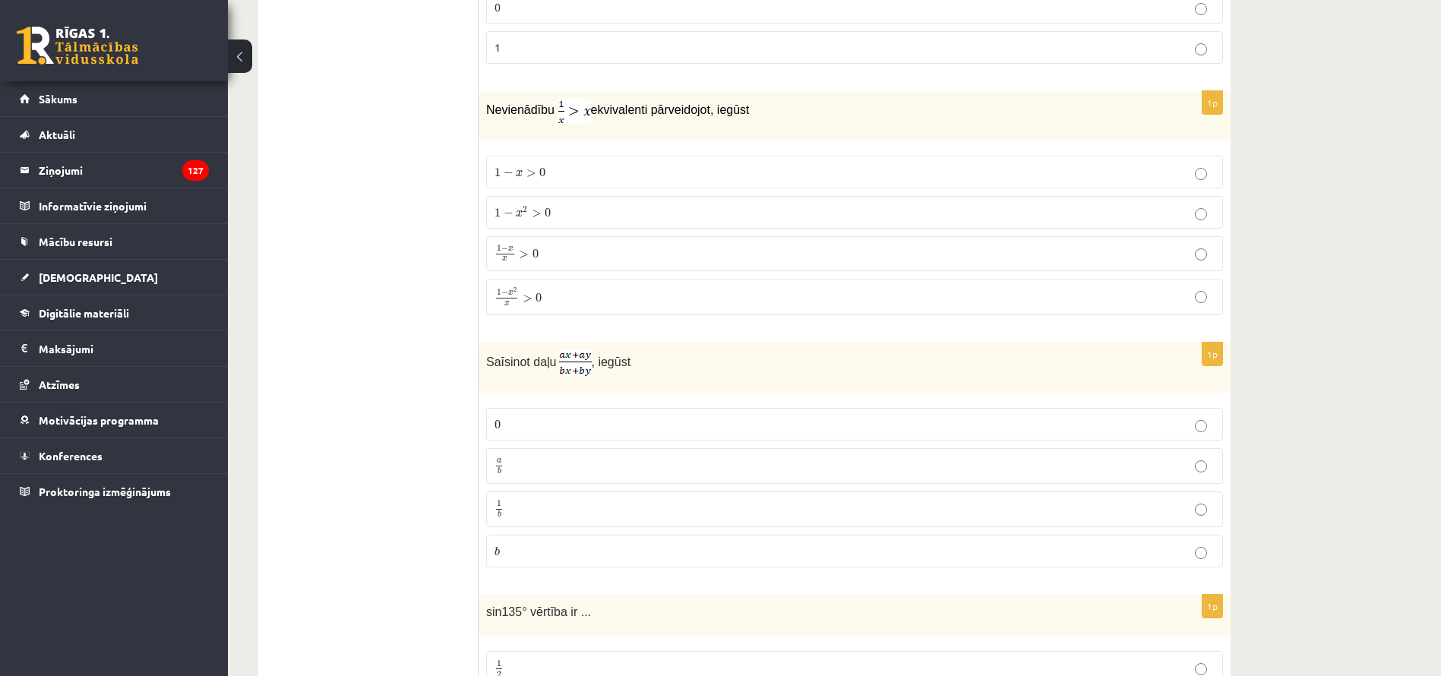
scroll to position [6200, 0]
click at [552, 276] on label "1 − x 2 x > 0 1 − x 2 x > 0" at bounding box center [854, 294] width 737 height 36
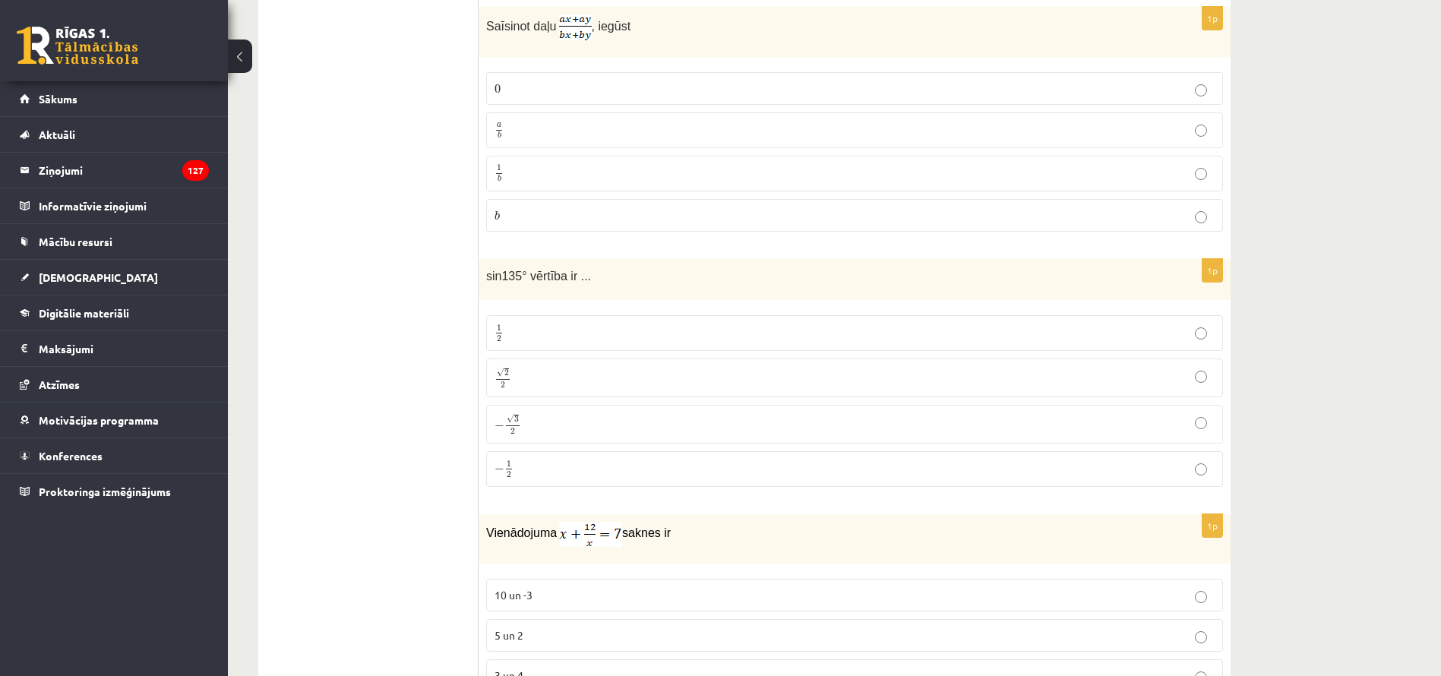
scroll to position [6537, 0]
click at [598, 362] on p "√ 2 2 2 2" at bounding box center [855, 373] width 720 height 22
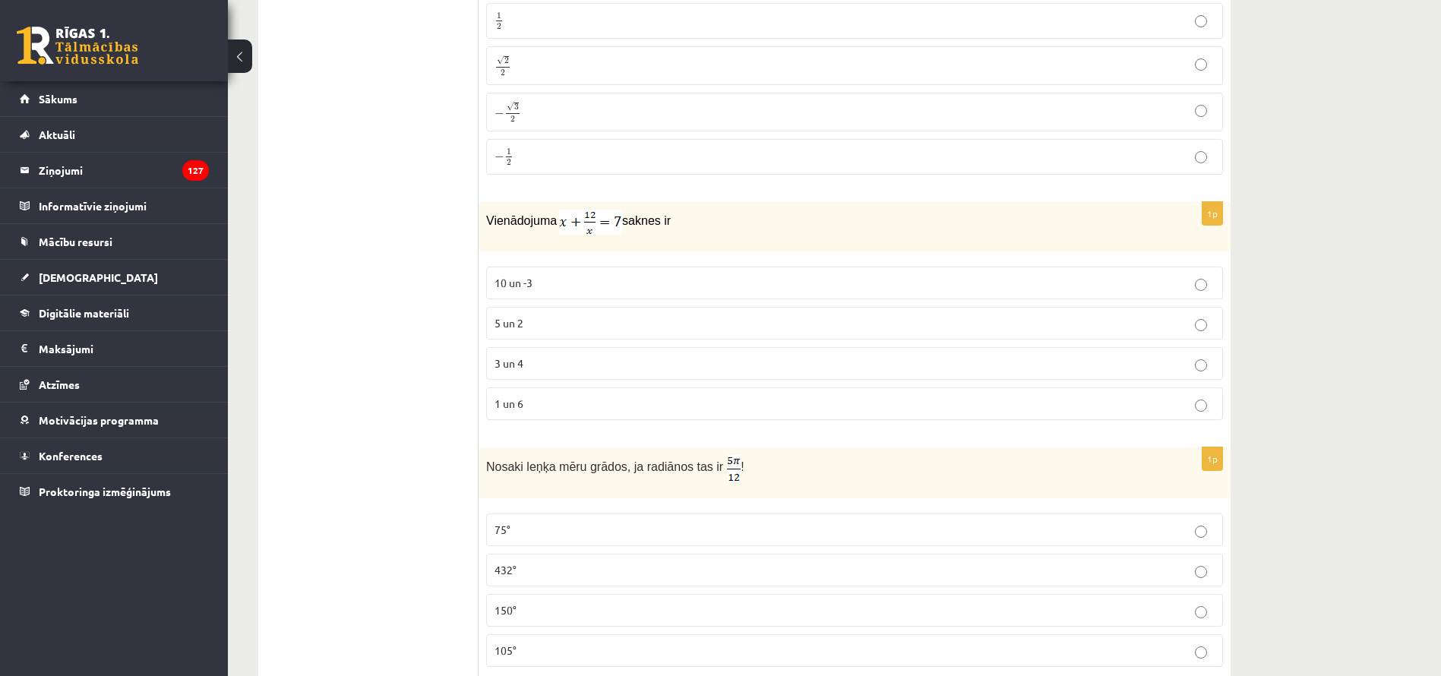
scroll to position [6869, 0]
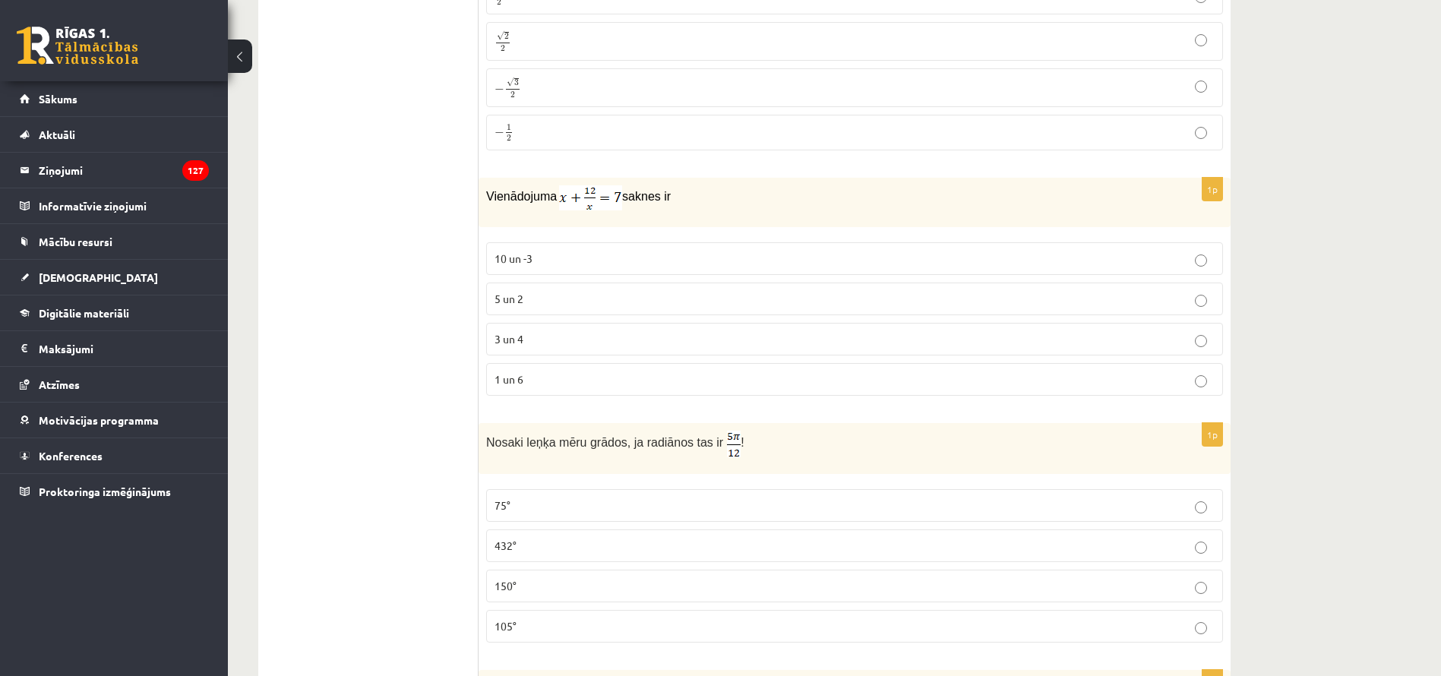
click at [518, 338] on span "3 un 4" at bounding box center [509, 339] width 29 height 14
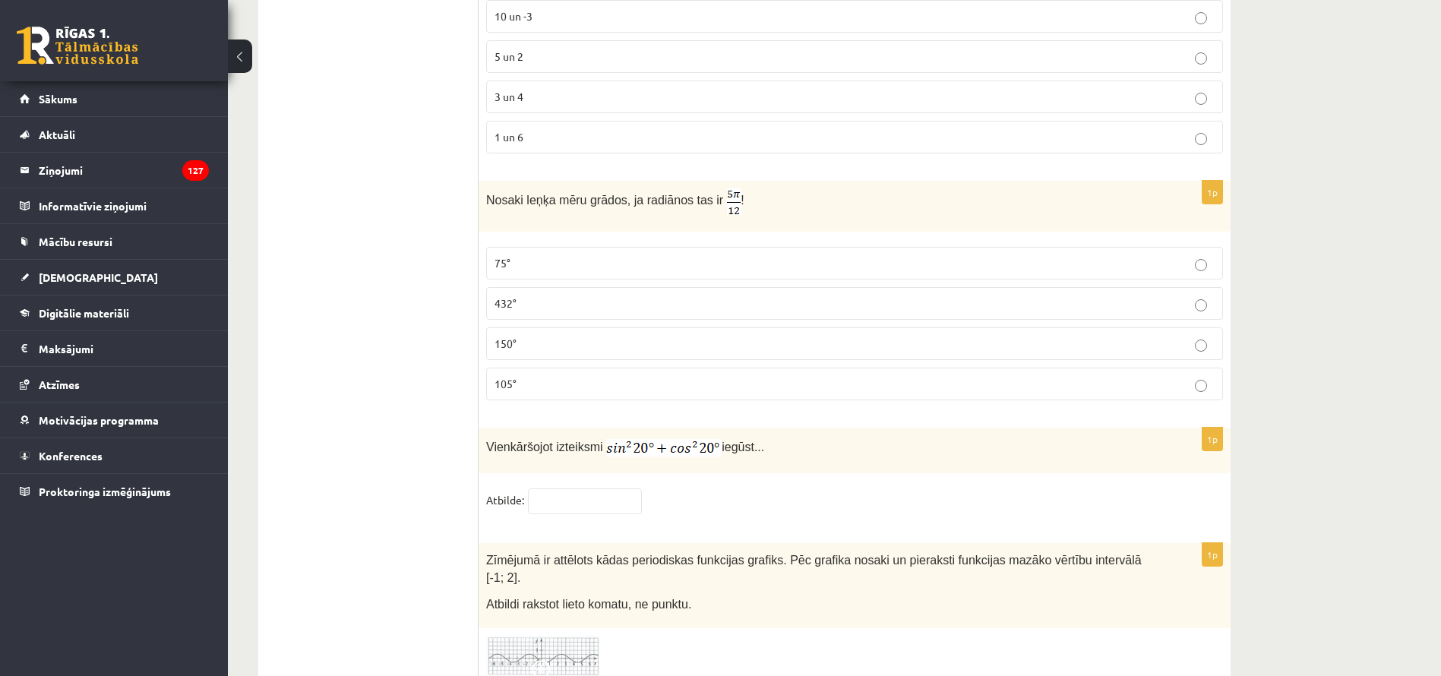
scroll to position [7143, 0]
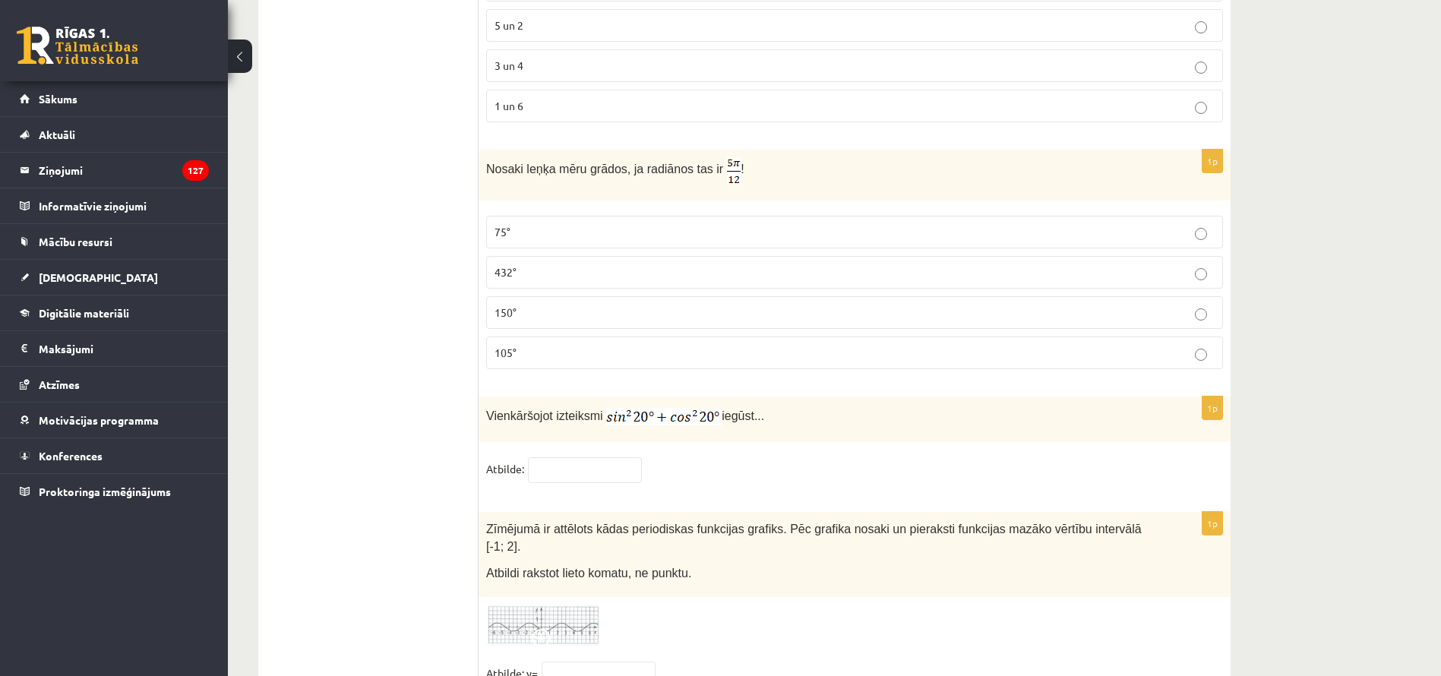
click at [568, 226] on p "75°" at bounding box center [855, 232] width 720 height 16
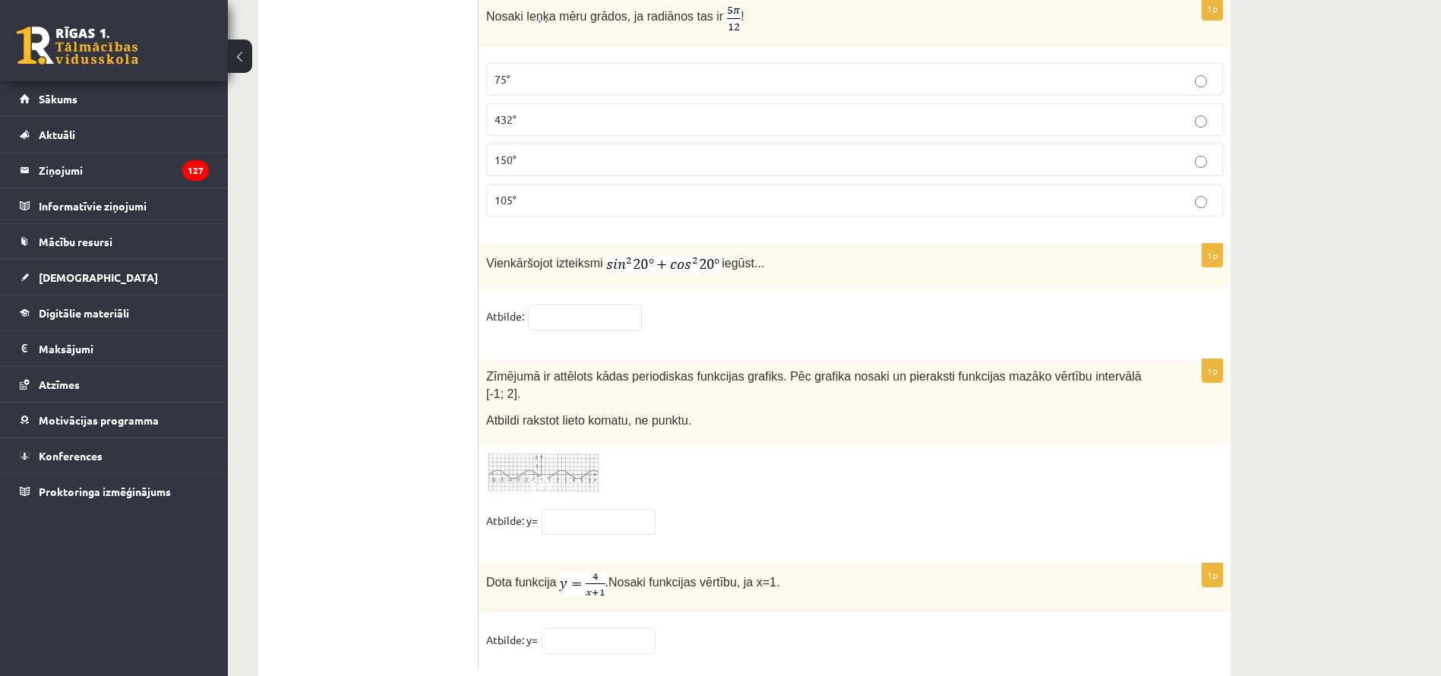
scroll to position [7299, 0]
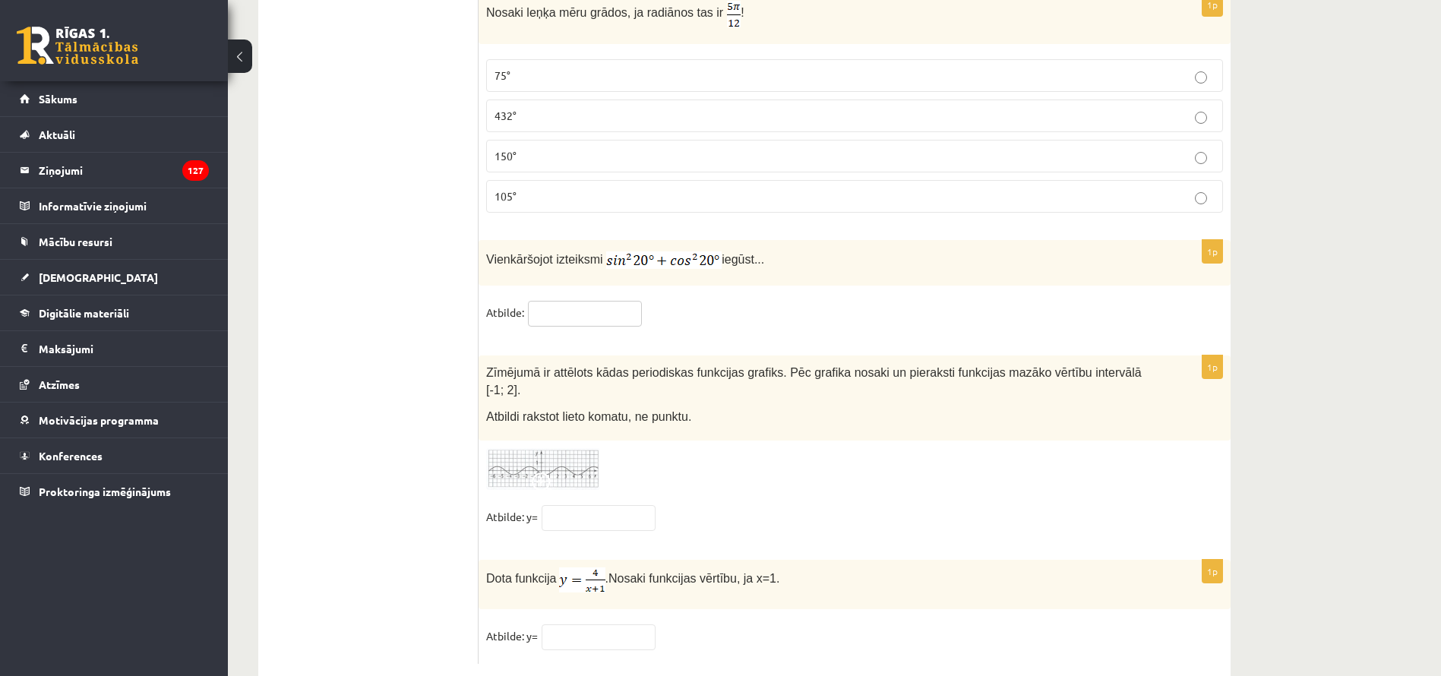
click at [614, 307] on input "text" at bounding box center [585, 314] width 114 height 26
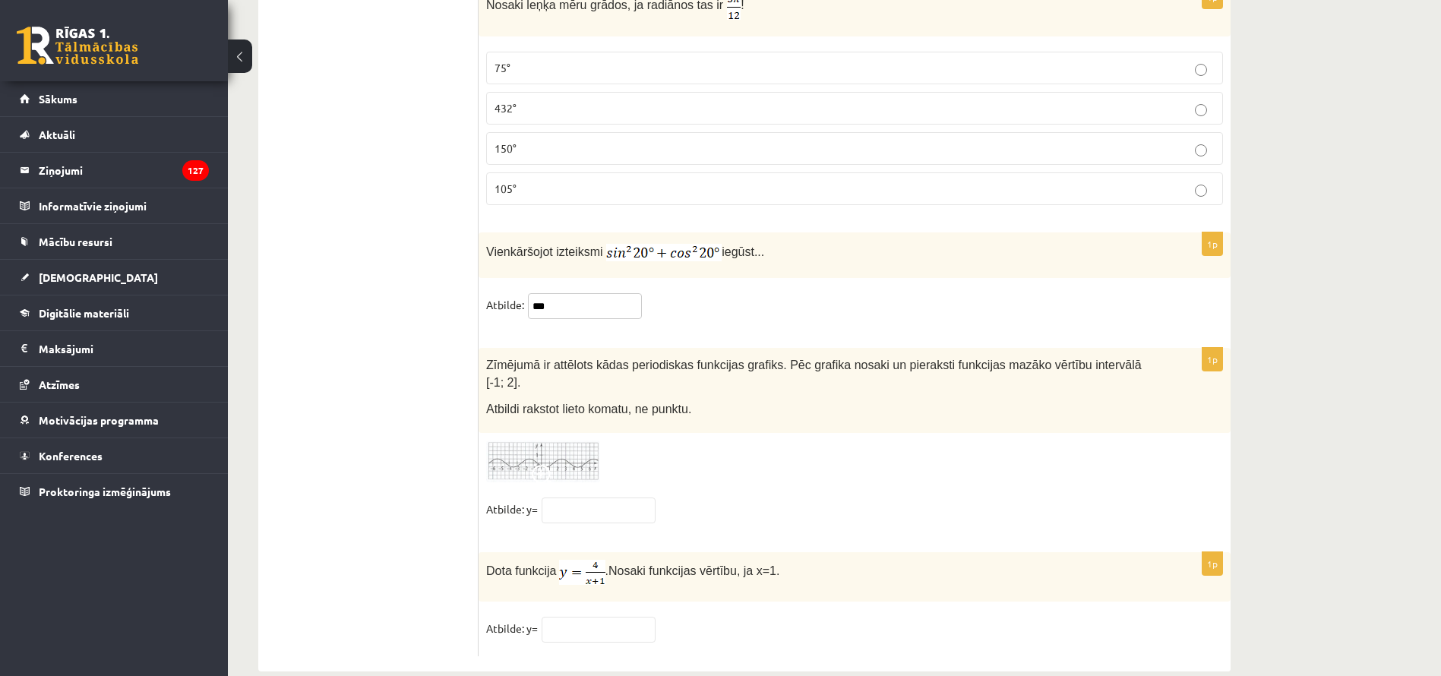
scroll to position [7314, 0]
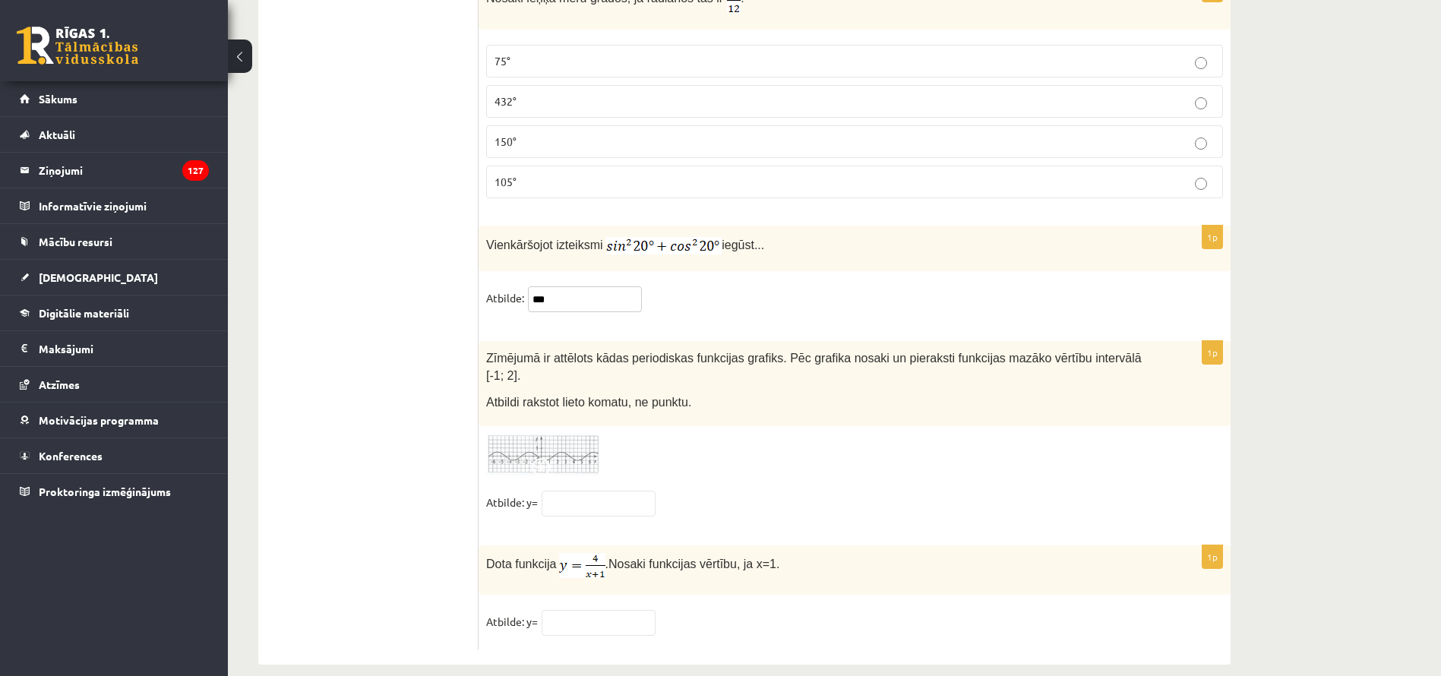
type input "***"
click at [530, 436] on img at bounding box center [543, 455] width 114 height 42
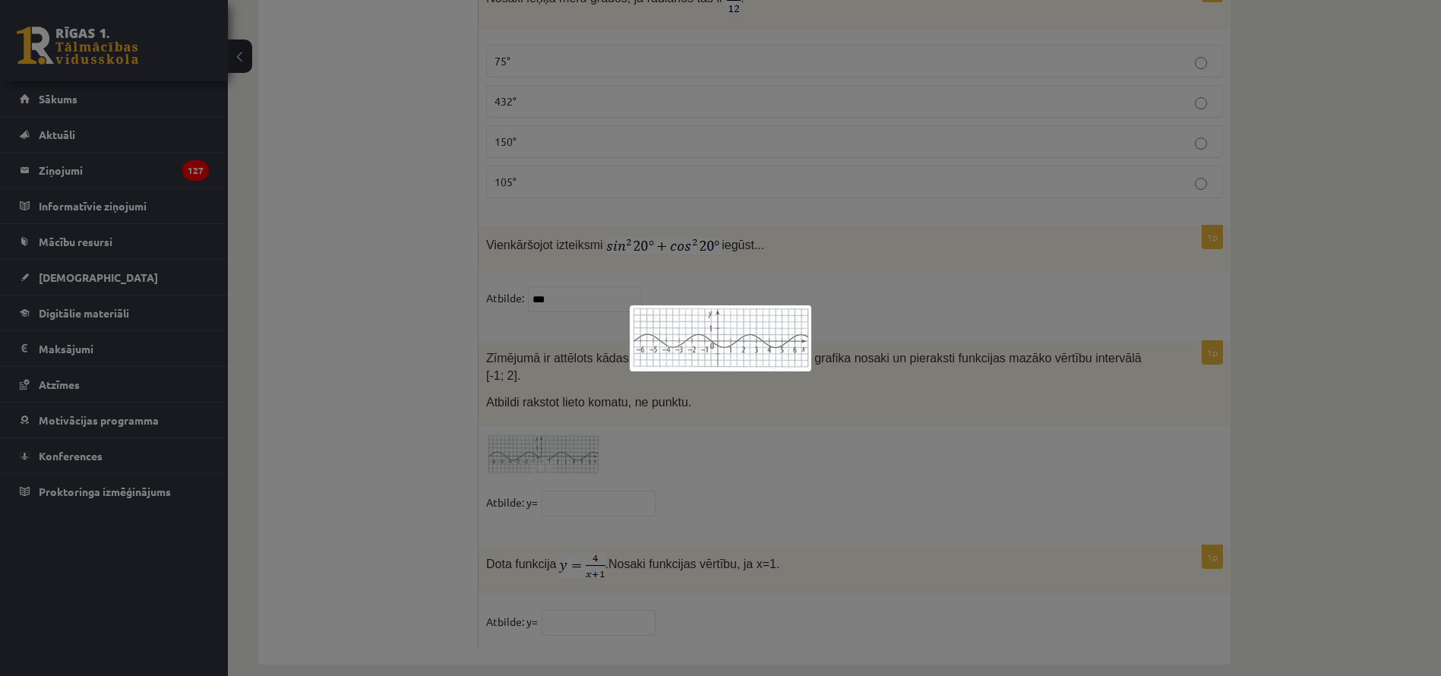
click at [670, 461] on div at bounding box center [720, 338] width 1441 height 676
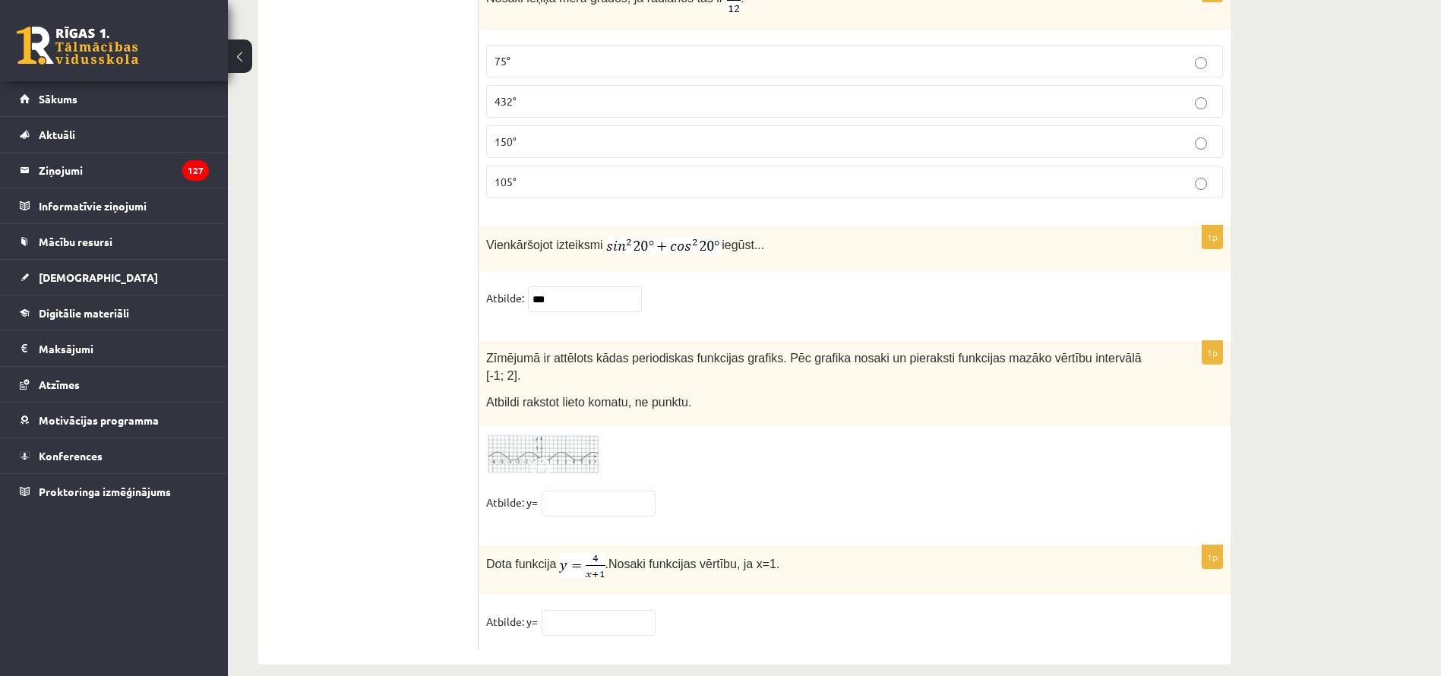
click at [579, 447] on img at bounding box center [543, 455] width 114 height 42
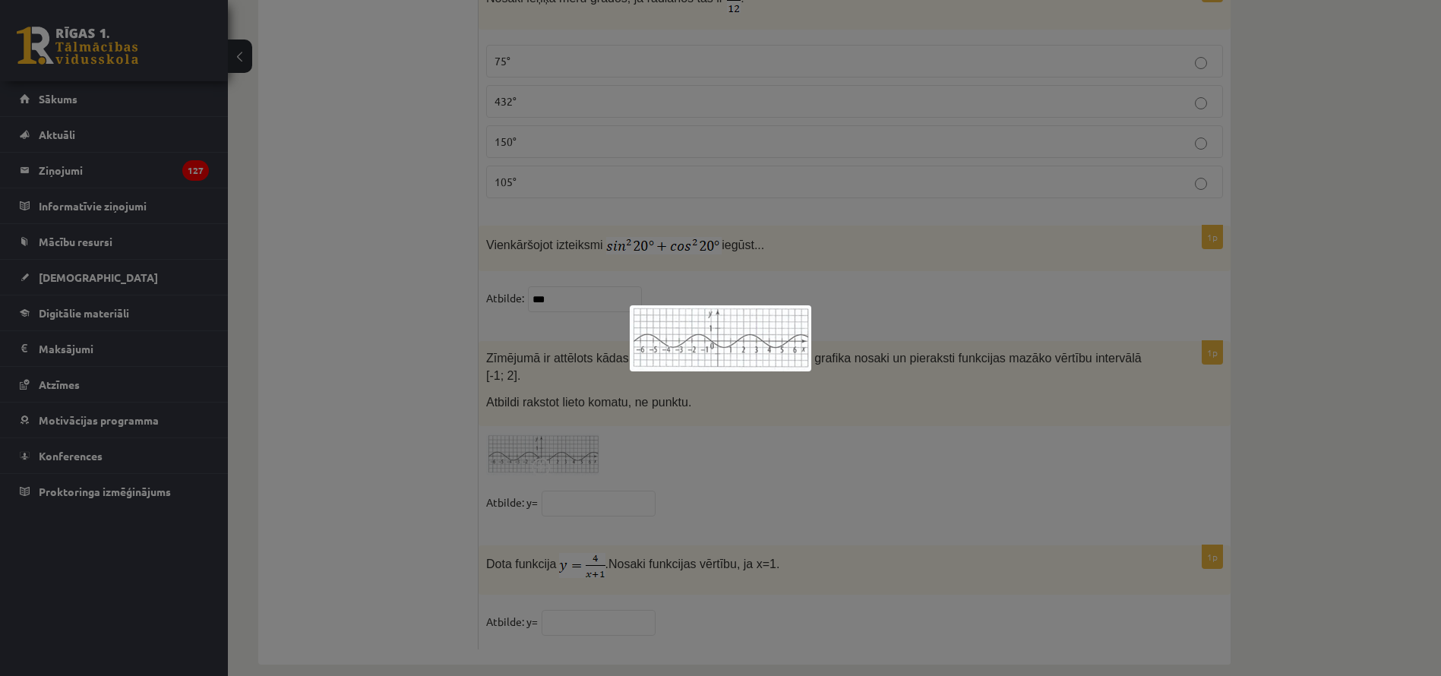
click at [732, 446] on div at bounding box center [720, 338] width 1441 height 676
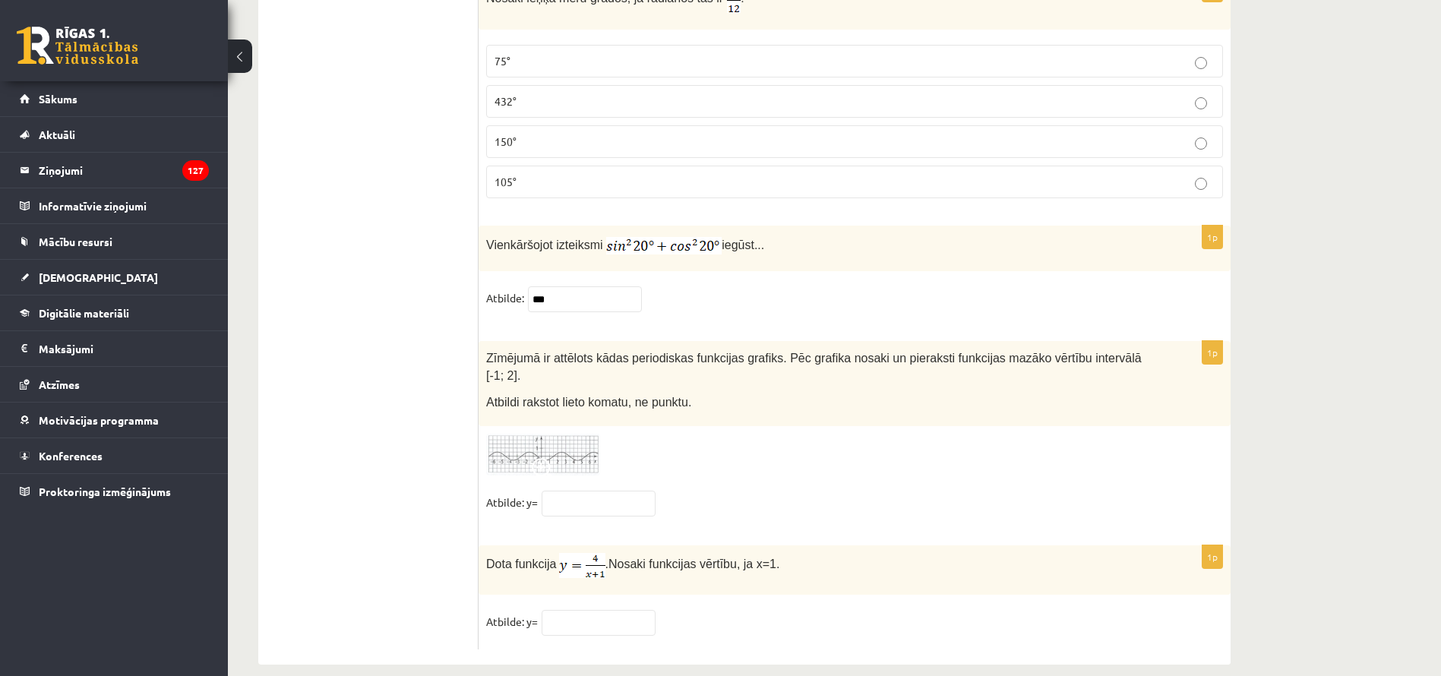
click at [592, 463] on div "1p Zīmējumā ir attēlots kādas periodiskas funkcijas grafiks. Pēc grafika nosaki…" at bounding box center [855, 435] width 752 height 188
click at [592, 491] on input "text" at bounding box center [599, 504] width 114 height 26
type input "*"
type input "****"
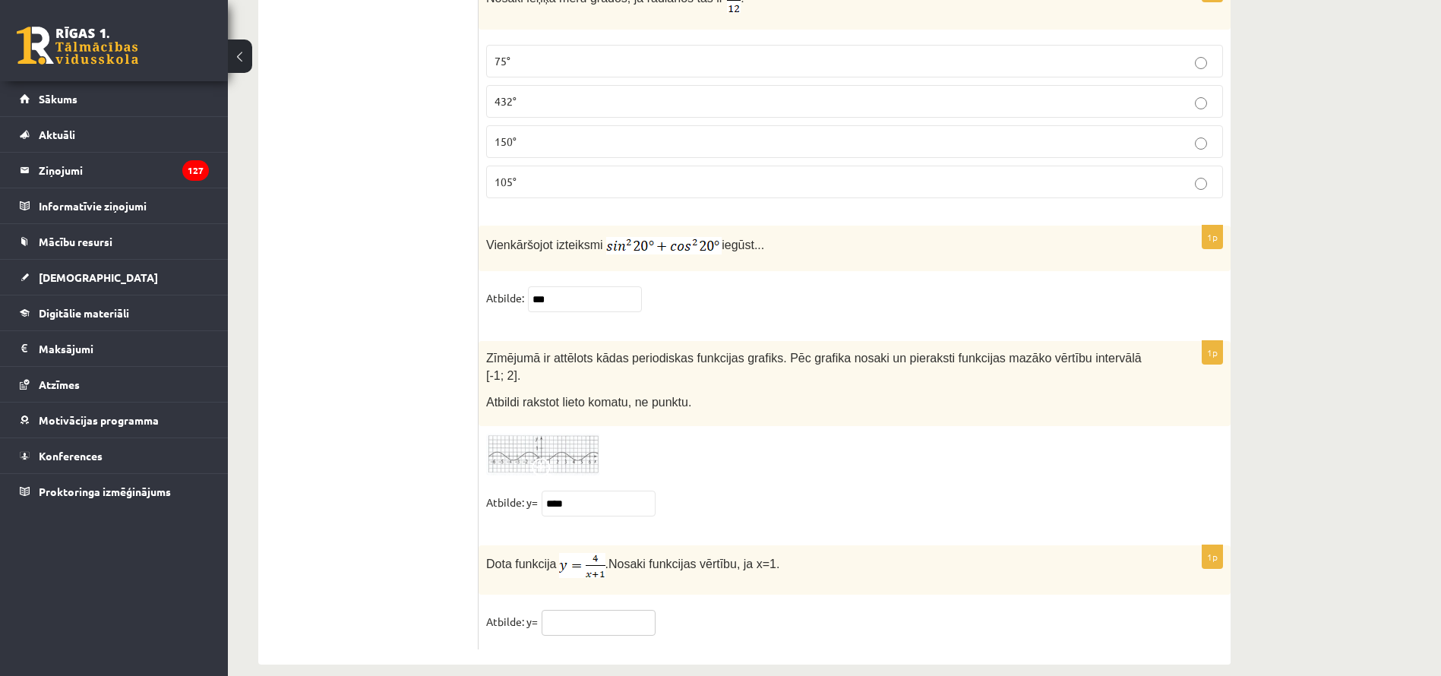
click at [593, 600] on input "text" at bounding box center [599, 623] width 114 height 26
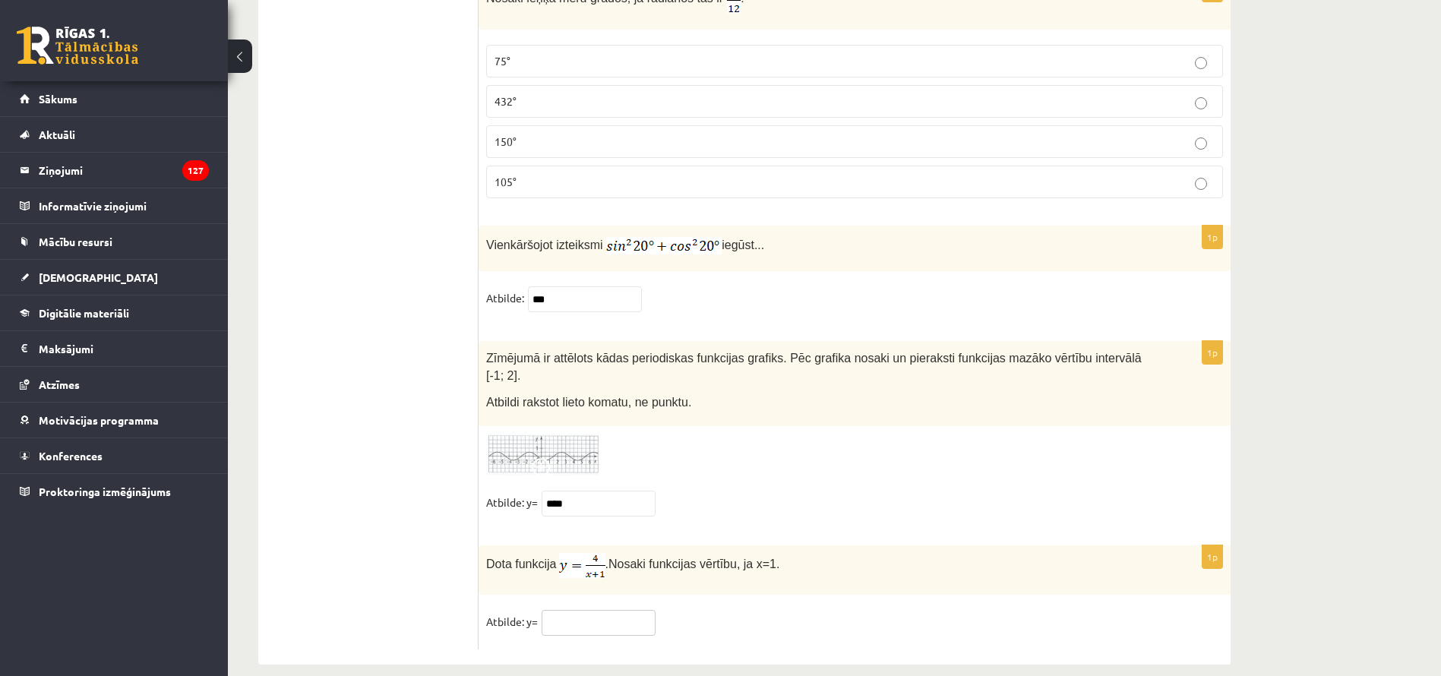
click at [612, 600] on input "text" at bounding box center [599, 623] width 114 height 26
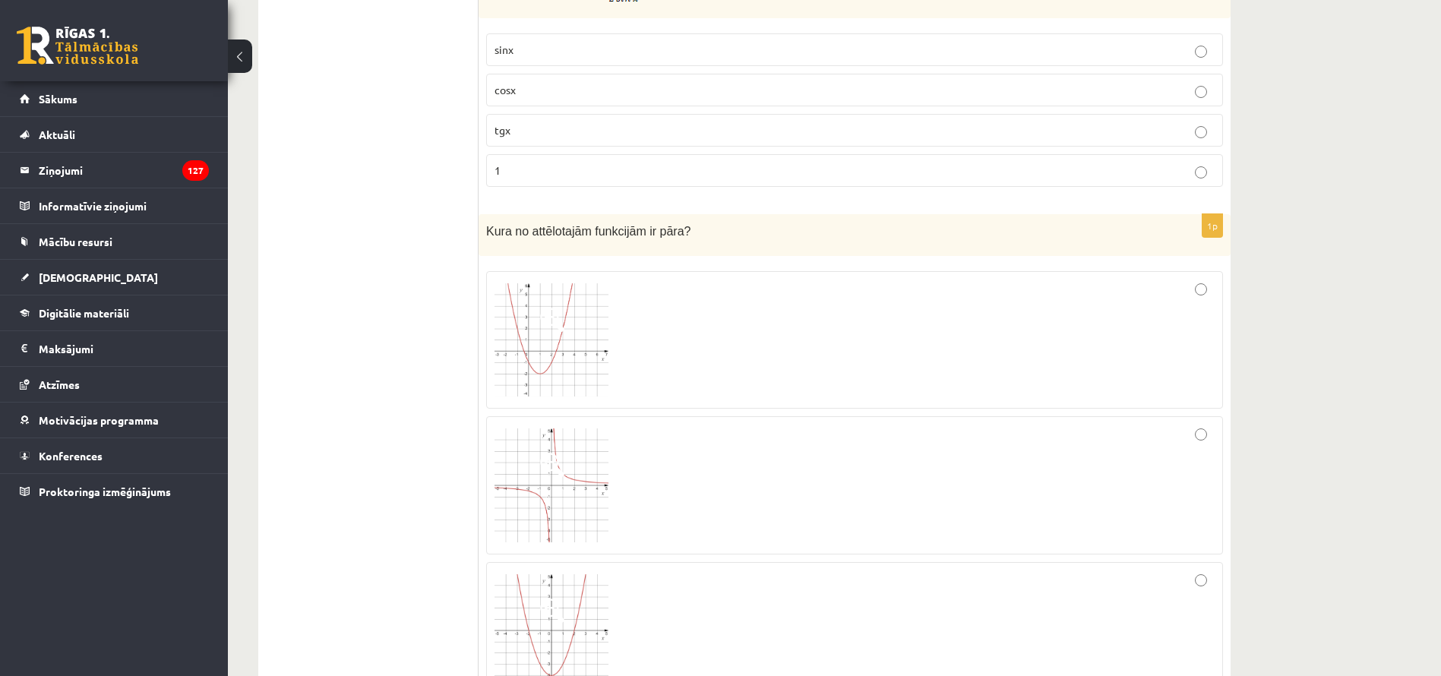
scroll to position [4088, 0]
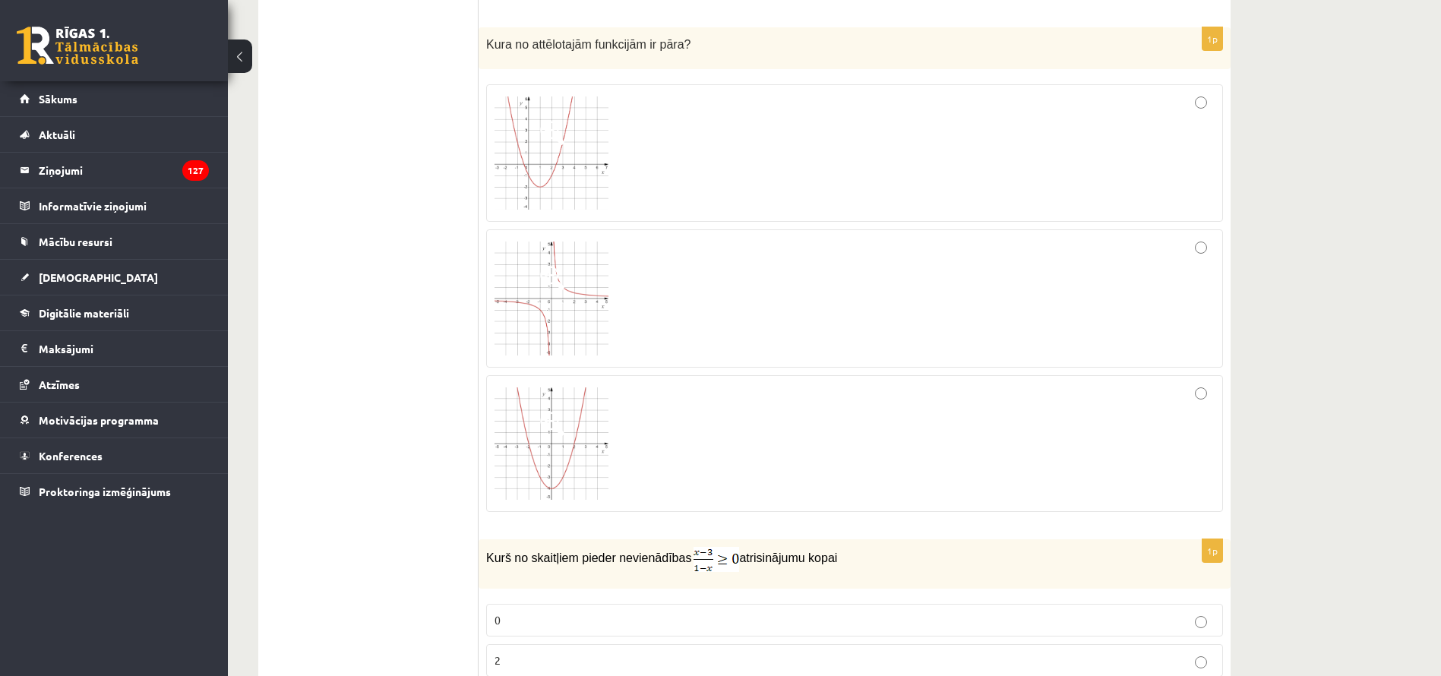
click at [1207, 403] on div at bounding box center [855, 444] width 720 height 120
click at [1207, 260] on div at bounding box center [855, 299] width 720 height 122
click at [1210, 416] on div at bounding box center [855, 444] width 720 height 120
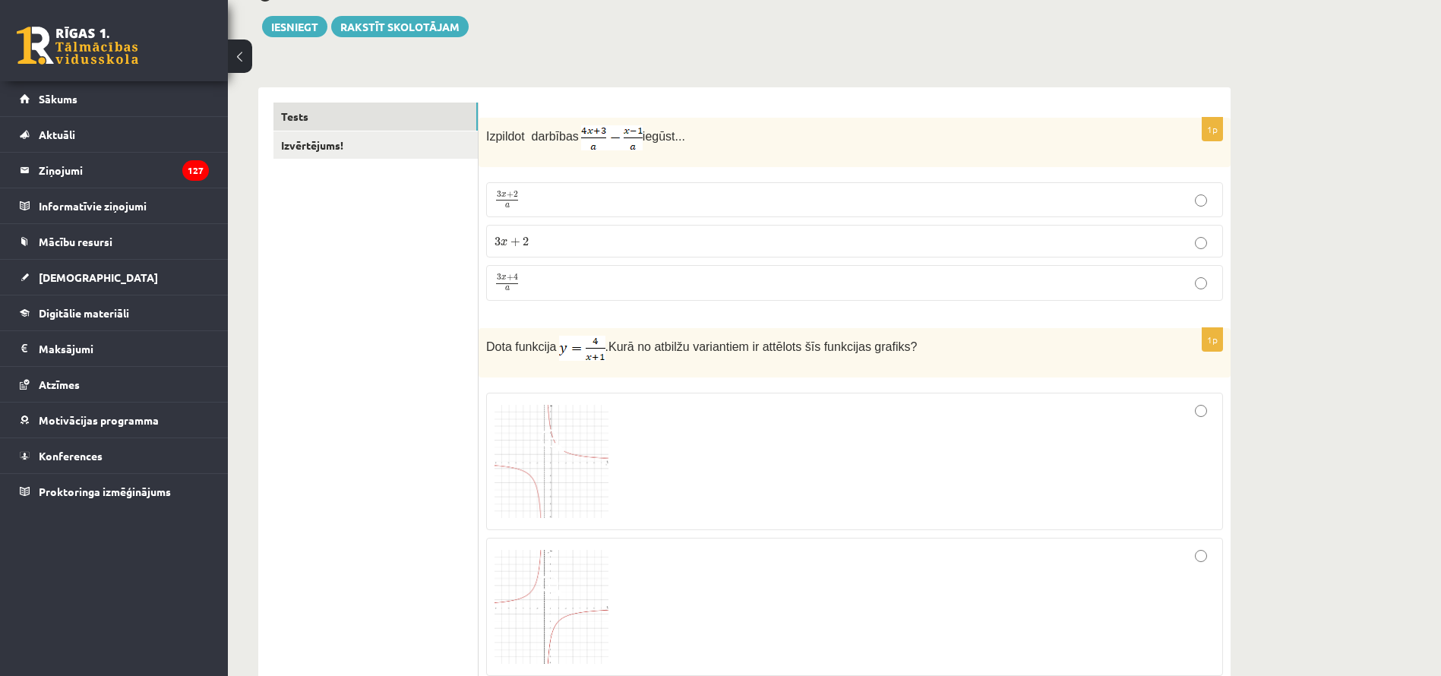
scroll to position [0, 0]
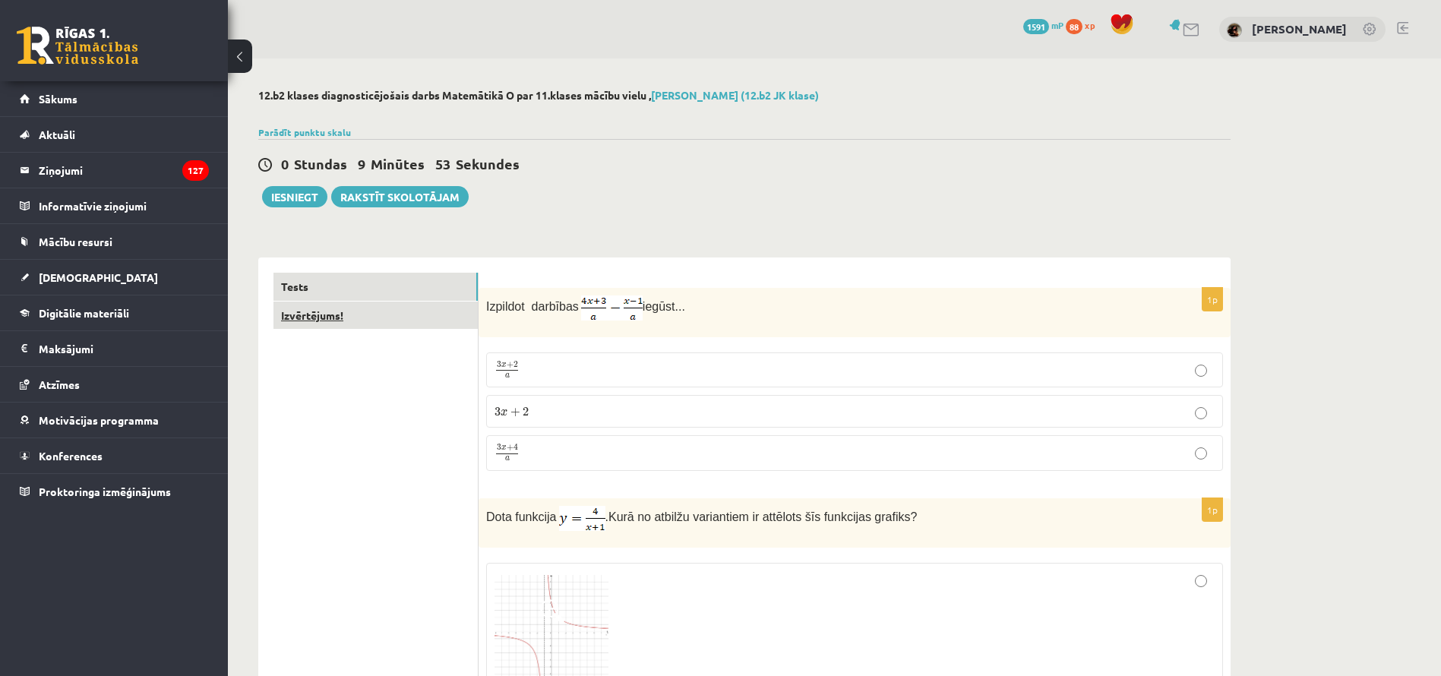
click at [307, 327] on link "Izvērtējums!" at bounding box center [375, 316] width 204 height 28
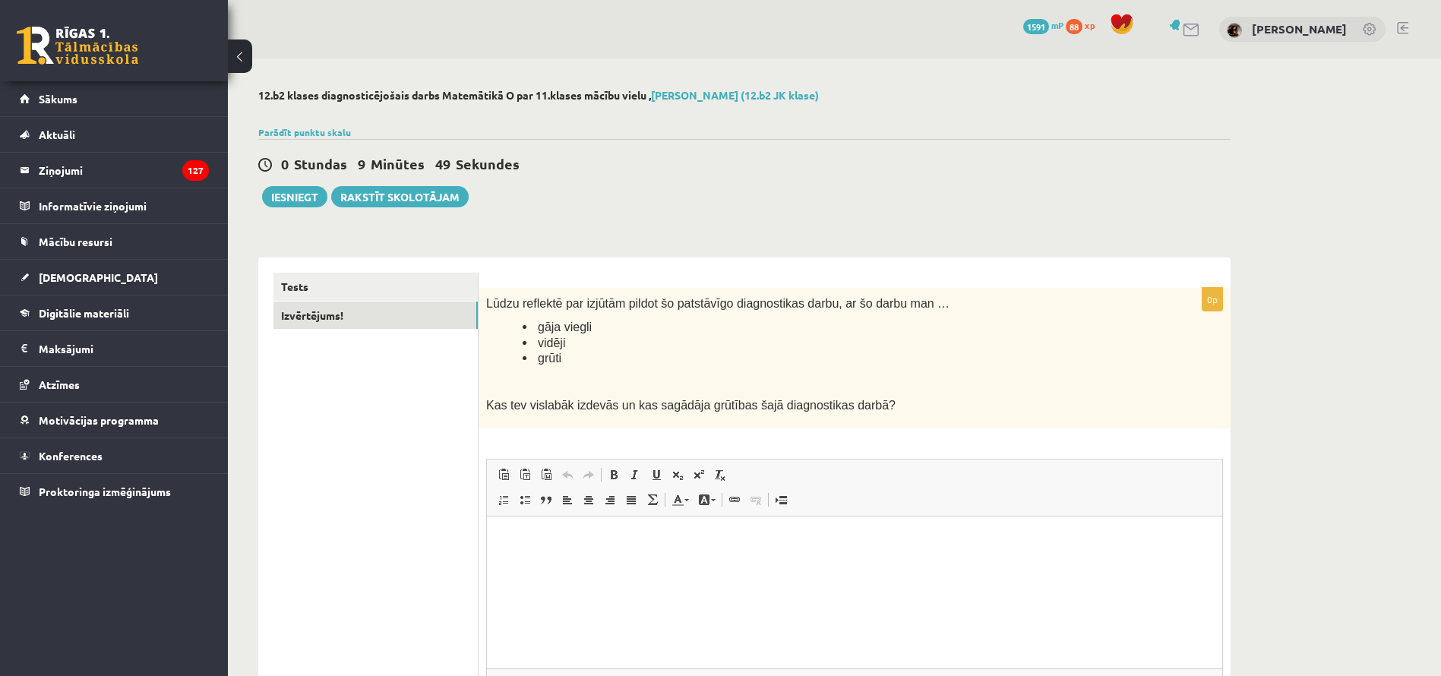
click at [686, 562] on html at bounding box center [854, 539] width 735 height 46
click at [305, 198] on button "Iesniegt" at bounding box center [294, 196] width 65 height 21
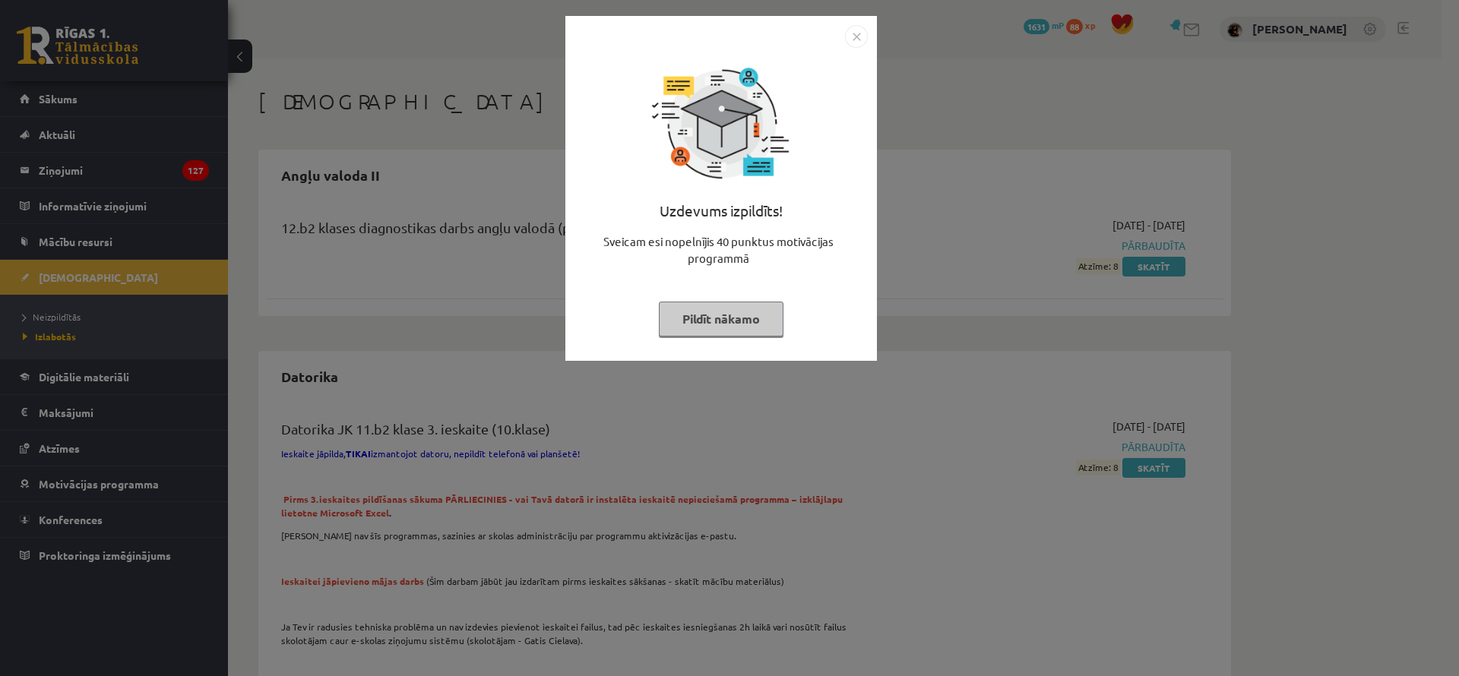
click at [715, 307] on button "Pildīt nākamo" at bounding box center [721, 319] width 125 height 35
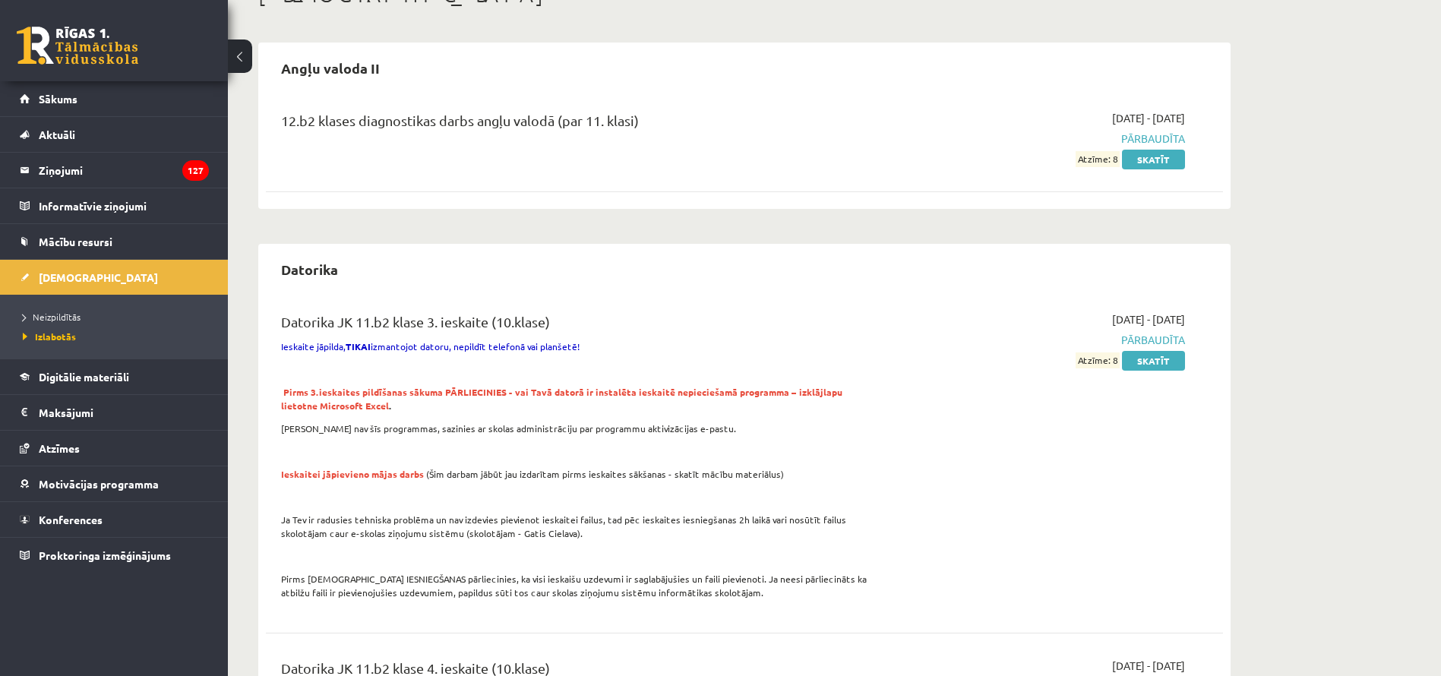
scroll to position [75, 0]
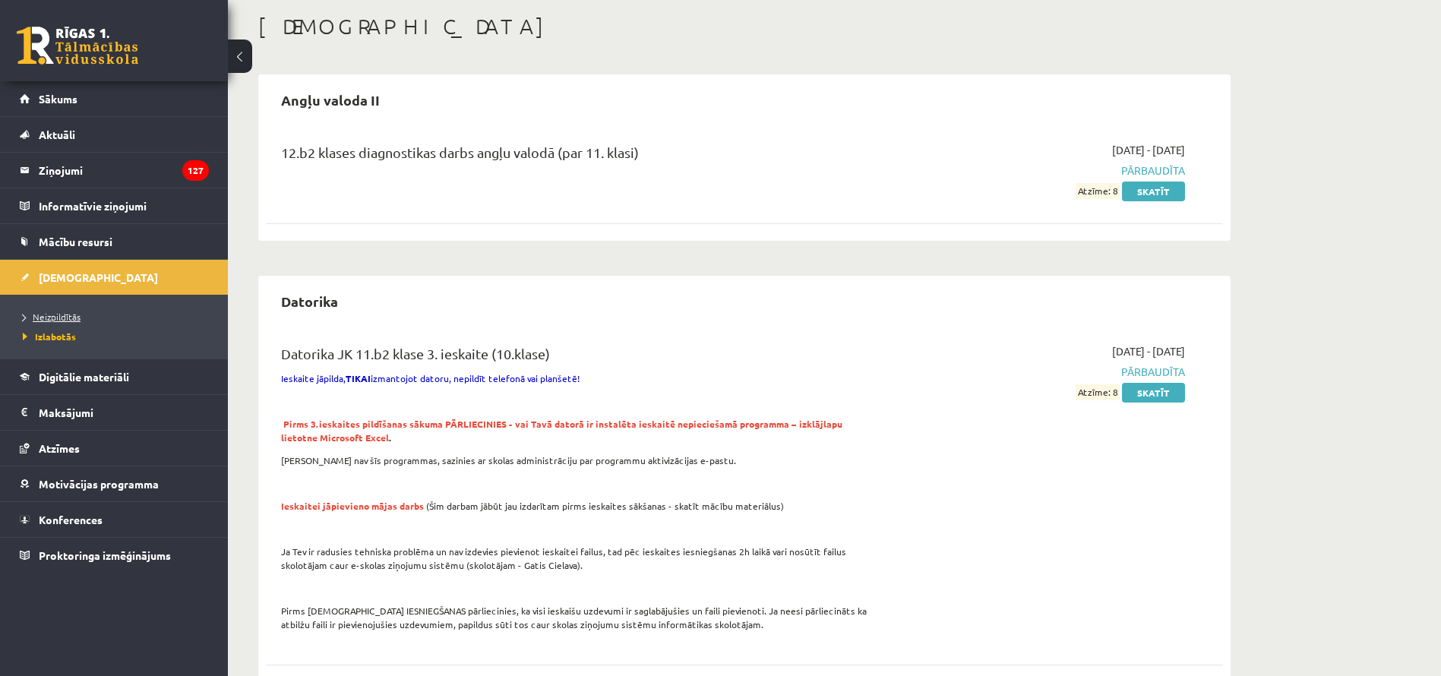
click at [58, 310] on link "Neizpildītās" at bounding box center [118, 317] width 190 height 14
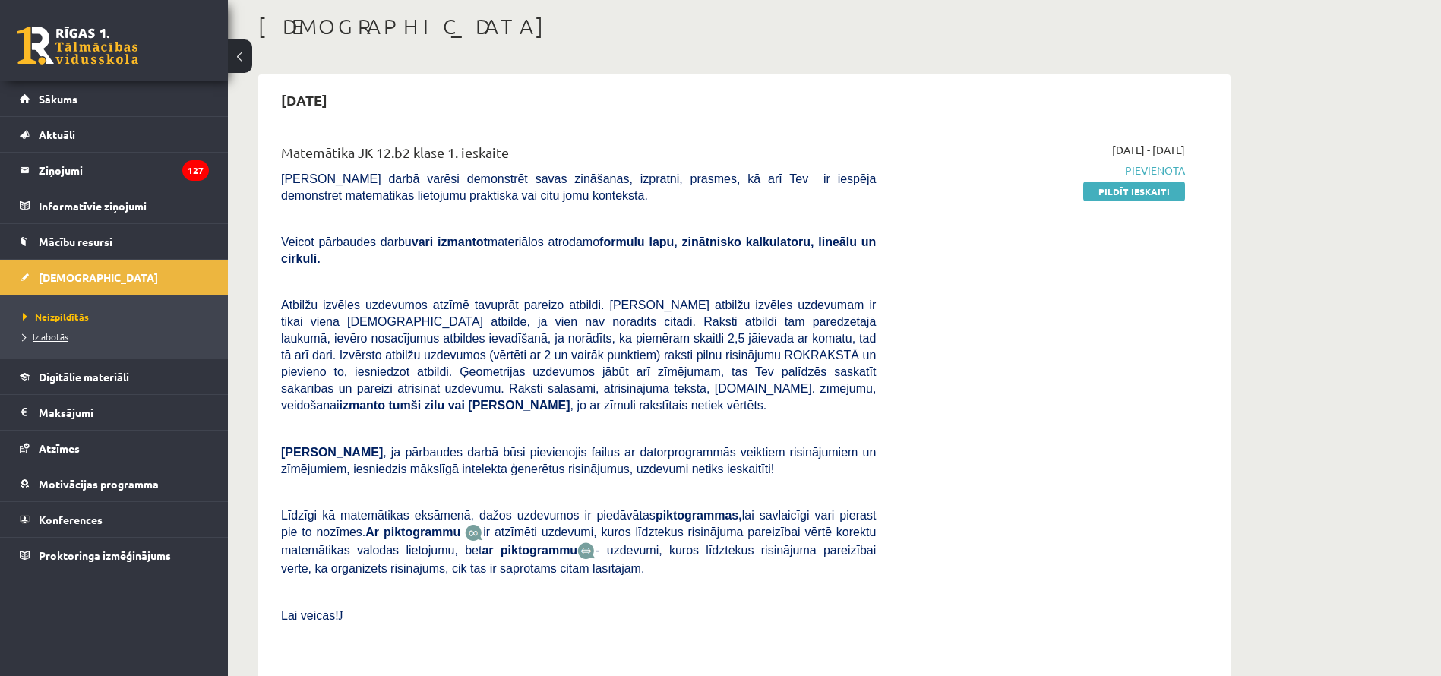
click at [58, 339] on span "Izlabotās" at bounding box center [46, 336] width 46 height 12
